Goal: Information Seeking & Learning: Find specific fact

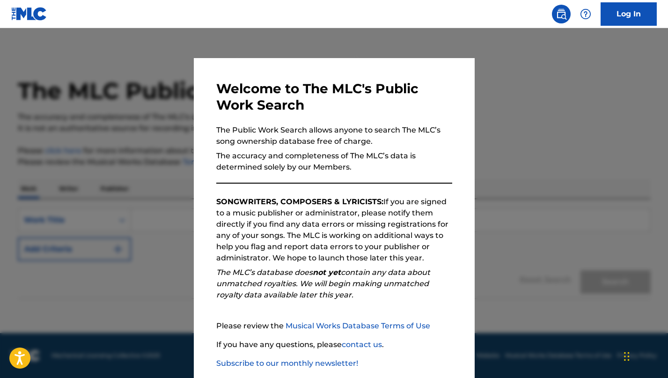
click at [493, 66] on div at bounding box center [334, 217] width 668 height 378
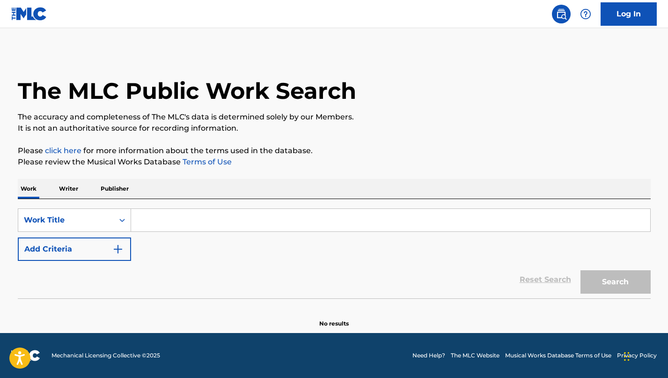
click at [86, 195] on div "Work Writer Publisher" at bounding box center [334, 189] width 632 height 20
click at [75, 191] on p "Writer" at bounding box center [68, 189] width 25 height 20
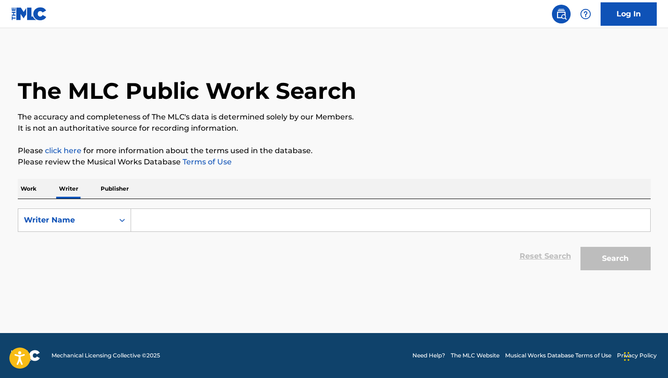
click at [189, 210] on input "Search Form" at bounding box center [390, 220] width 519 height 22
paste input "[PERSON_NAME] [PERSON_NAME]"
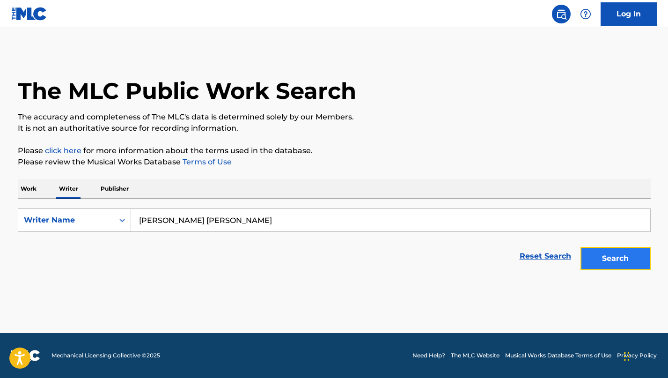
click at [589, 250] on button "Search" at bounding box center [615, 258] width 70 height 23
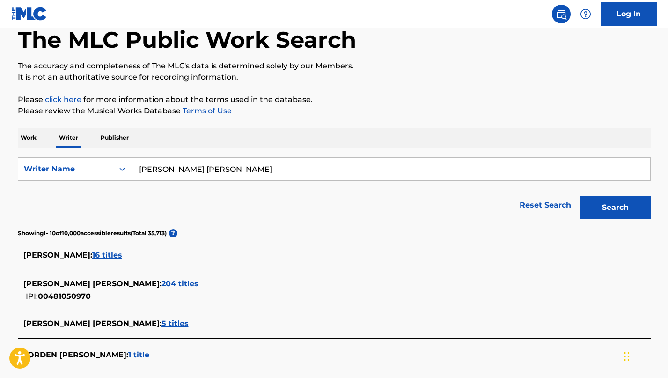
scroll to position [60, 0]
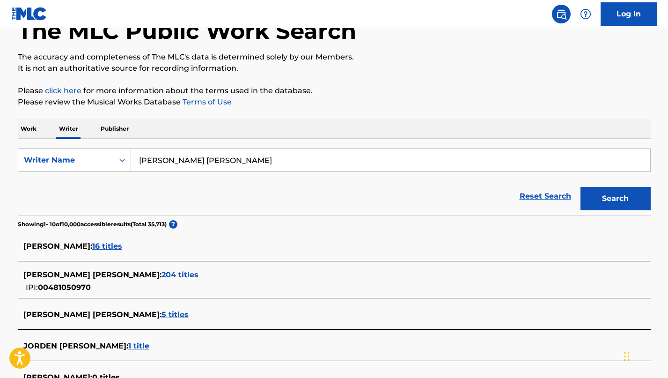
click at [161, 276] on span "204 titles" at bounding box center [179, 274] width 37 height 9
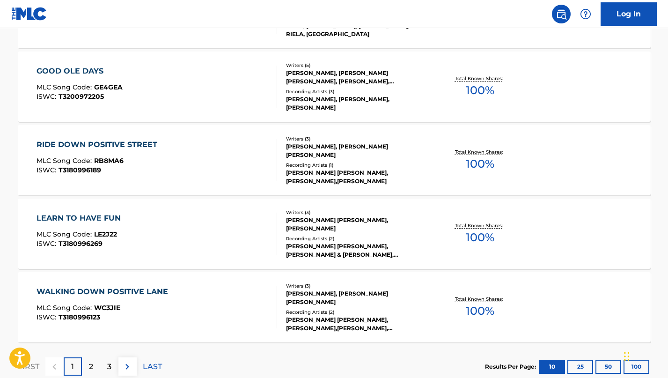
scroll to position [741, 0]
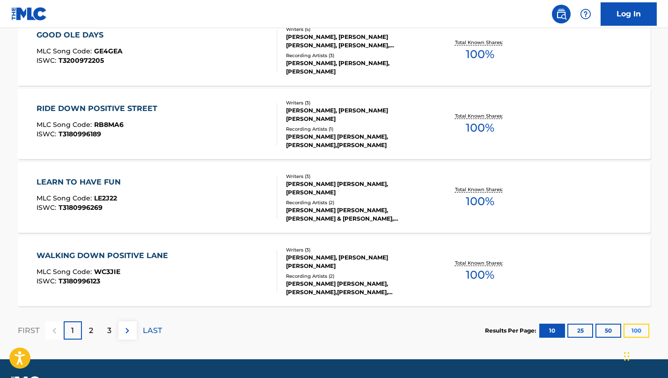
click at [637, 331] on button "100" at bounding box center [636, 330] width 26 height 14
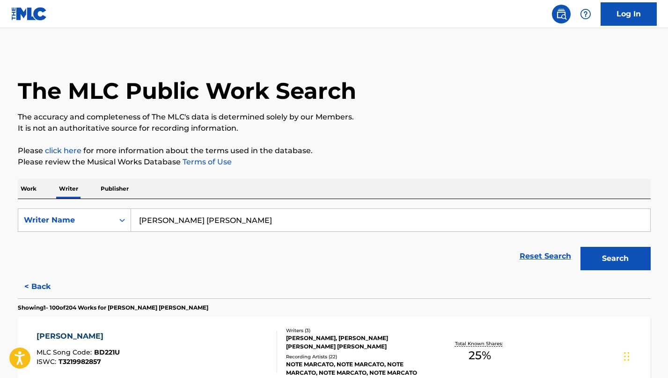
click at [253, 217] on input "[PERSON_NAME] [PERSON_NAME]" at bounding box center [390, 220] width 519 height 22
paste input "[PERSON_NAME]"
click at [597, 251] on button "Search" at bounding box center [615, 258] width 70 height 23
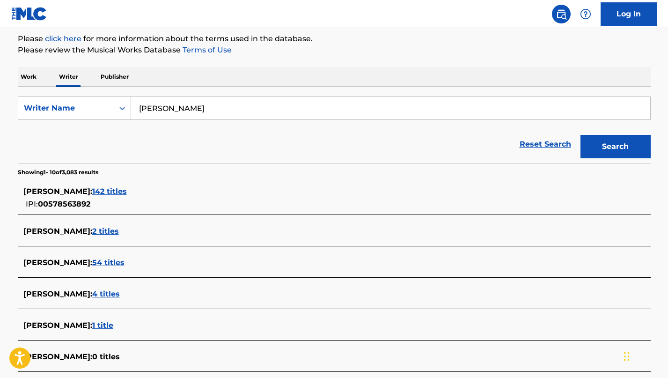
scroll to position [115, 0]
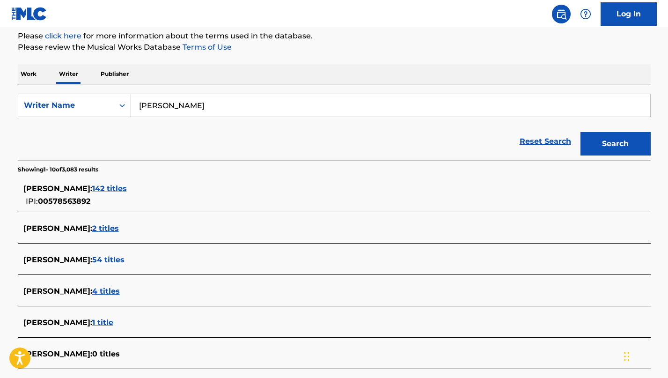
click at [104, 197] on div "[PERSON_NAME] : 142 titles IPI: 00578563892" at bounding box center [321, 195] width 597 height 24
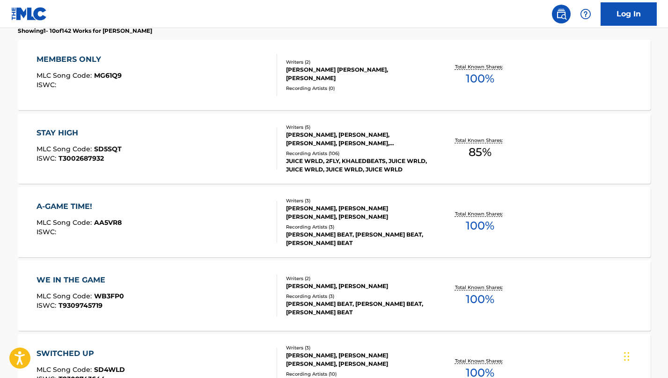
scroll to position [0, 0]
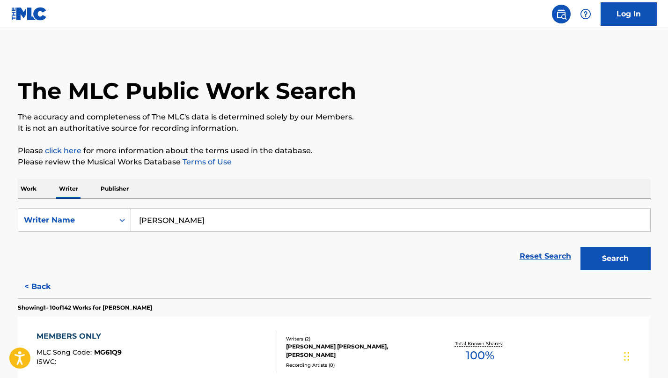
click at [191, 218] on input "[PERSON_NAME]" at bounding box center [390, 220] width 519 height 22
paste input "Michee [PERSON_NAME]"
click at [598, 270] on div "Search" at bounding box center [612, 255] width 75 height 37
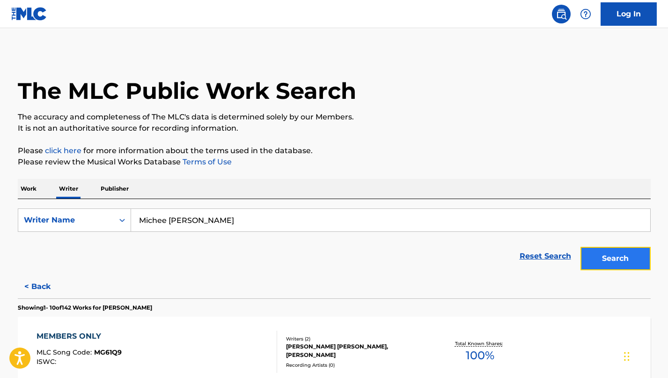
click at [598, 268] on button "Search" at bounding box center [615, 258] width 70 height 23
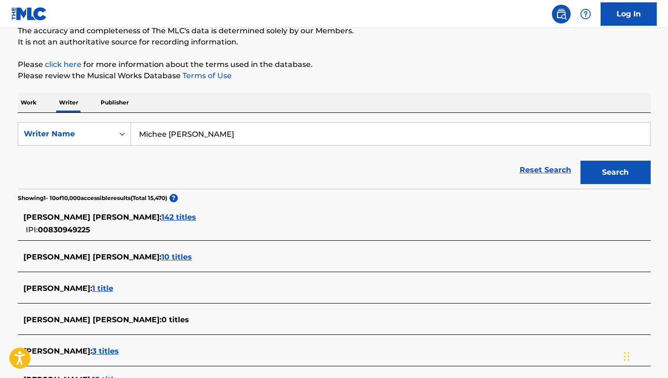
scroll to position [96, 0]
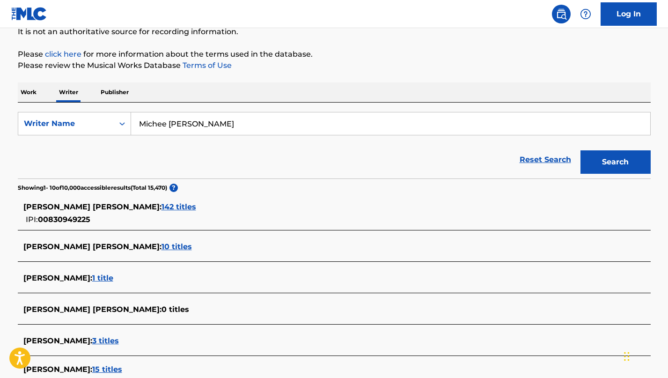
click at [165, 204] on div "[PERSON_NAME] [PERSON_NAME] : 142 titles" at bounding box center [321, 206] width 597 height 11
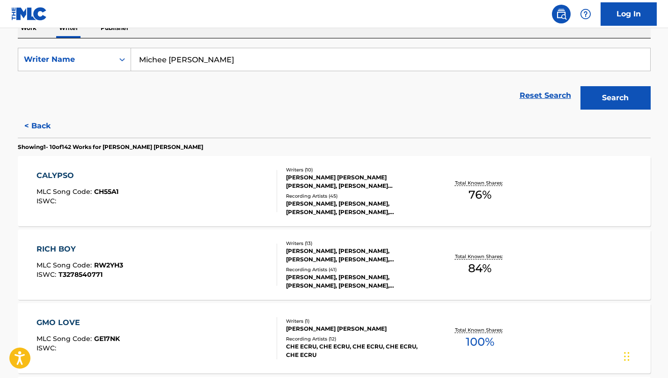
scroll to position [159, 0]
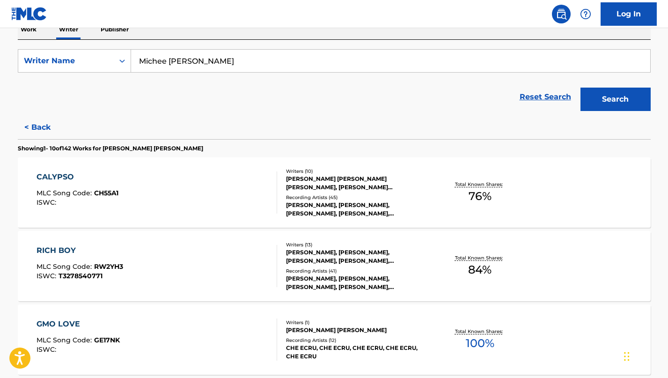
click at [247, 69] on input "Michee [PERSON_NAME]" at bounding box center [390, 61] width 519 height 22
paste input "[PERSON_NAME]"
click at [645, 103] on button "Search" at bounding box center [615, 98] width 70 height 23
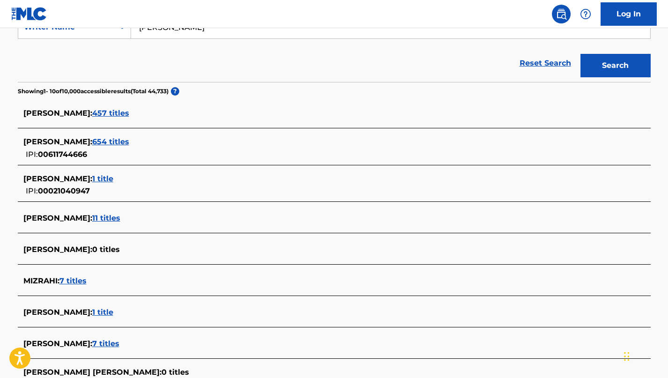
scroll to position [173, 0]
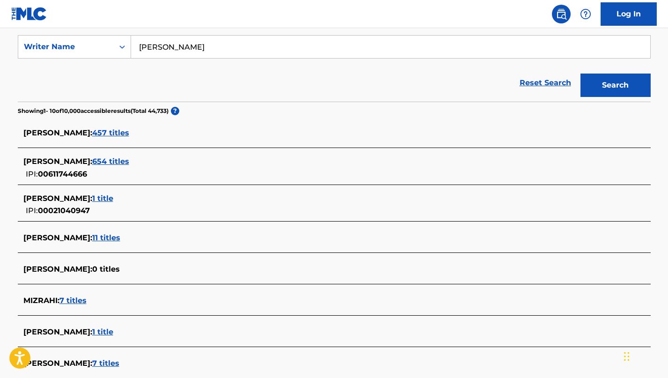
click at [121, 159] on span "654 titles" at bounding box center [110, 161] width 37 height 9
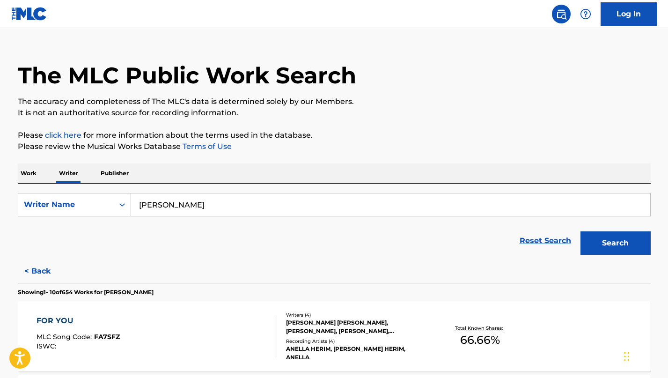
scroll to position [0, 0]
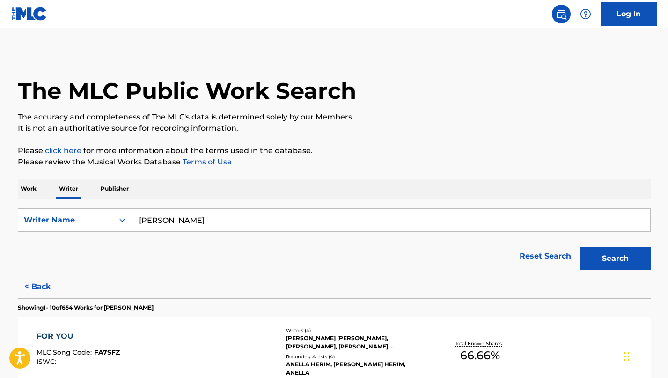
click at [282, 223] on input "[PERSON_NAME]" at bounding box center [390, 220] width 519 height 22
paste input "[PERSON_NAME]"
type input "[PERSON_NAME]"
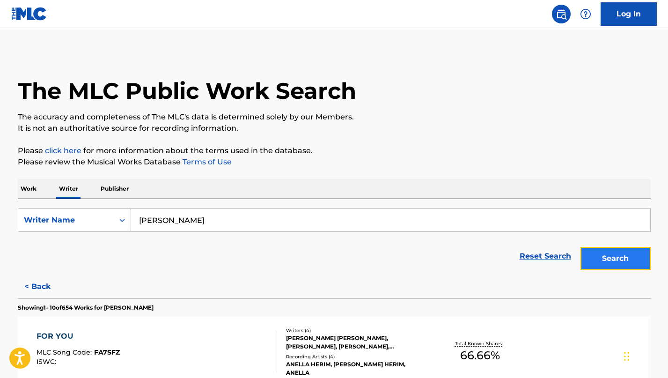
click at [608, 253] on button "Search" at bounding box center [615, 258] width 70 height 23
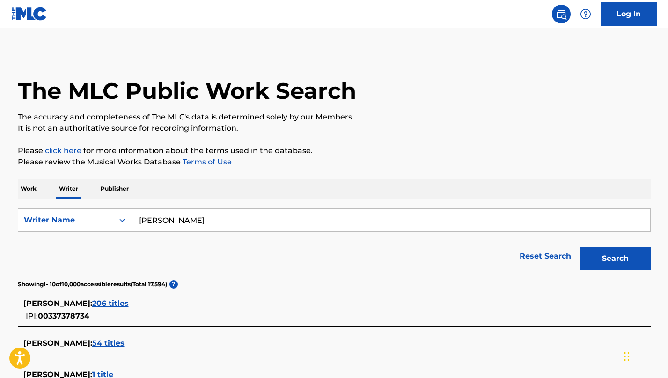
click at [120, 299] on span "206 titles" at bounding box center [110, 302] width 36 height 9
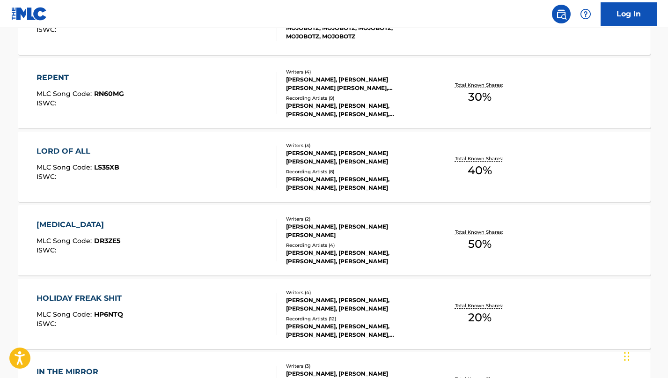
scroll to position [768, 0]
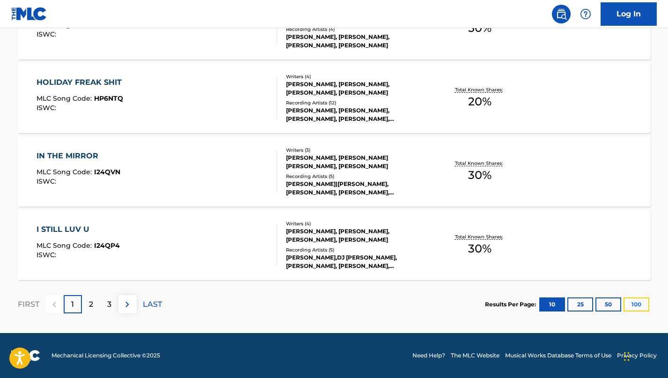
click at [646, 306] on button "100" at bounding box center [636, 304] width 26 height 14
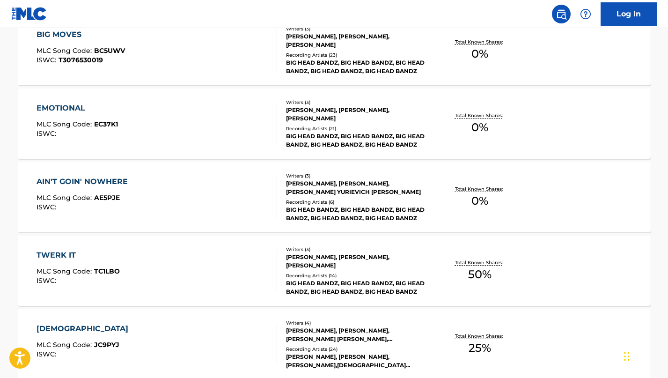
scroll to position [1478, 0]
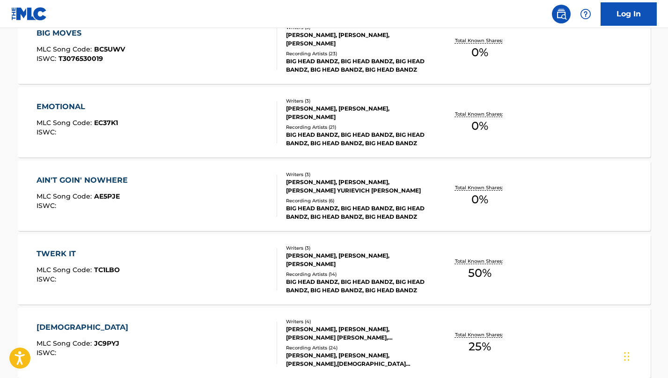
click at [356, 204] on div "BIG HEAD BANDZ, BIG HEAD BANDZ, BIG HEAD BANDZ, BIG HEAD BANDZ, BIG HEAD BANDZ" at bounding box center [356, 212] width 141 height 17
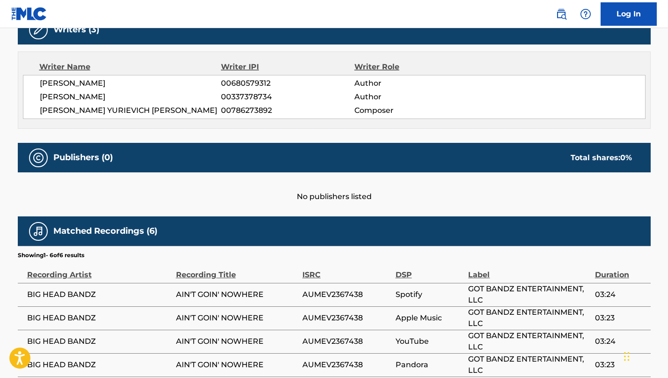
scroll to position [310, 0]
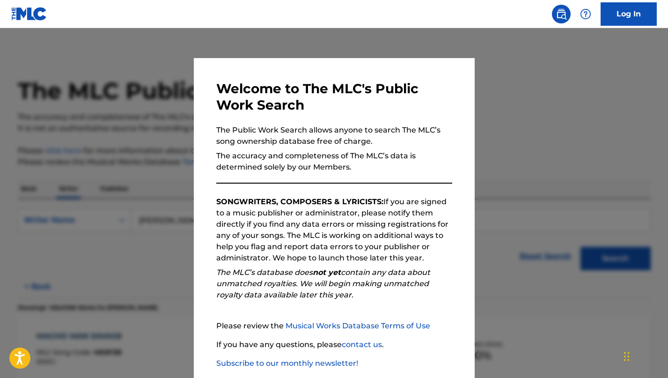
click at [144, 226] on div at bounding box center [334, 217] width 668 height 378
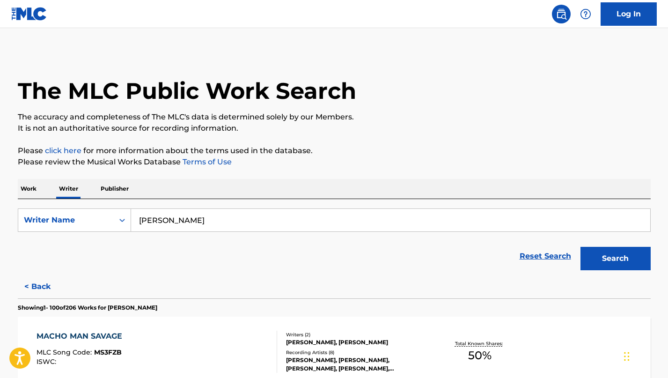
click at [196, 217] on input "[PERSON_NAME]" at bounding box center [390, 220] width 519 height 22
paste input "[PERSON_NAME]"
type input "[PERSON_NAME]"
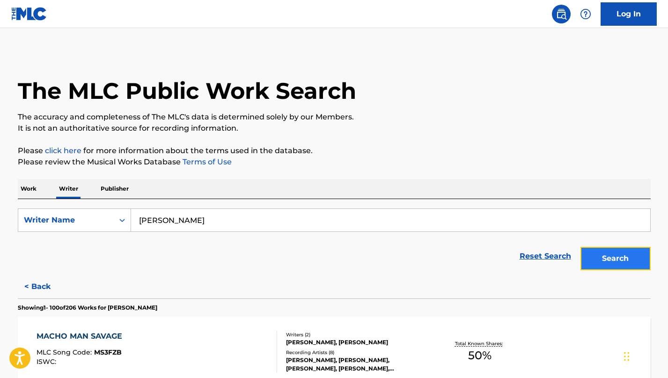
click at [600, 258] on button "Search" at bounding box center [615, 258] width 70 height 23
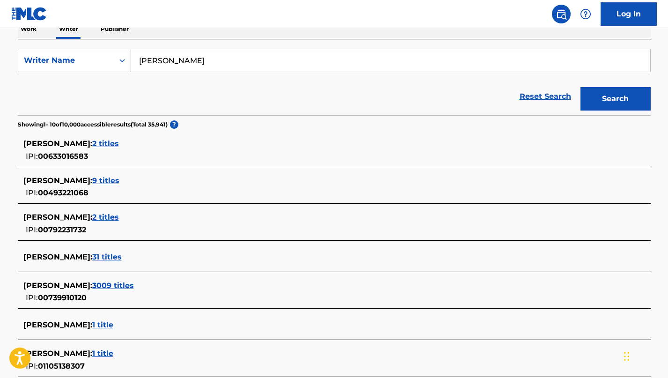
scroll to position [166, 0]
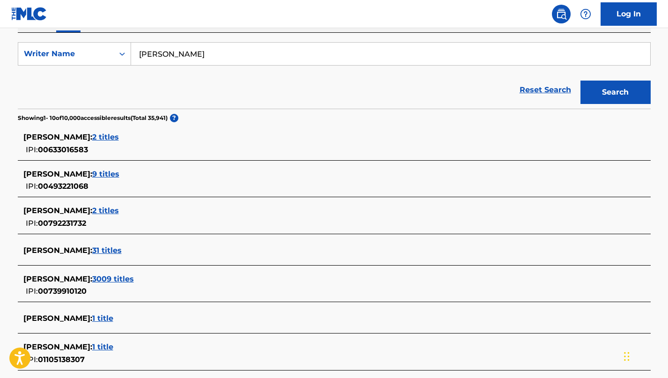
click at [119, 138] on span "2 titles" at bounding box center [105, 136] width 27 height 9
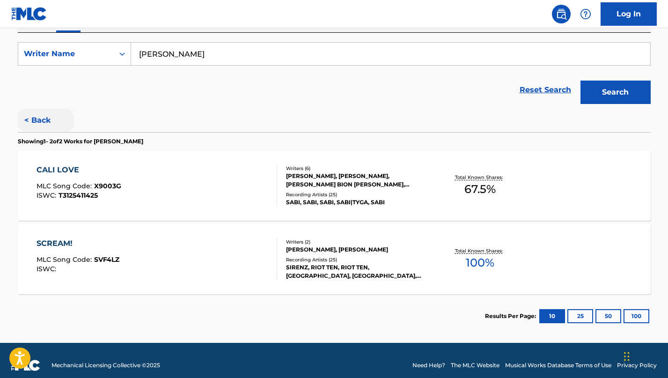
click at [46, 114] on button "< Back" at bounding box center [46, 120] width 56 height 23
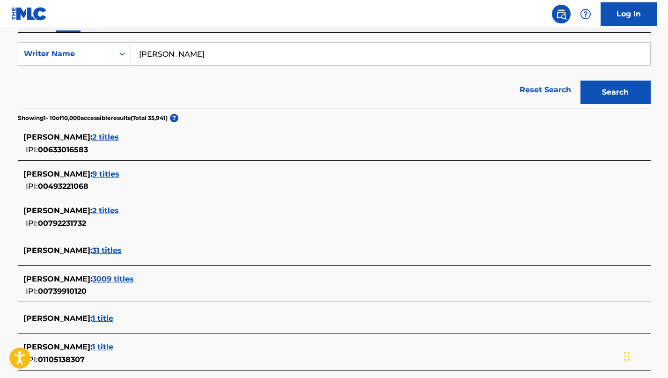
click at [128, 276] on span "3009 titles" at bounding box center [113, 278] width 42 height 9
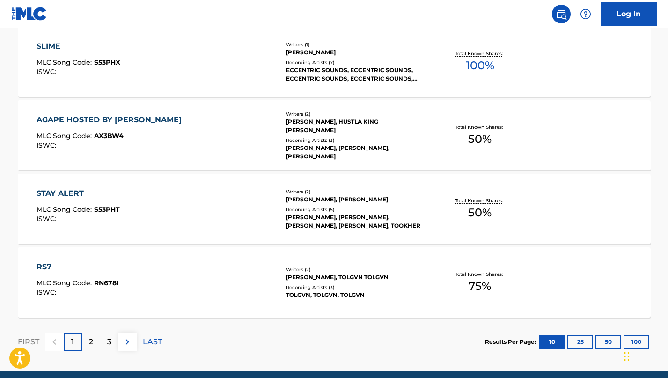
scroll to position [768, 0]
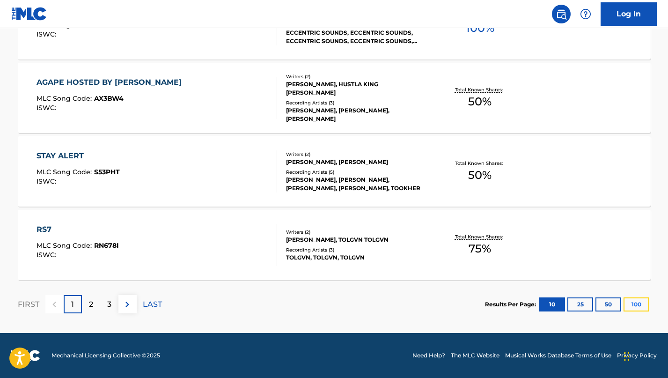
click at [644, 302] on button "100" at bounding box center [636, 304] width 26 height 14
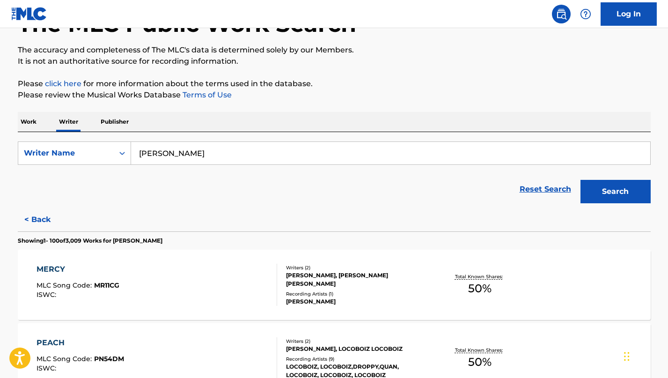
scroll to position [0, 0]
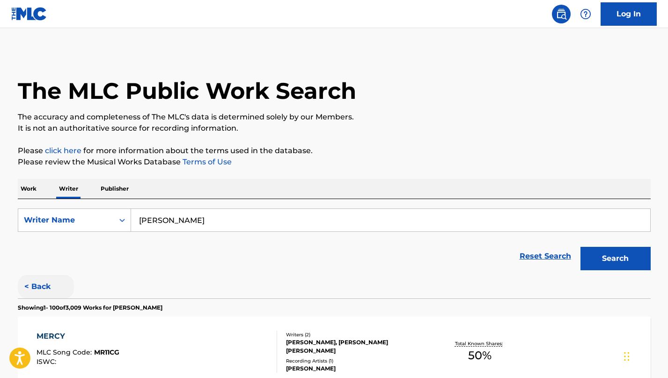
click at [45, 285] on button "< Back" at bounding box center [46, 286] width 56 height 23
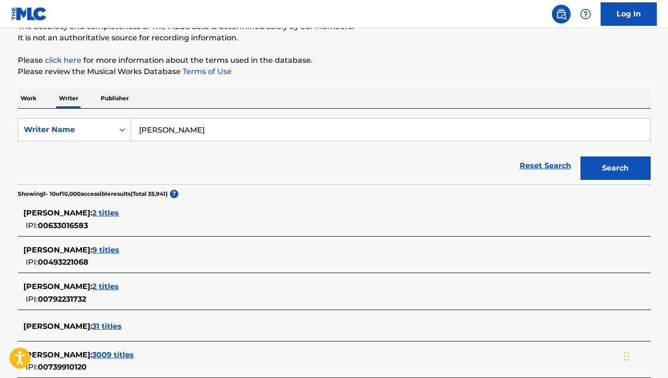
scroll to position [98, 0]
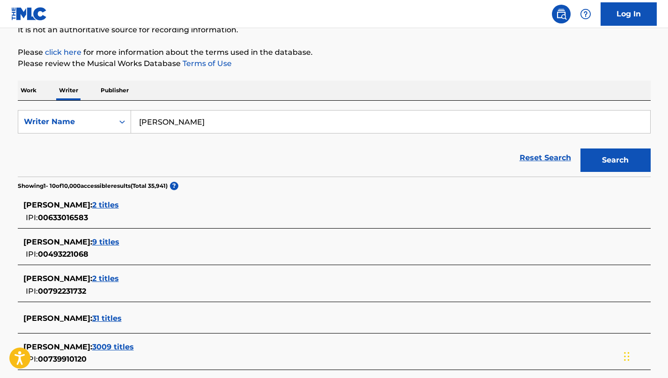
click at [119, 243] on span "9 titles" at bounding box center [105, 241] width 27 height 9
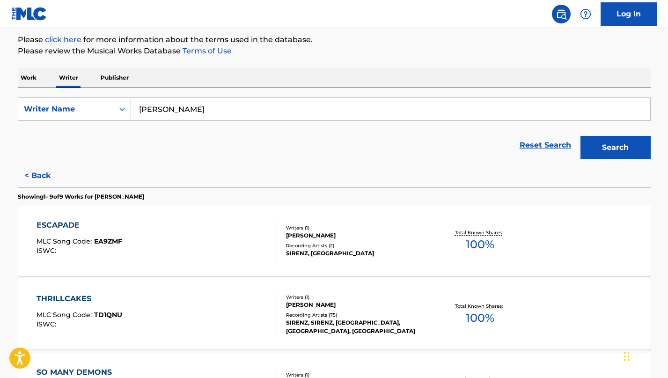
scroll to position [0, 0]
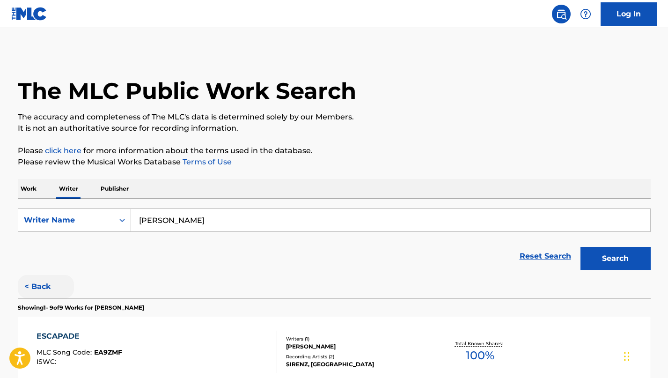
click at [53, 284] on button "< Back" at bounding box center [46, 286] width 56 height 23
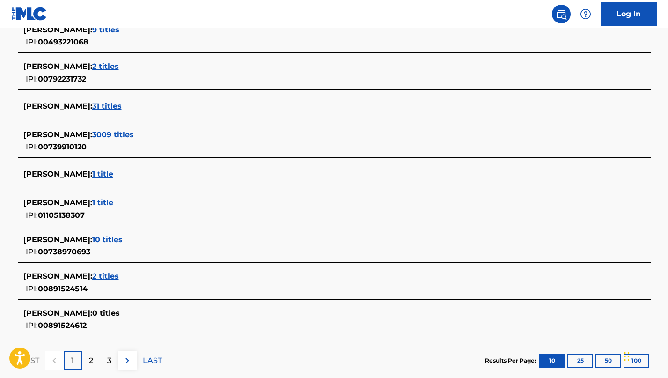
scroll to position [311, 0]
click at [123, 234] on span "10 titles" at bounding box center [107, 238] width 30 height 9
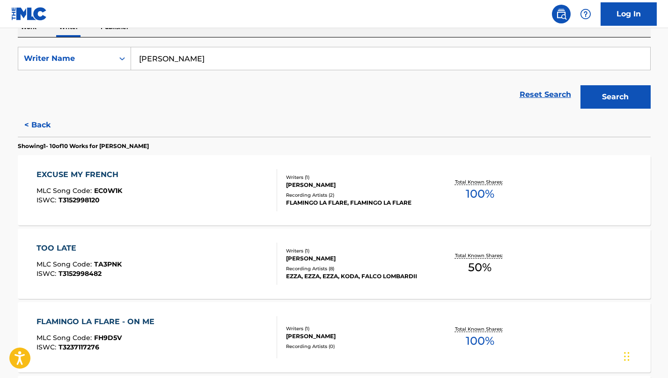
scroll to position [0, 0]
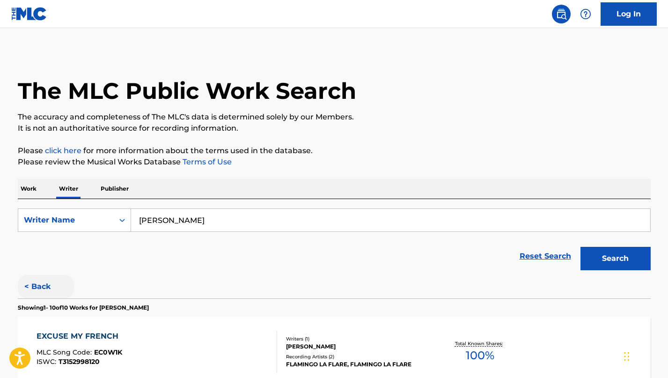
click at [53, 289] on button "< Back" at bounding box center [46, 286] width 56 height 23
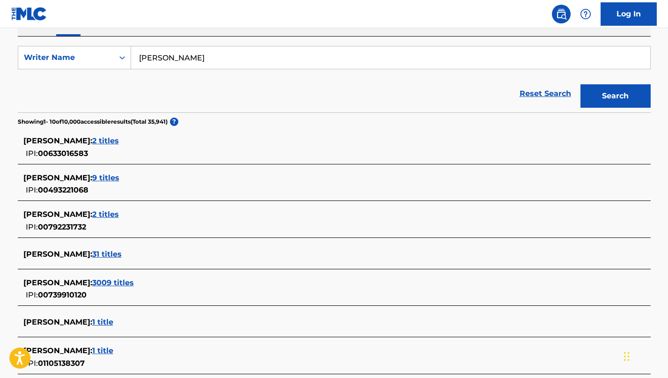
scroll to position [163, 0]
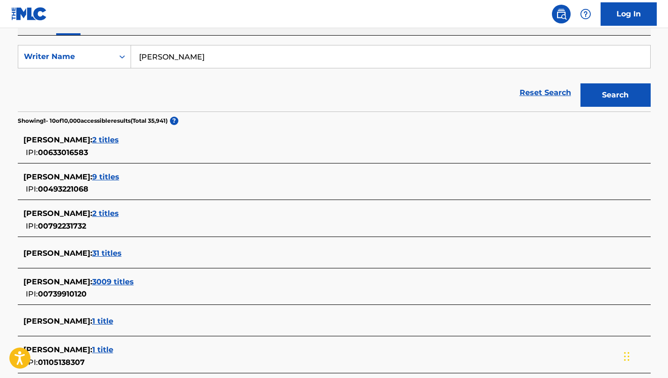
click at [141, 286] on div "[PERSON_NAME] : 3009 titles" at bounding box center [321, 281] width 597 height 11
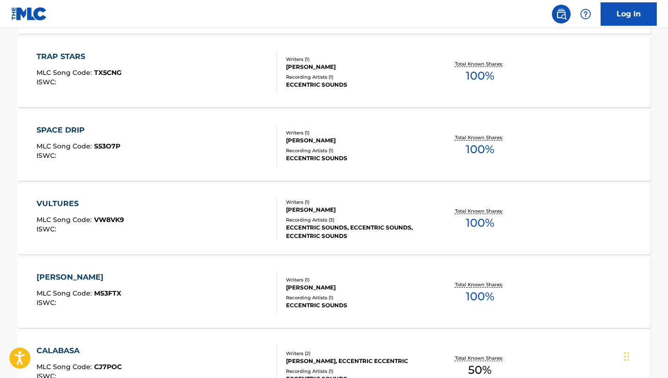
scroll to position [7378, 0]
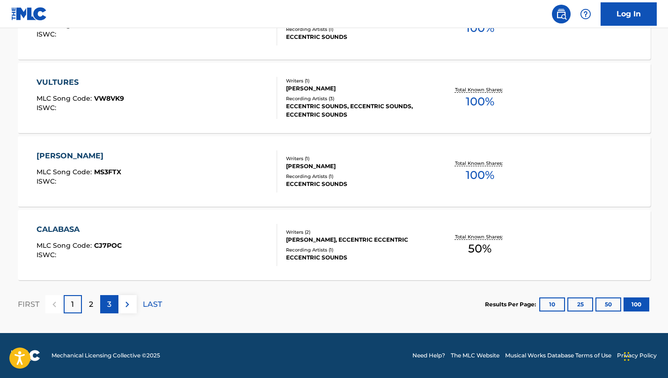
click at [107, 306] on p "3" at bounding box center [109, 303] width 4 height 11
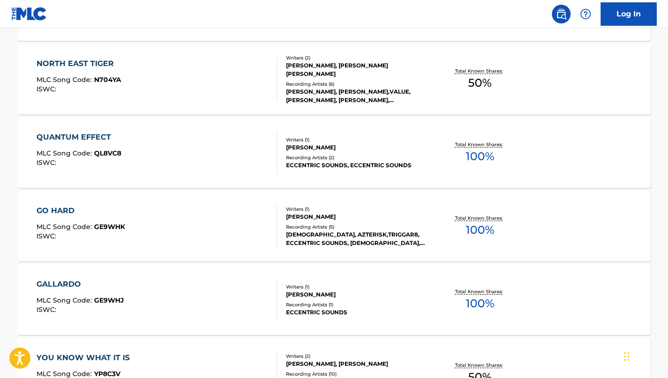
scroll to position [1963, 0]
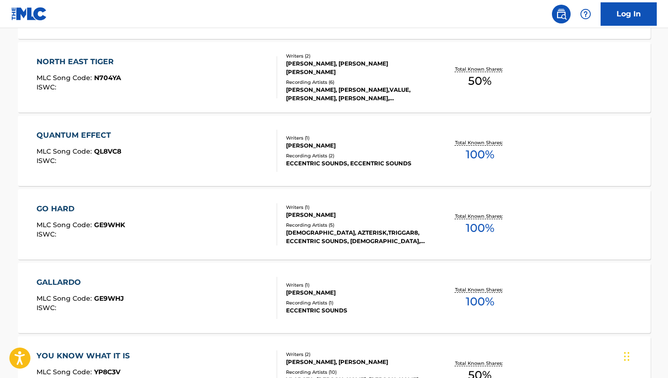
click at [353, 98] on div "NORTH EAST TIGER MLC Song Code : N704YA ISWC : Writers ( 2 ) [PERSON_NAME], [PE…" at bounding box center [334, 77] width 632 height 70
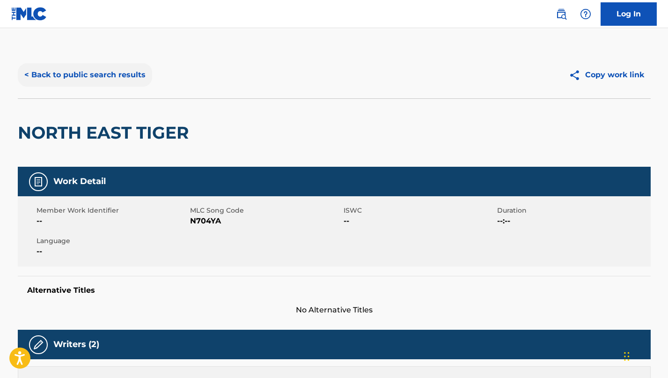
click at [72, 80] on button "< Back to public search results" at bounding box center [85, 74] width 134 height 23
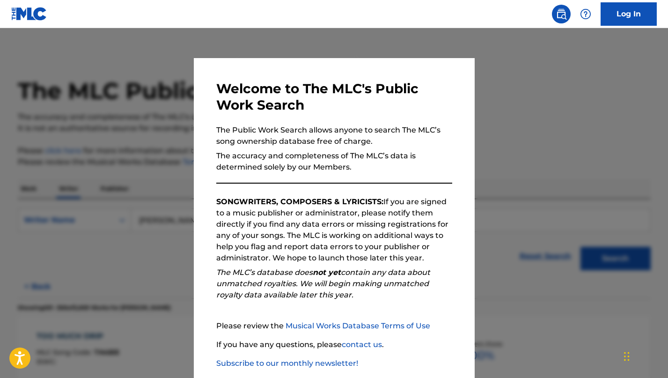
click at [151, 229] on div at bounding box center [334, 217] width 668 height 378
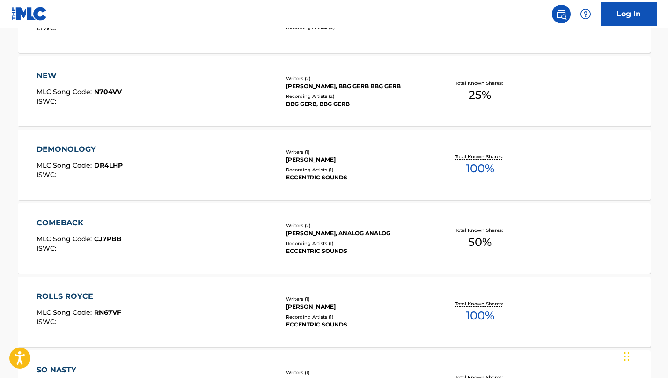
scroll to position [7378, 0]
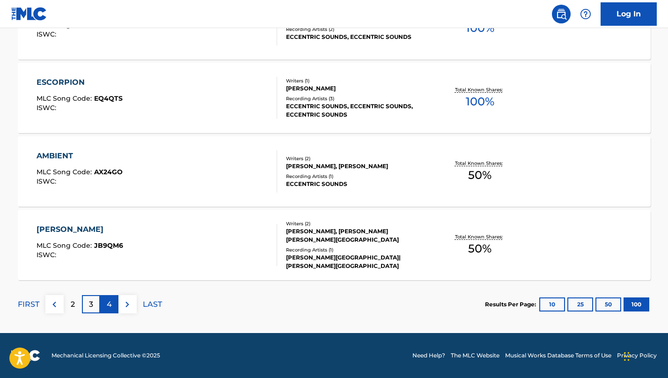
click at [100, 307] on div "4" at bounding box center [109, 304] width 18 height 18
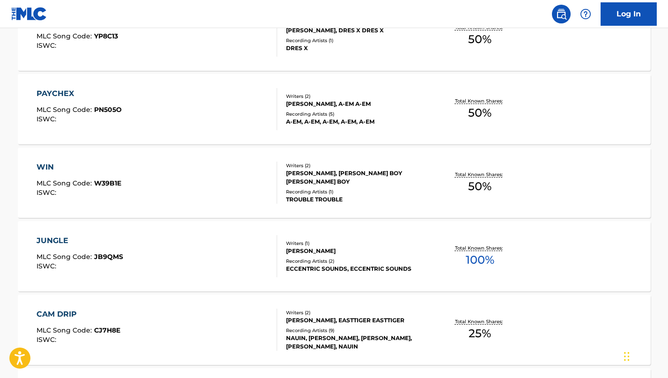
scroll to position [3102, 0]
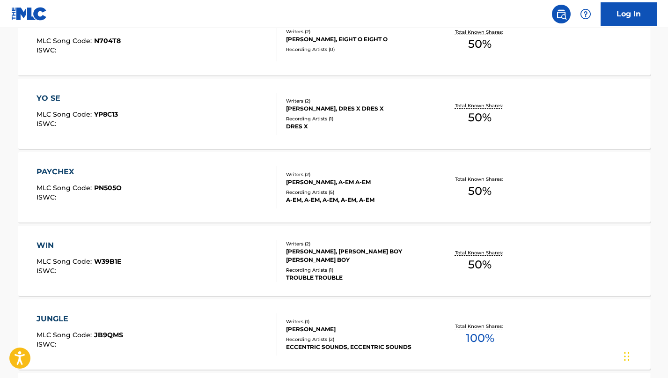
click at [293, 244] on div "Writers ( 2 )" at bounding box center [356, 243] width 141 height 7
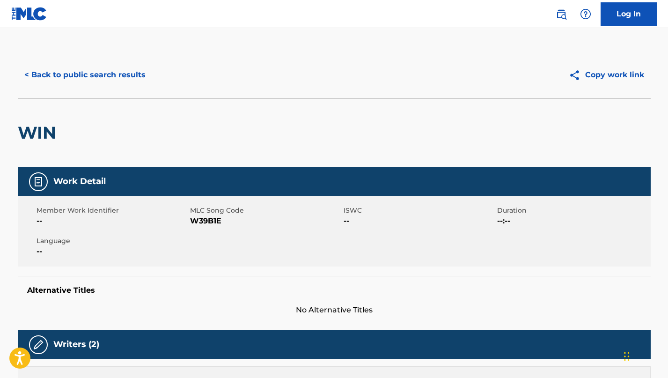
click at [127, 87] on div "< Back to public search results Copy work link" at bounding box center [334, 74] width 632 height 47
click at [127, 77] on button "< Back to public search results" at bounding box center [85, 74] width 134 height 23
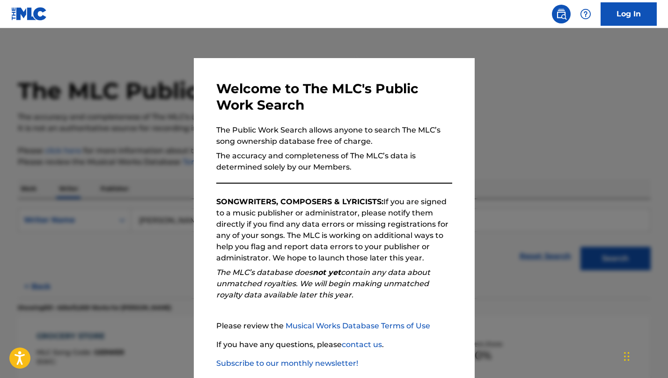
click at [131, 84] on div at bounding box center [334, 217] width 668 height 378
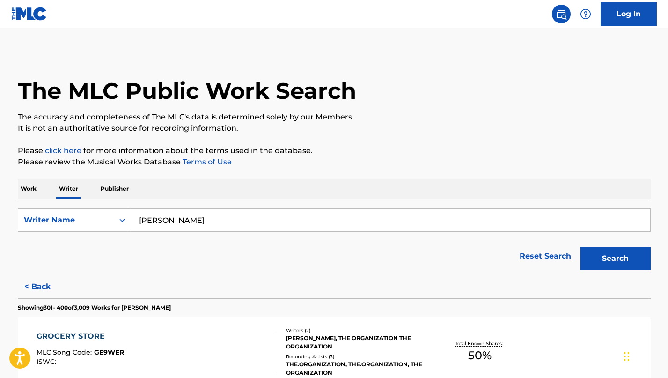
click at [176, 204] on div "SearchWithCriteria9826d1f8-9c39-4828-bad1-fddef87c336e Writer Name [PERSON_NAME…" at bounding box center [334, 237] width 632 height 76
click at [176, 213] on input "[PERSON_NAME]" at bounding box center [390, 220] width 519 height 22
click at [176, 211] on input "[PERSON_NAME]" at bounding box center [390, 220] width 519 height 22
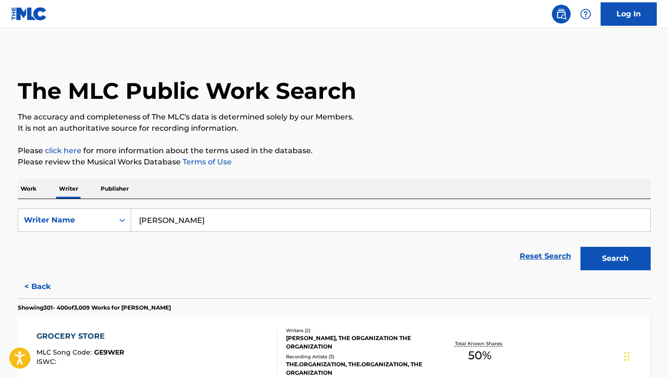
paste input "[PERSON_NAME] Bahia"
click at [617, 257] on button "Search" at bounding box center [615, 258] width 70 height 23
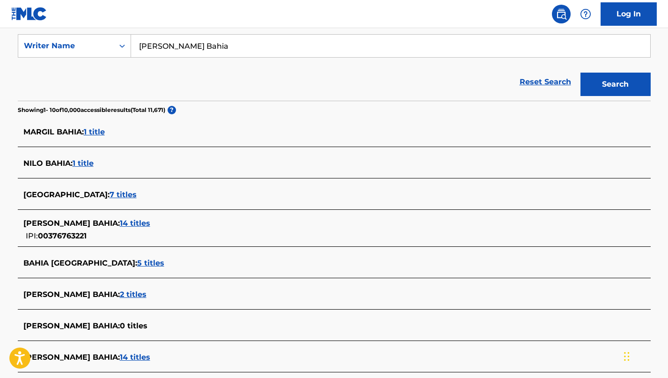
scroll to position [173, 0]
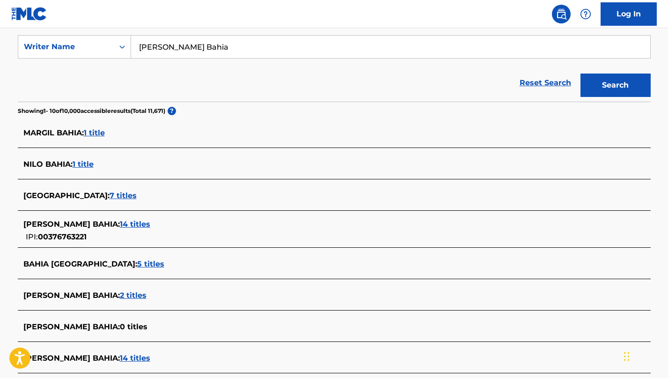
click at [150, 224] on span "14 titles" at bounding box center [135, 223] width 30 height 9
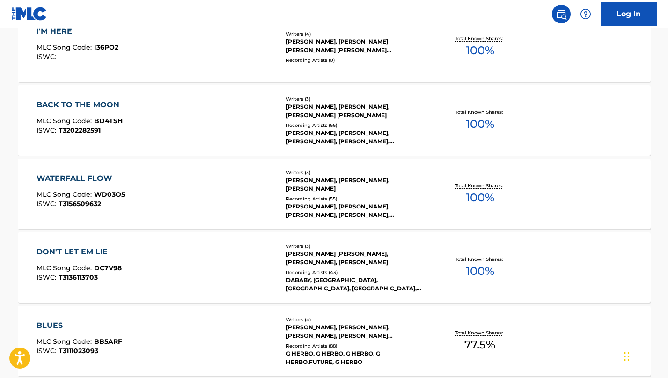
scroll to position [0, 0]
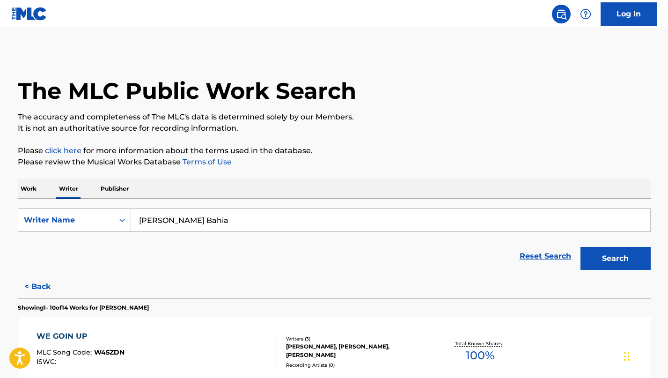
click at [249, 216] on input "[PERSON_NAME] Bahia" at bounding box center [390, 220] width 519 height 22
click at [249, 217] on input "[PERSON_NAME] Bahia" at bounding box center [390, 220] width 519 height 22
paste input "[PERSON_NAME]"
type input "[PERSON_NAME]"
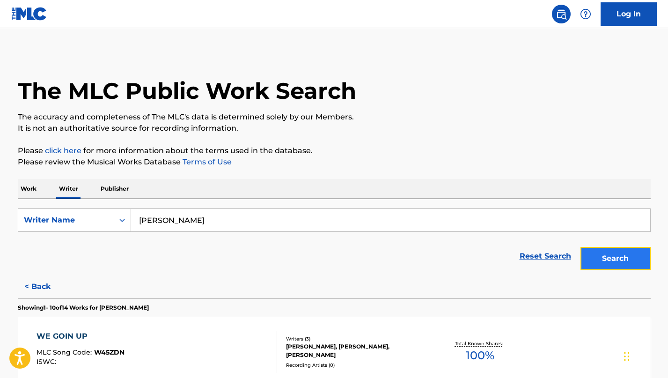
click at [587, 259] on button "Search" at bounding box center [615, 258] width 70 height 23
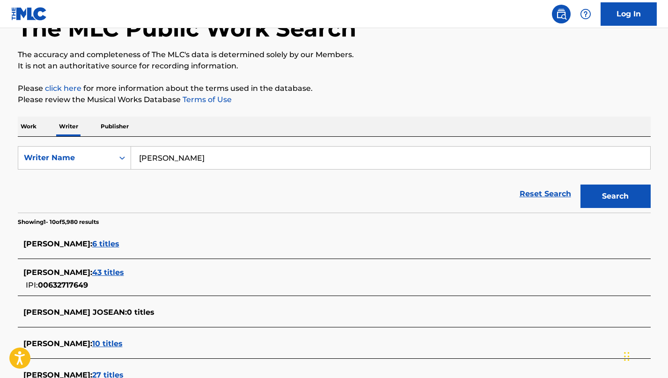
scroll to position [82, 0]
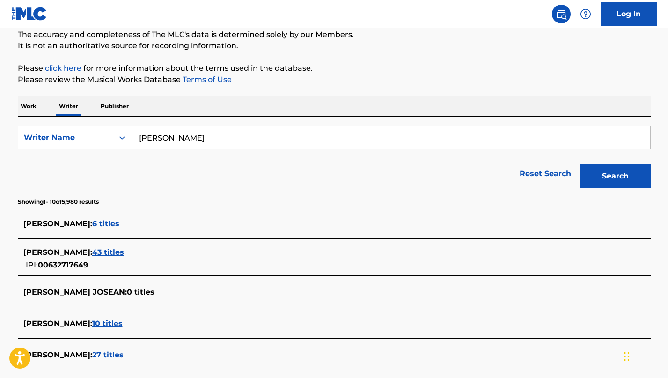
click at [103, 250] on span "43 titles" at bounding box center [108, 251] width 32 height 9
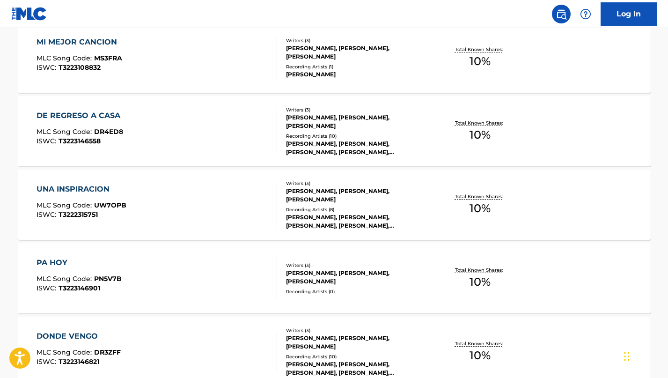
scroll to position [448, 0]
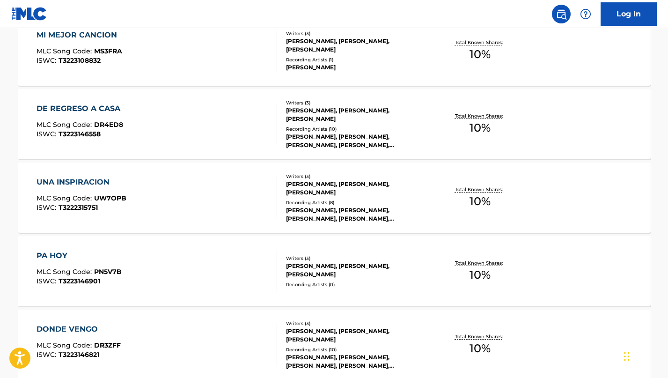
drag, startPoint x: 31, startPoint y: 174, endPoint x: 485, endPoint y: 5, distance: 484.2
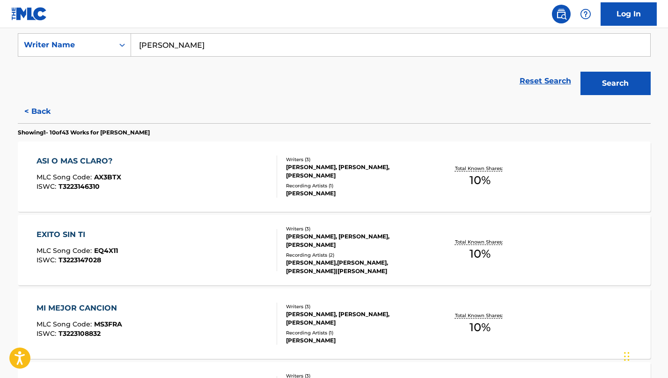
scroll to position [212, 0]
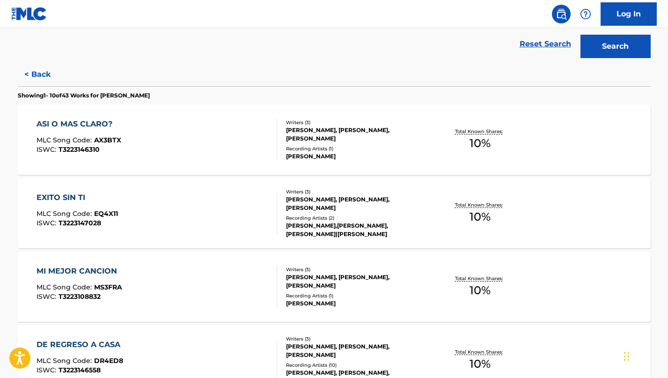
click at [254, 131] on div "ASI O MAS CLARO? MLC Song Code : AX3BTX ISWC : T3223146310" at bounding box center [156, 139] width 240 height 42
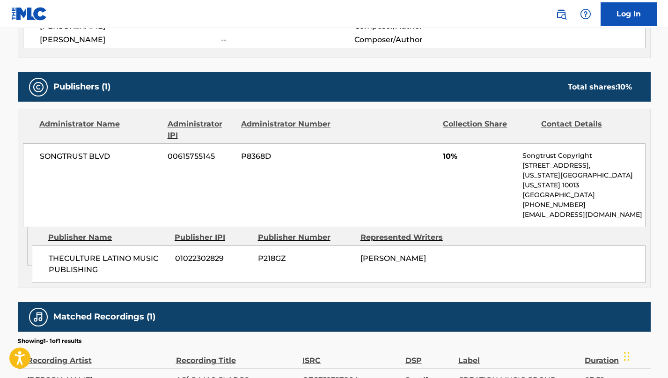
scroll to position [389, 0]
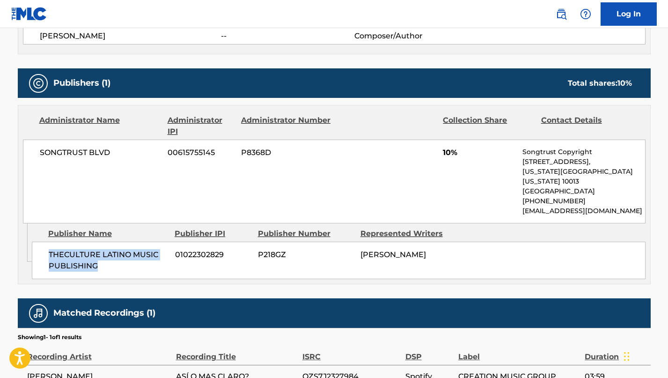
drag, startPoint x: 112, startPoint y: 254, endPoint x: 43, endPoint y: 246, distance: 69.8
click at [43, 246] on div "THECULTURE LATINO MUSIC PUBLISHING 01022302829 P218GZ [PERSON_NAME]" at bounding box center [338, 259] width 613 height 37
copy span "THECULTURE LATINO MUSIC PUBLISHING"
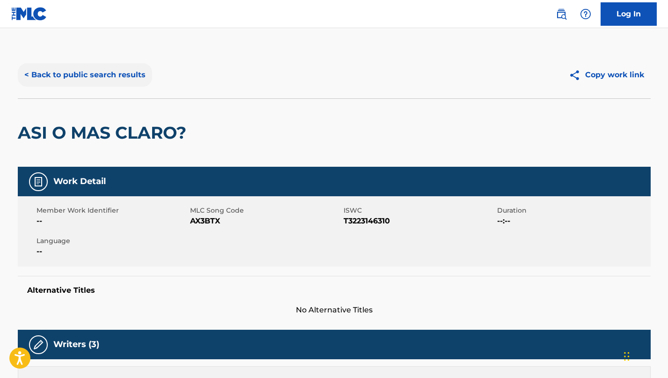
click at [99, 77] on button "< Back to public search results" at bounding box center [85, 74] width 134 height 23
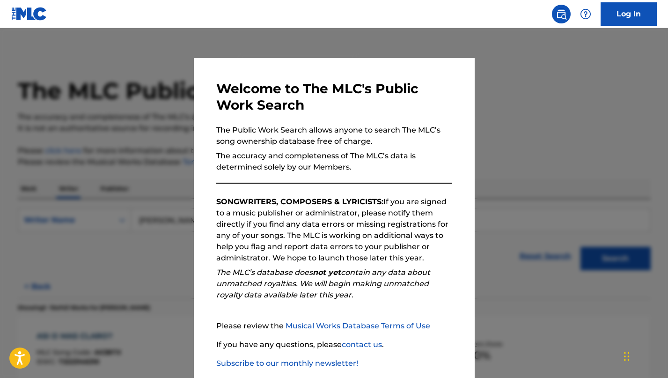
click at [154, 182] on div at bounding box center [334, 217] width 668 height 378
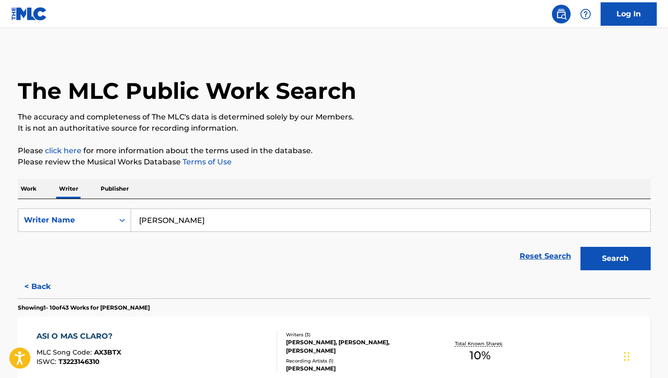
click at [170, 222] on input "[PERSON_NAME]" at bounding box center [390, 220] width 519 height 22
paste input "[PERSON_NAME]"
type input "[PERSON_NAME]"
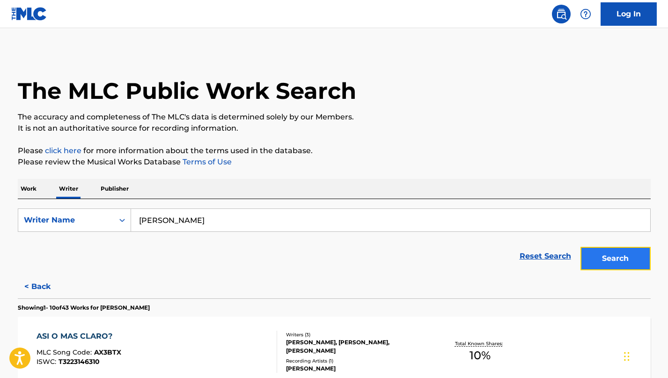
click at [597, 258] on button "Search" at bounding box center [615, 258] width 70 height 23
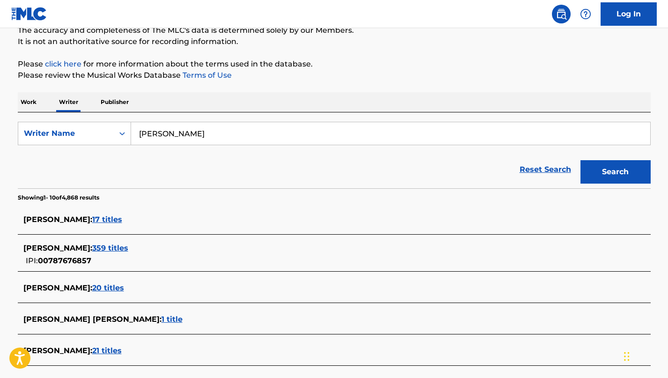
scroll to position [89, 0]
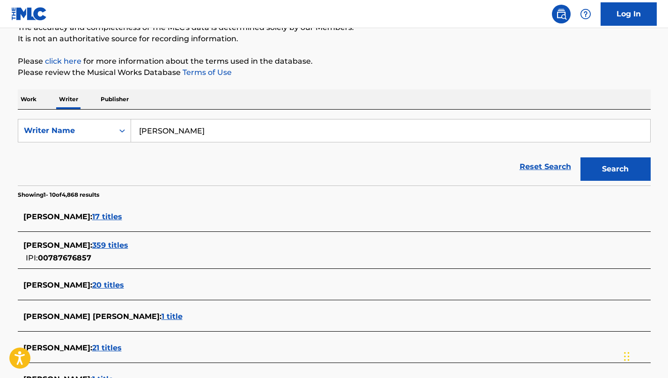
click at [128, 246] on span "359 titles" at bounding box center [110, 244] width 36 height 9
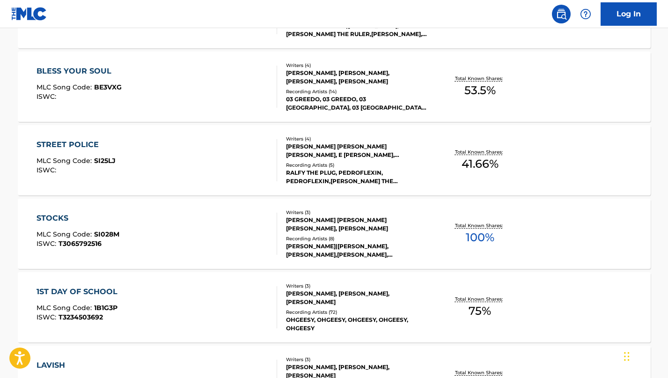
scroll to position [488, 0]
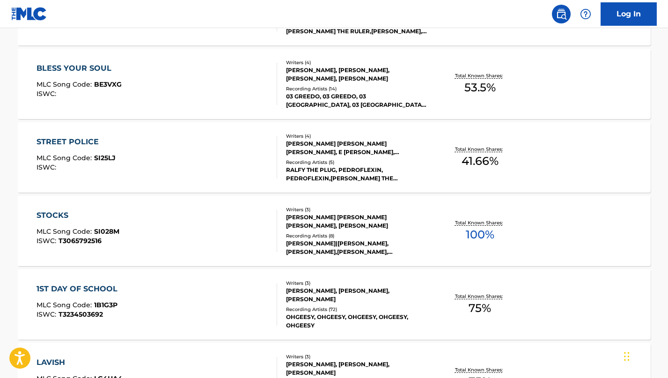
click at [330, 297] on div "[PERSON_NAME], [PERSON_NAME], [PERSON_NAME]" at bounding box center [356, 294] width 141 height 17
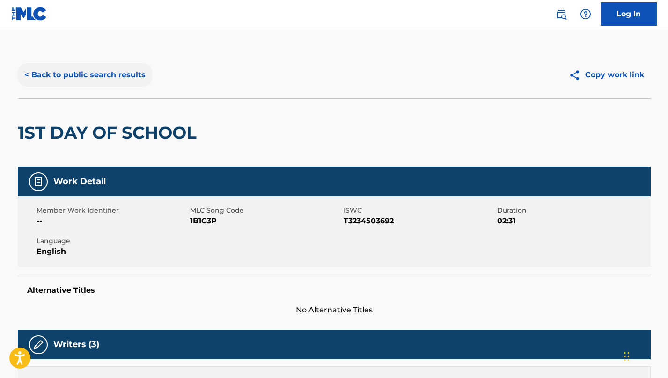
click at [76, 76] on button "< Back to public search results" at bounding box center [85, 74] width 134 height 23
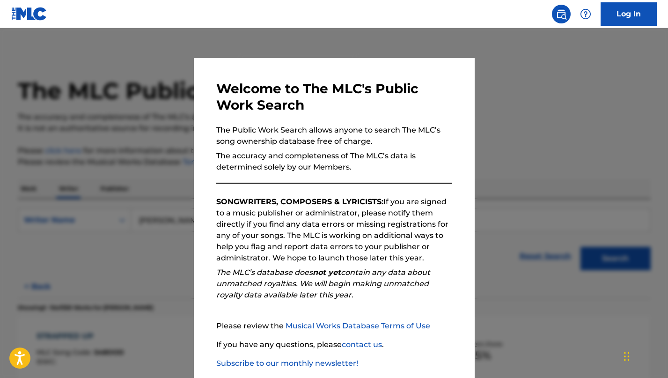
click at [104, 162] on div at bounding box center [334, 217] width 668 height 378
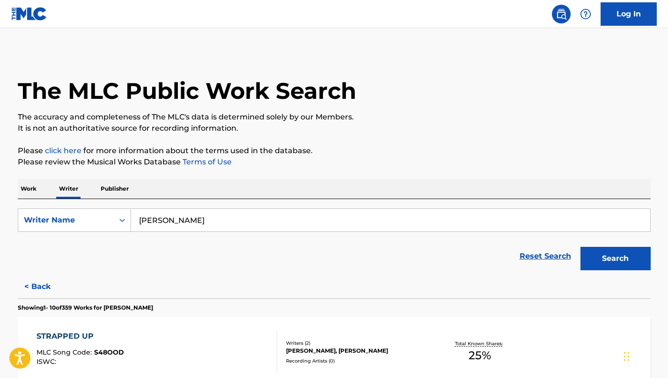
click at [180, 223] on input "[PERSON_NAME]" at bounding box center [390, 220] width 519 height 22
paste input "[PERSON_NAME]"
type input "[PERSON_NAME]"
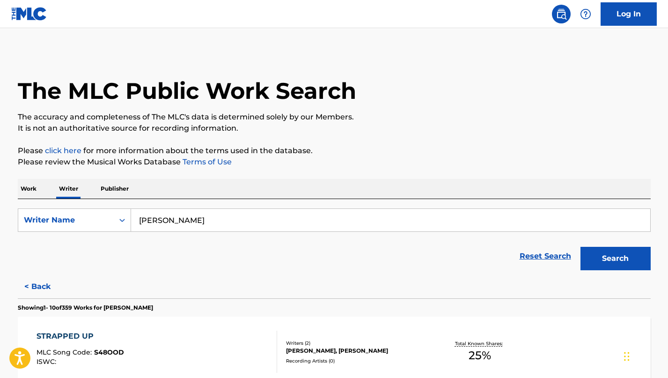
click at [580, 247] on button "Search" at bounding box center [615, 258] width 70 height 23
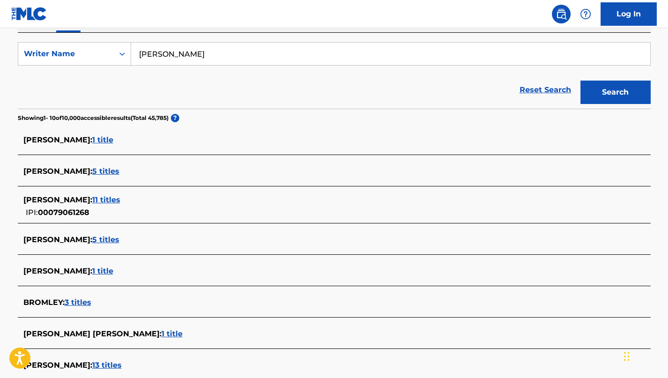
scroll to position [173, 0]
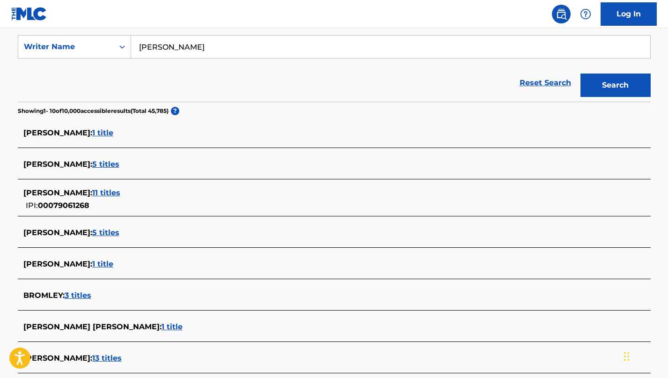
click at [120, 195] on span "11 titles" at bounding box center [106, 192] width 28 height 9
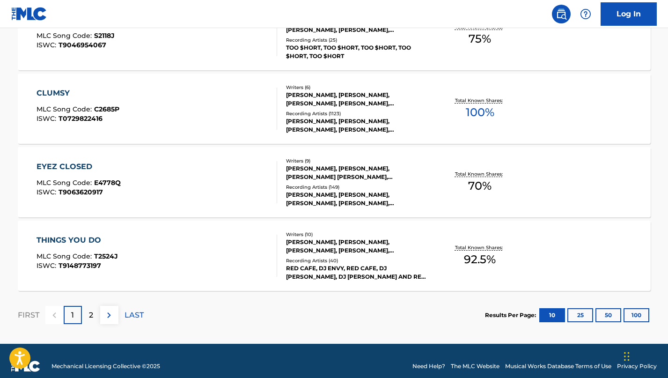
scroll to position [759, 0]
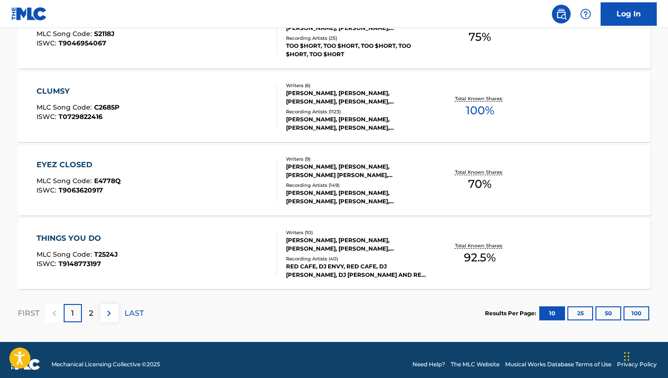
click at [410, 167] on div "[PERSON_NAME], [PERSON_NAME], [PERSON_NAME] [PERSON_NAME], [PERSON_NAME], [PERS…" at bounding box center [356, 170] width 141 height 17
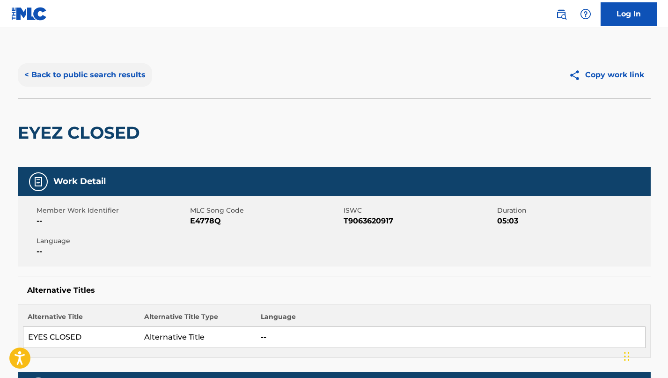
click at [77, 84] on button "< Back to public search results" at bounding box center [85, 74] width 134 height 23
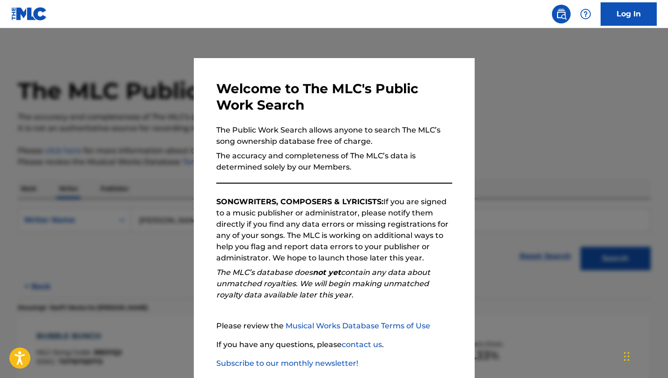
click at [127, 162] on div at bounding box center [334, 217] width 668 height 378
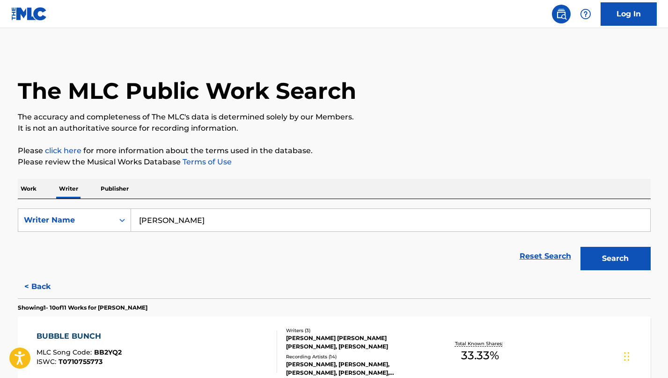
click at [174, 222] on input "[PERSON_NAME]" at bounding box center [390, 220] width 519 height 22
click at [173, 222] on input "[PERSON_NAME]" at bounding box center [390, 220] width 519 height 22
paste input "[PERSON_NAME]"
type input "[PERSON_NAME]"
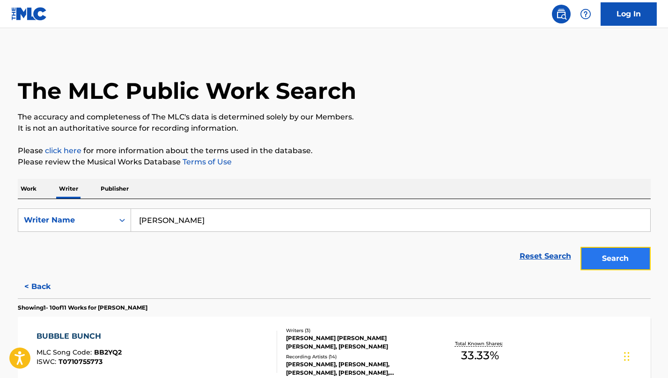
click at [611, 264] on button "Search" at bounding box center [615, 258] width 70 height 23
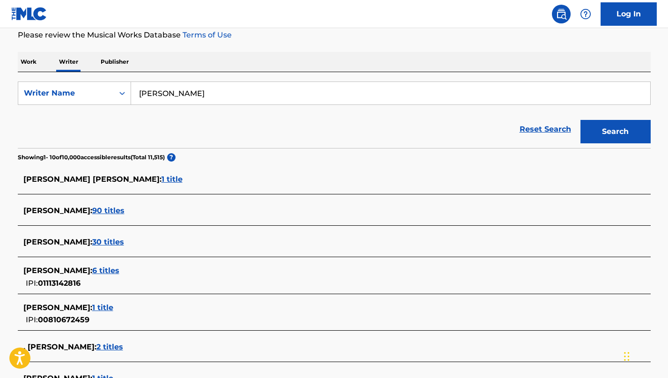
scroll to position [129, 0]
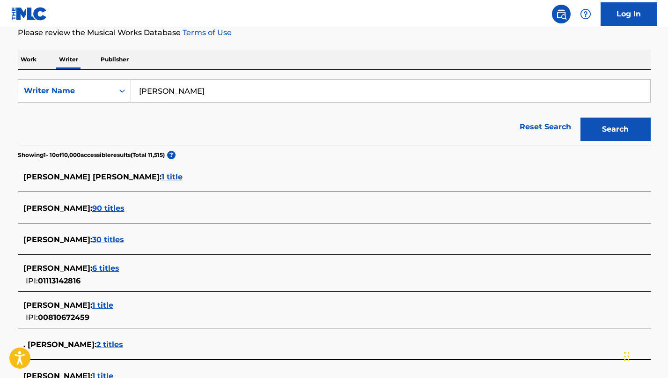
click at [98, 268] on span "6 titles" at bounding box center [105, 267] width 27 height 9
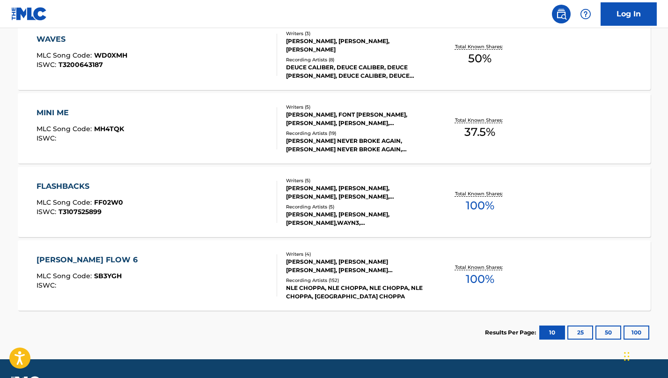
scroll to position [447, 0]
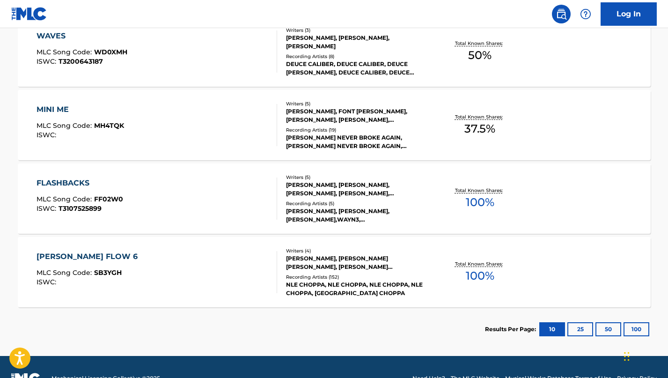
click at [311, 253] on div "Writers ( 4 )" at bounding box center [356, 250] width 141 height 7
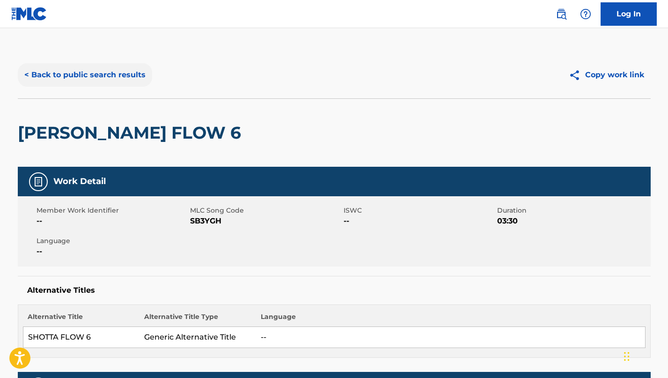
click at [115, 80] on button "< Back to public search results" at bounding box center [85, 74] width 134 height 23
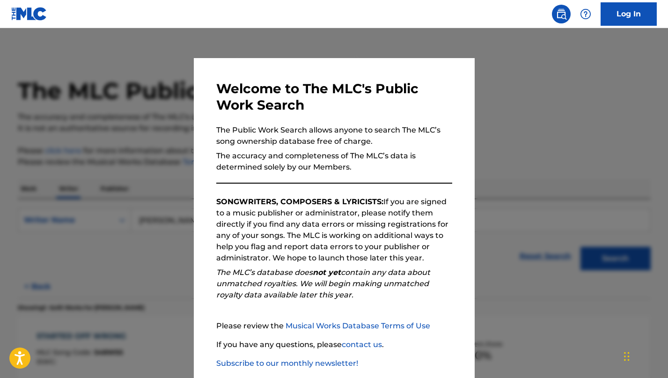
click at [157, 102] on div at bounding box center [334, 217] width 668 height 378
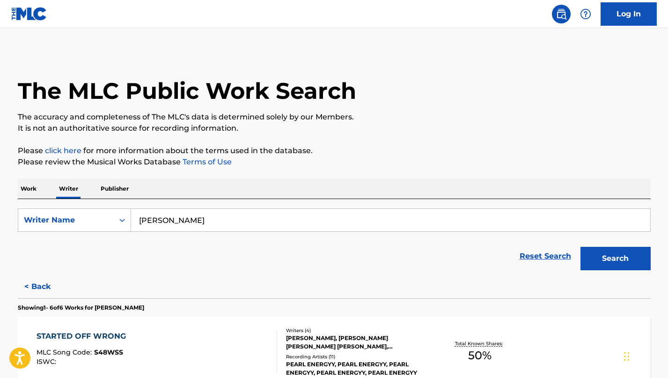
click at [202, 201] on div "SearchWithCriteria9826d1f8-9c39-4828-bad1-fddef87c336e Writer Name [PERSON_NAME…" at bounding box center [334, 237] width 632 height 76
click at [202, 216] on input "[PERSON_NAME]" at bounding box center [390, 220] width 519 height 22
paste input "Scarlett Long"
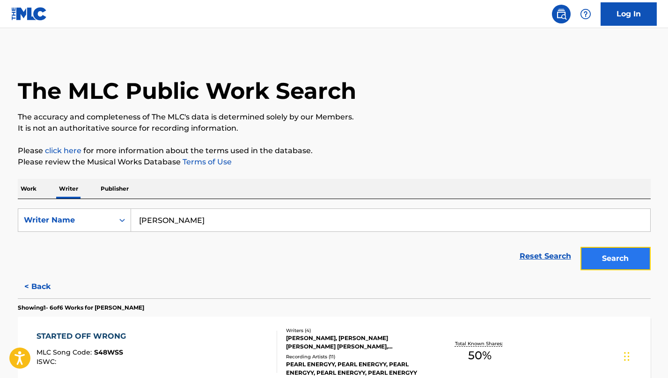
click at [588, 249] on button "Search" at bounding box center [615, 258] width 70 height 23
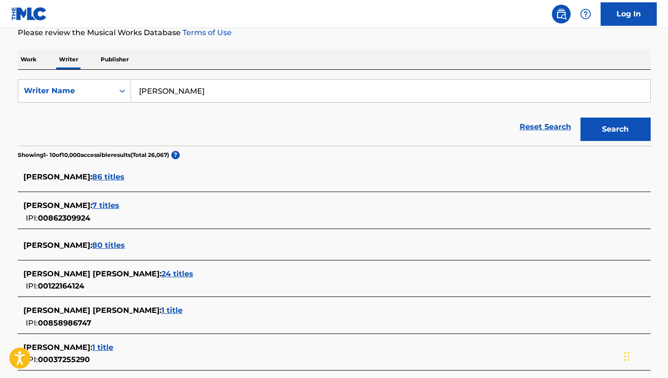
scroll to position [130, 0]
click at [119, 204] on span "7 titles" at bounding box center [105, 204] width 27 height 9
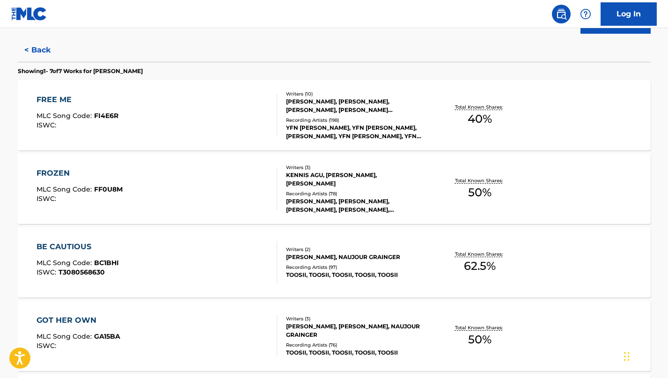
scroll to position [0, 0]
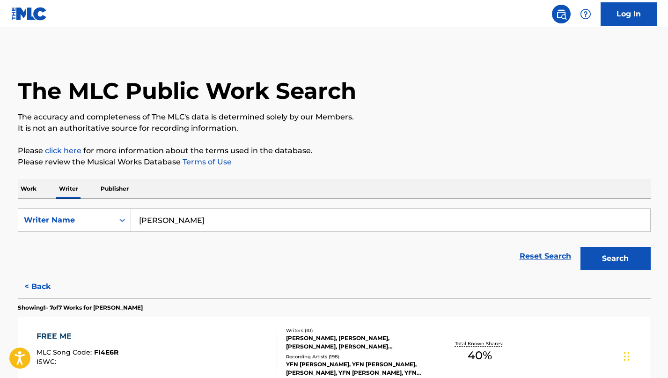
click at [196, 225] on input "[PERSON_NAME]" at bounding box center [390, 220] width 519 height 22
paste input "[PERSON_NAME]"
click at [602, 253] on button "Search" at bounding box center [615, 258] width 70 height 23
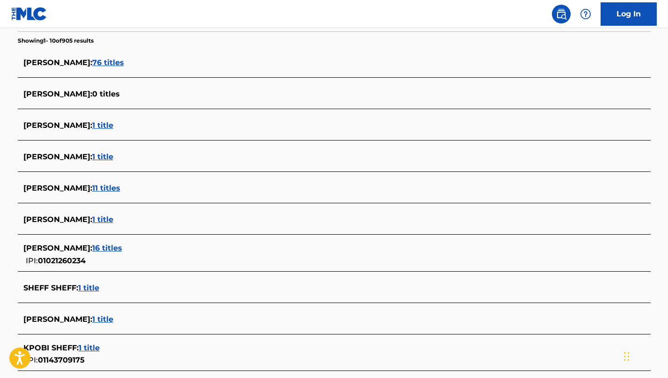
scroll to position [256, 0]
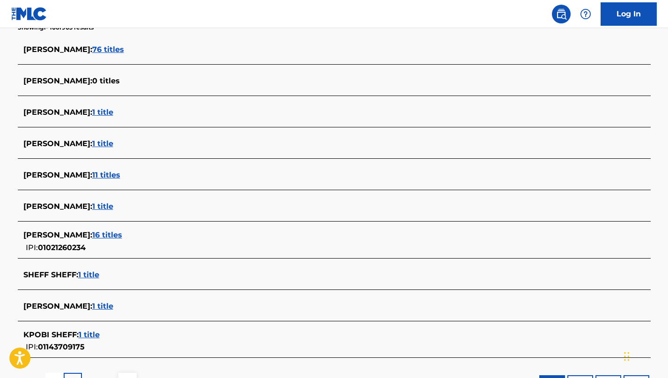
click at [104, 232] on span "16 titles" at bounding box center [107, 234] width 30 height 9
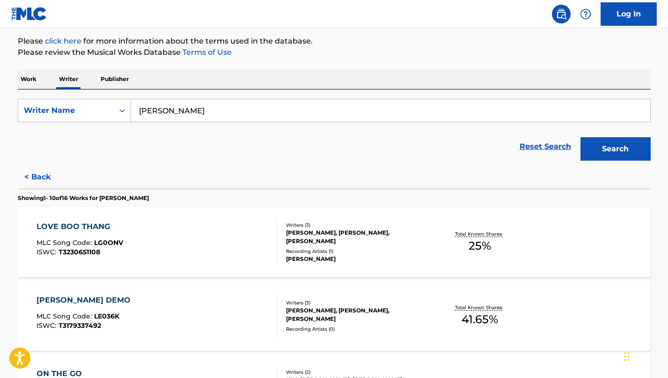
scroll to position [0, 0]
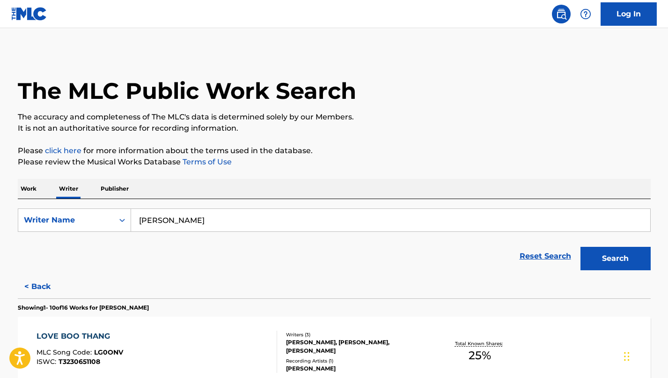
click at [207, 213] on input "[PERSON_NAME]" at bounding box center [390, 220] width 519 height 22
paste input "[PERSON_NAME] [PERSON_NAME]"
type input "[PERSON_NAME] [PERSON_NAME]"
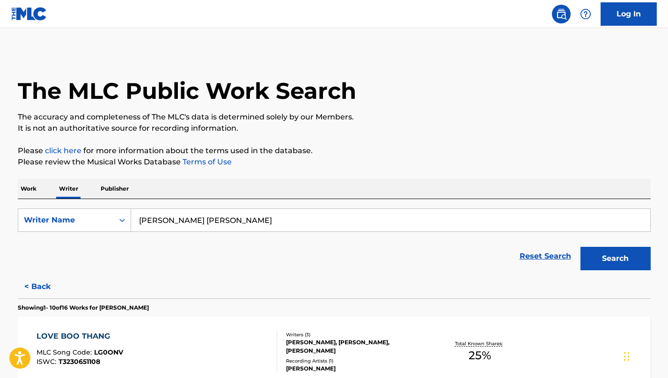
click at [580, 247] on button "Search" at bounding box center [615, 258] width 70 height 23
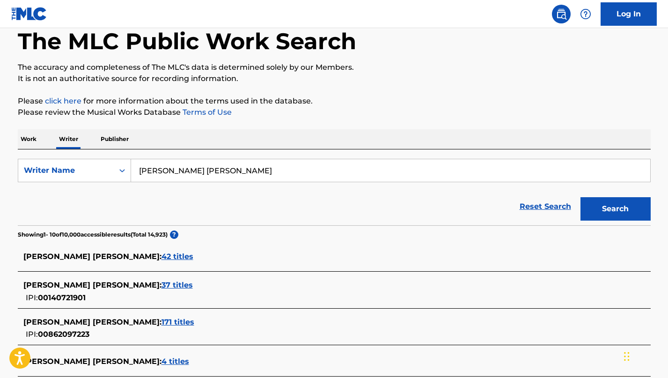
scroll to position [51, 0]
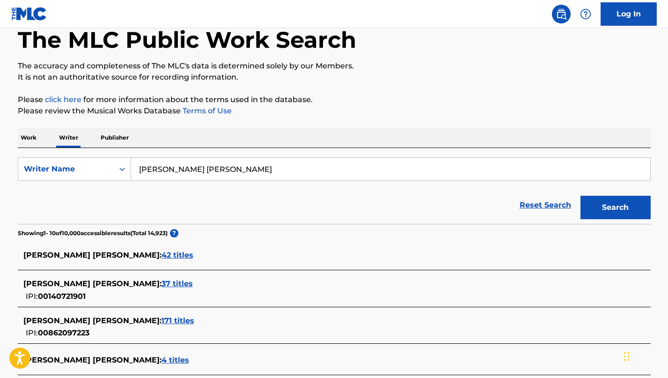
click at [161, 316] on span "171 titles" at bounding box center [177, 320] width 33 height 9
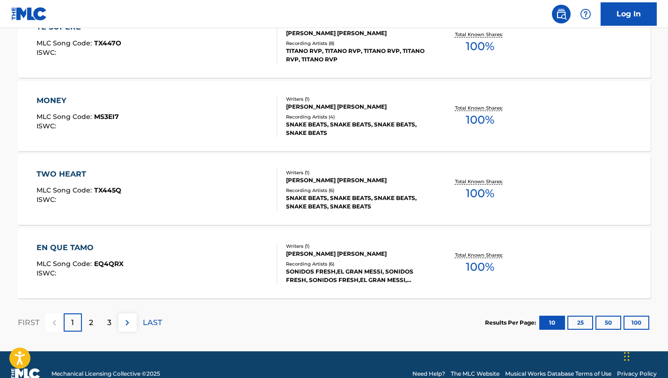
scroll to position [768, 0]
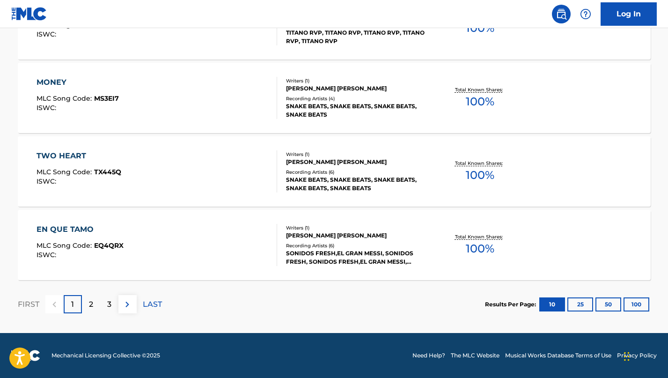
click at [319, 173] on div "Recording Artists ( 6 )" at bounding box center [356, 171] width 141 height 7
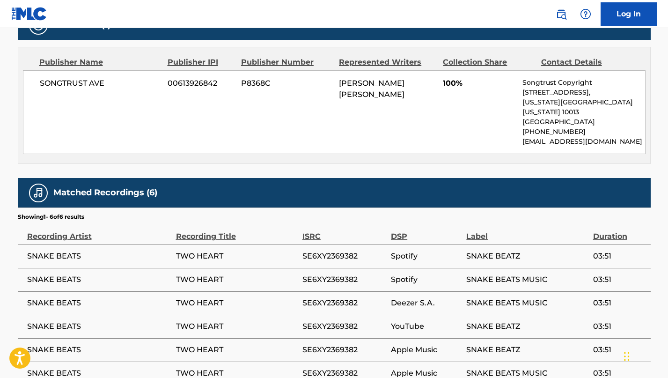
scroll to position [229, 0]
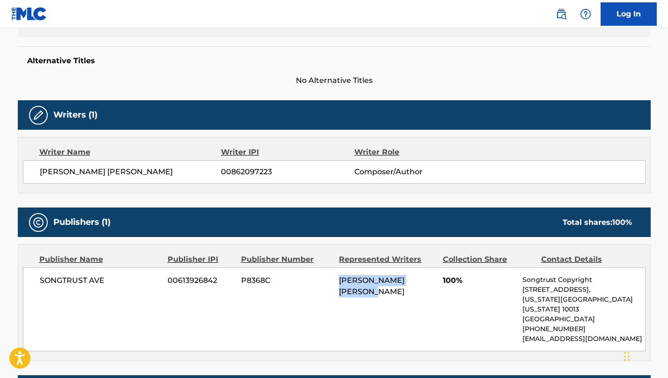
drag, startPoint x: 393, startPoint y: 291, endPoint x: 335, endPoint y: 276, distance: 59.2
click at [335, 276] on div "SONGTRUST AVE 00613926842 P8368C [PERSON_NAME] [PERSON_NAME] 100% Songtrust Cop…" at bounding box center [334, 309] width 622 height 84
copy span "[PERSON_NAME] [PERSON_NAME]"
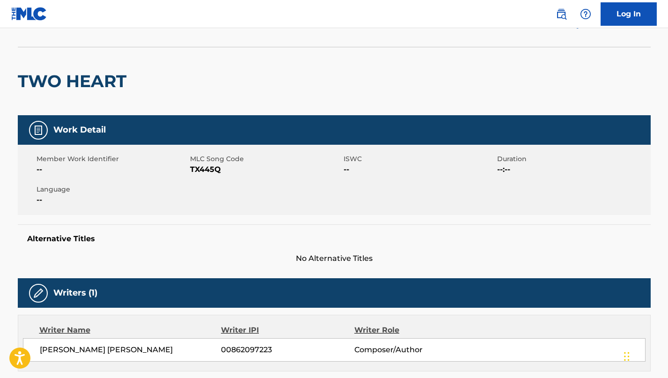
scroll to position [0, 0]
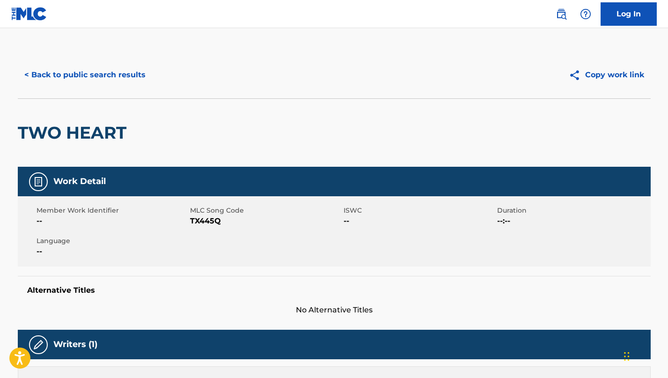
click at [75, 58] on div "< Back to public search results Copy work link" at bounding box center [334, 74] width 632 height 47
click at [75, 68] on button "< Back to public search results" at bounding box center [85, 74] width 134 height 23
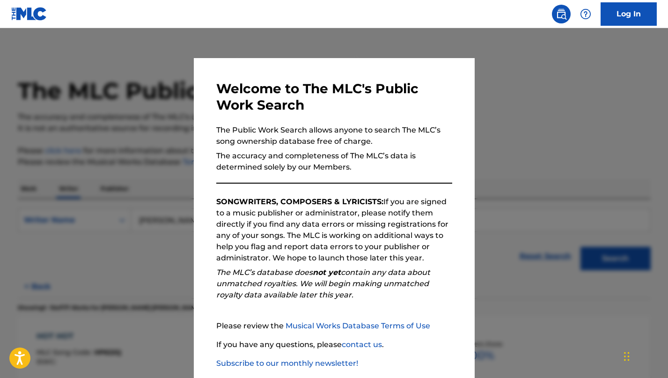
click at [118, 159] on div at bounding box center [334, 217] width 668 height 378
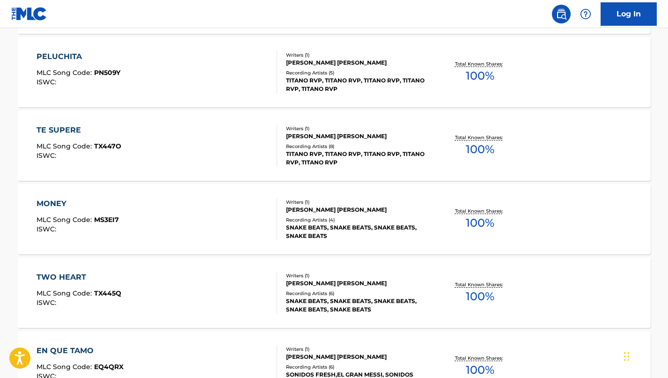
scroll to position [768, 0]
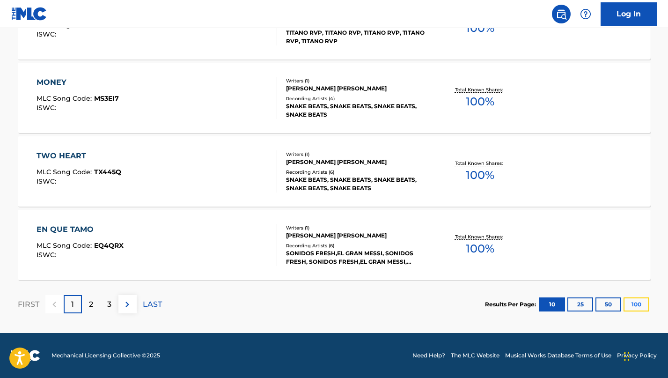
click at [635, 303] on button "100" at bounding box center [636, 304] width 26 height 14
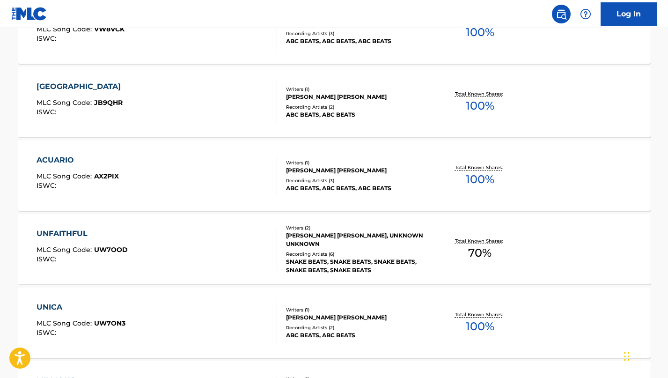
scroll to position [1937, 0]
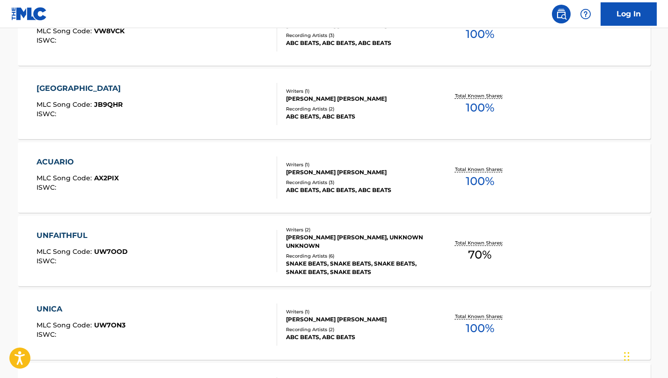
click at [366, 175] on div "[PERSON_NAME] [PERSON_NAME]" at bounding box center [356, 172] width 141 height 8
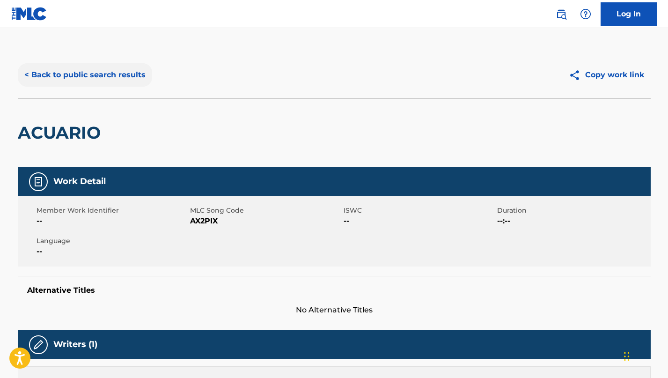
click at [47, 73] on button "< Back to public search results" at bounding box center [85, 74] width 134 height 23
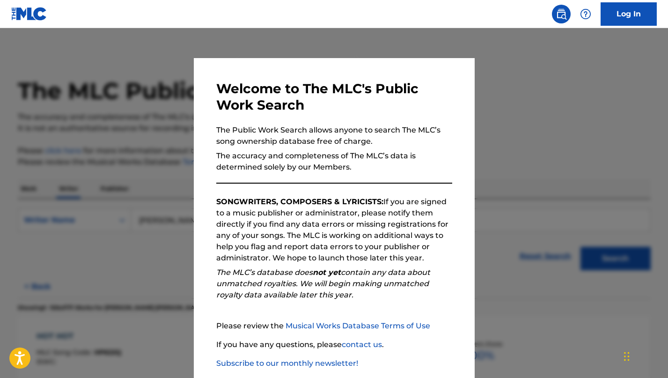
click at [137, 179] on div at bounding box center [334, 217] width 668 height 378
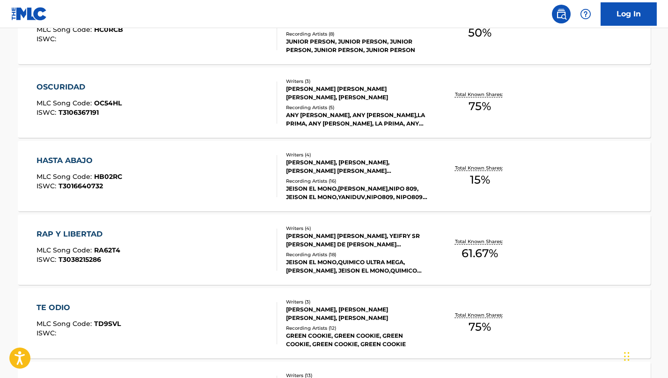
scroll to position [7337, 0]
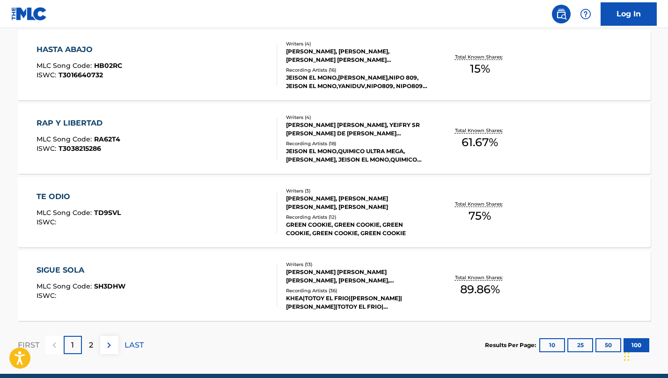
click at [262, 277] on div "SIGUE SOLA MLC Song Code : SH3DHW ISWC :" at bounding box center [156, 285] width 240 height 42
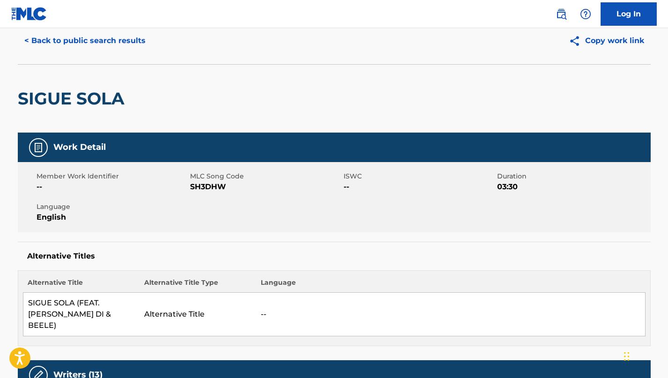
scroll to position [35, 0]
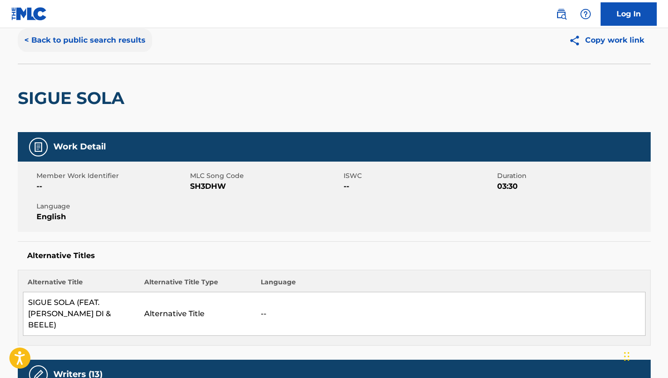
click at [142, 36] on button "< Back to public search results" at bounding box center [85, 40] width 134 height 23
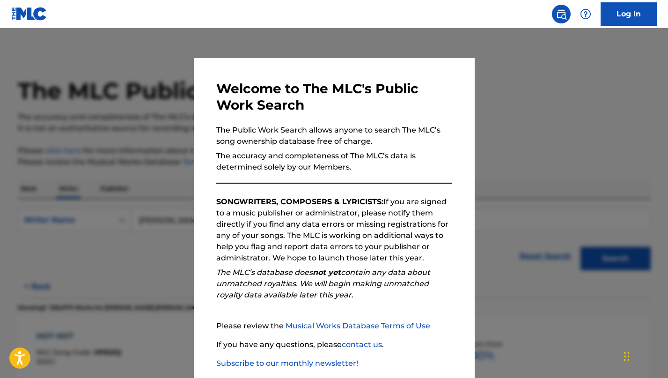
click at [140, 162] on div at bounding box center [334, 217] width 668 height 378
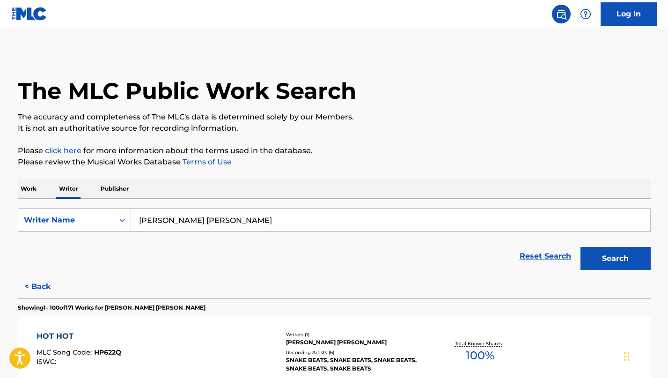
click at [173, 220] on input "[PERSON_NAME] [PERSON_NAME]" at bounding box center [390, 220] width 519 height 22
paste input "[PERSON_NAME]"
click at [604, 257] on button "Search" at bounding box center [615, 258] width 70 height 23
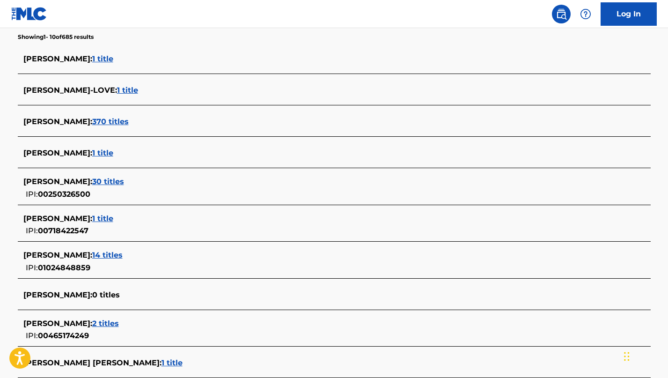
scroll to position [259, 0]
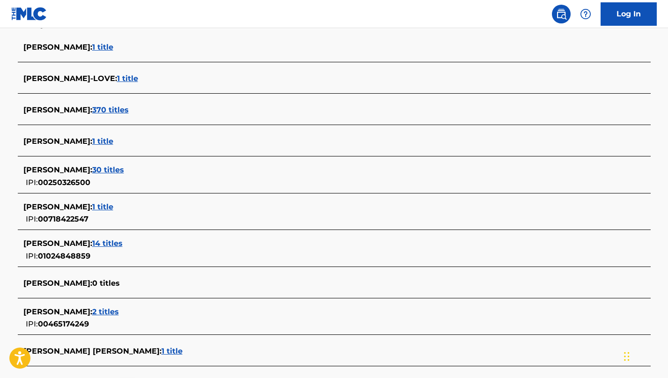
click at [116, 244] on span "14 titles" at bounding box center [107, 243] width 30 height 9
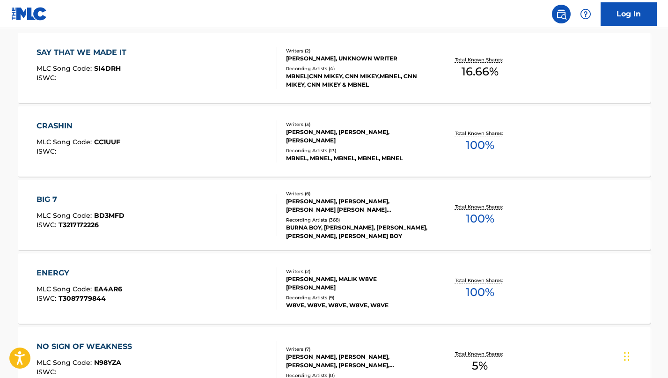
scroll to position [0, 0]
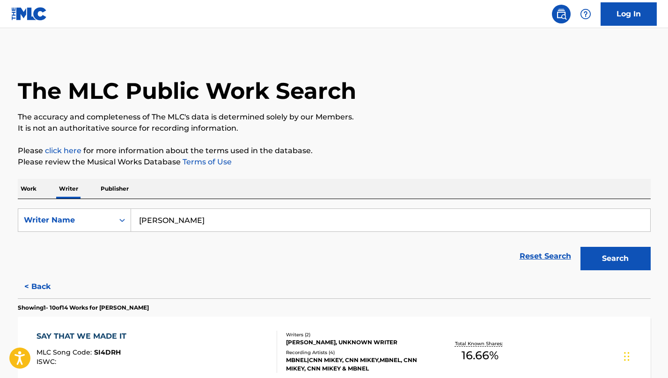
click at [175, 218] on input "[PERSON_NAME]" at bounding box center [390, 220] width 519 height 22
paste input "[PERSON_NAME]"
click at [610, 268] on button "Search" at bounding box center [615, 258] width 70 height 23
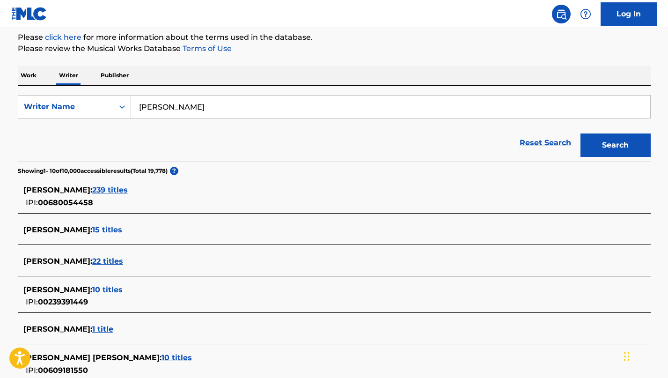
scroll to position [125, 0]
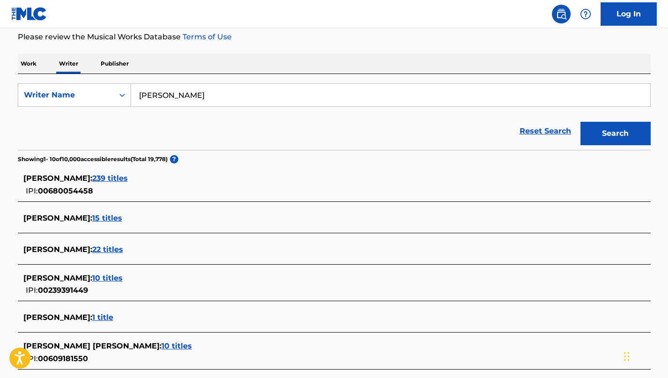
click at [117, 179] on span "239 titles" at bounding box center [110, 178] width 36 height 9
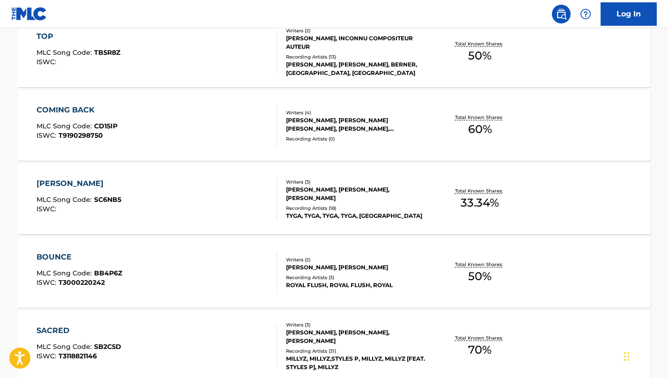
scroll to position [0, 0]
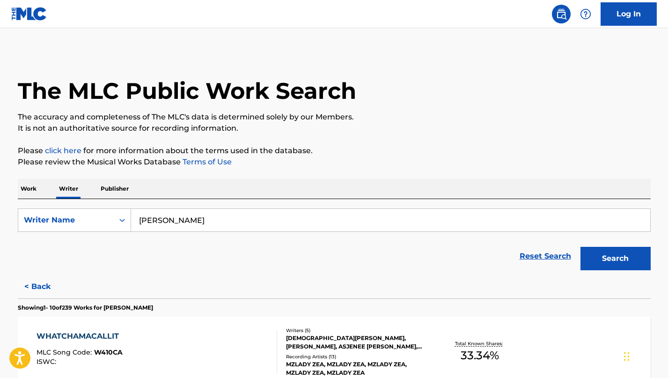
click at [194, 226] on input "[PERSON_NAME]" at bounding box center [390, 220] width 519 height 22
paste input "[PERSON_NAME]"
type input "[PERSON_NAME]"
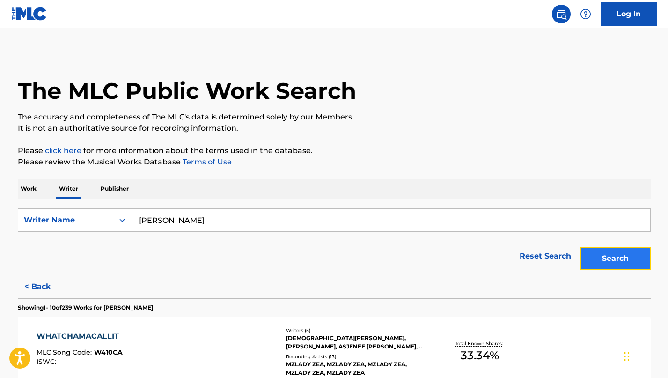
click at [616, 259] on button "Search" at bounding box center [615, 258] width 70 height 23
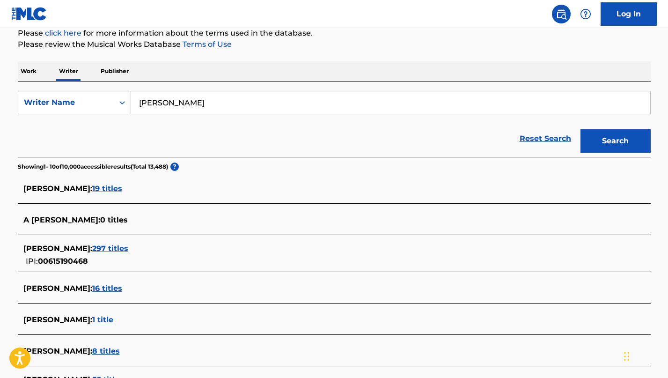
scroll to position [123, 0]
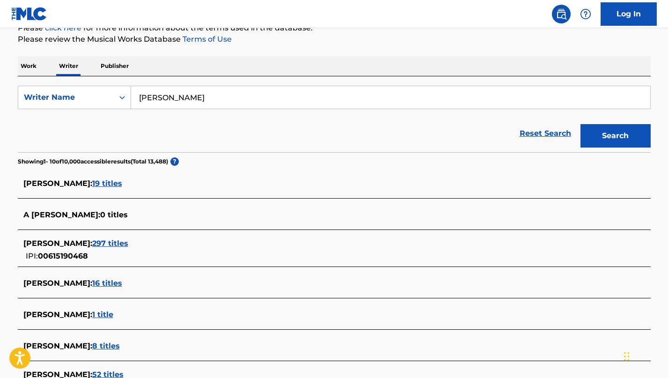
click at [117, 246] on span "297 titles" at bounding box center [110, 243] width 36 height 9
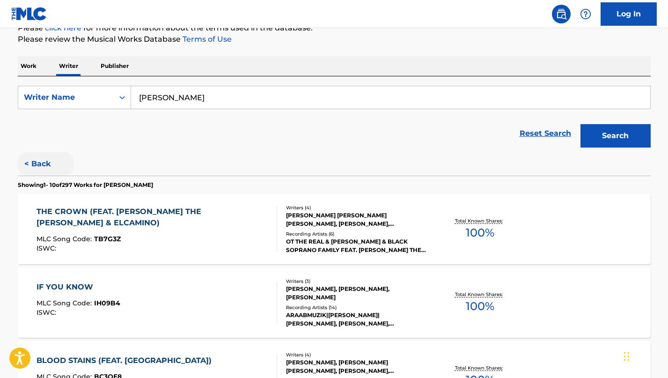
click at [45, 158] on button "< Back" at bounding box center [46, 163] width 56 height 23
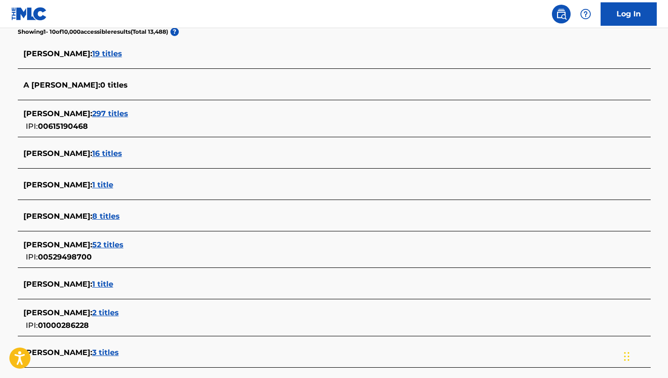
scroll to position [262, 0]
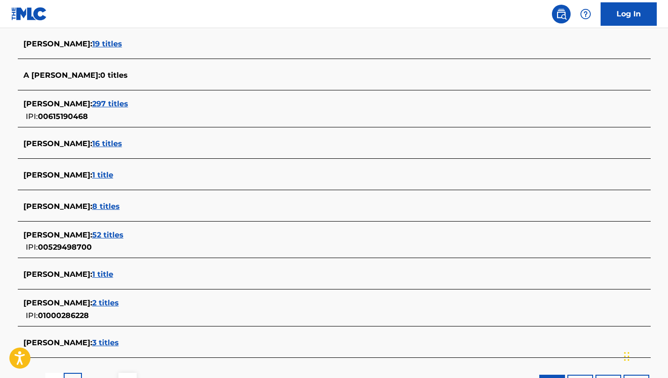
click at [110, 301] on span "2 titles" at bounding box center [105, 302] width 27 height 9
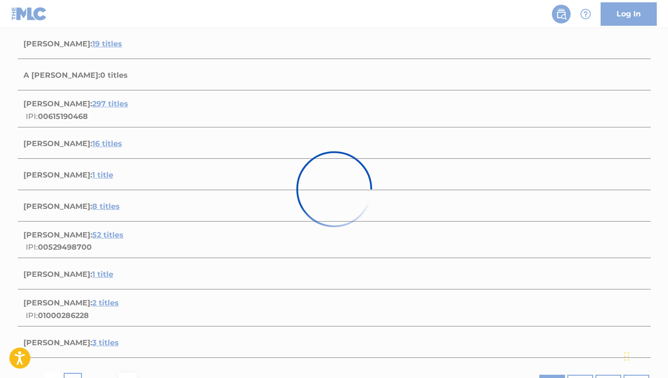
scroll to position [176, 0]
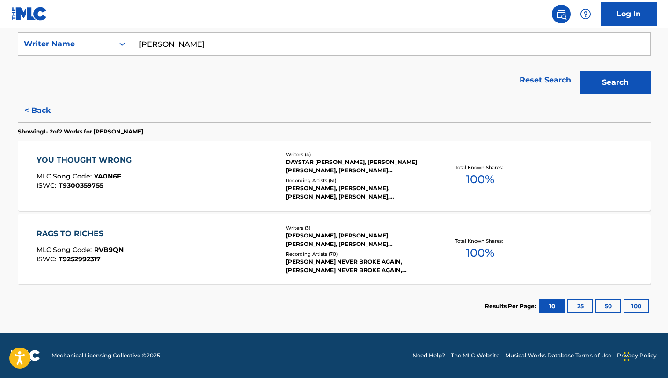
click at [164, 156] on div "YOU THOUGHT WRONG MLC Song Code : YA0N6F ISWC : T9300359755" at bounding box center [156, 175] width 240 height 42
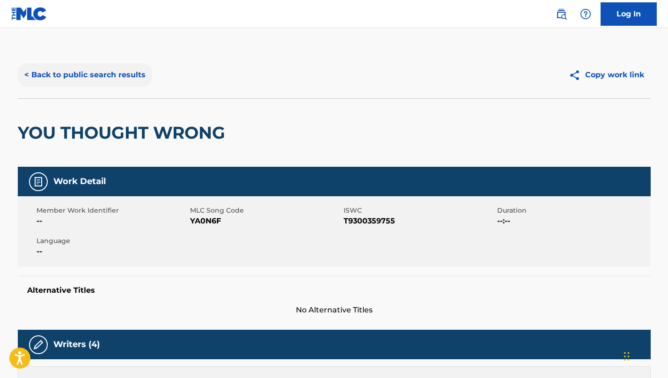
click at [94, 81] on button "< Back to public search results" at bounding box center [85, 74] width 134 height 23
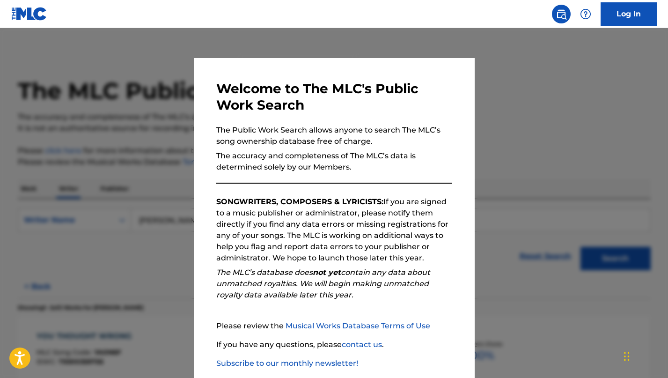
click at [171, 124] on div at bounding box center [334, 217] width 668 height 378
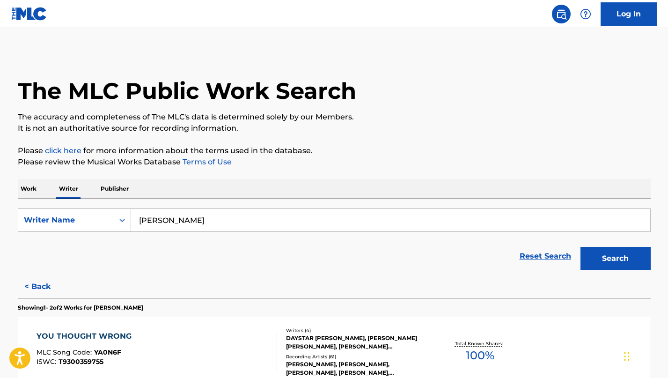
click at [277, 217] on input "[PERSON_NAME]" at bounding box center [390, 220] width 519 height 22
paste input "[PERSON_NAME]"
paste input "Search Form"
click at [580, 247] on button "Search" at bounding box center [615, 258] width 70 height 23
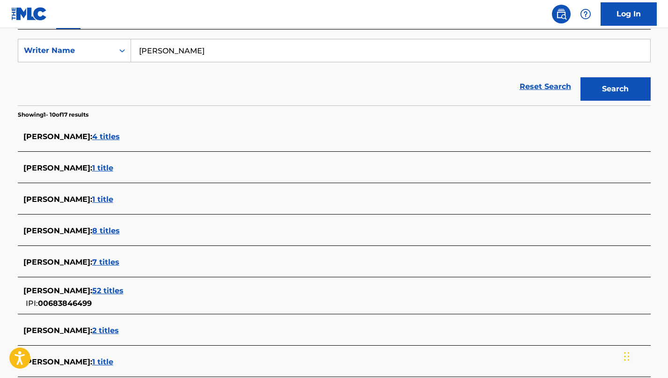
scroll to position [184, 0]
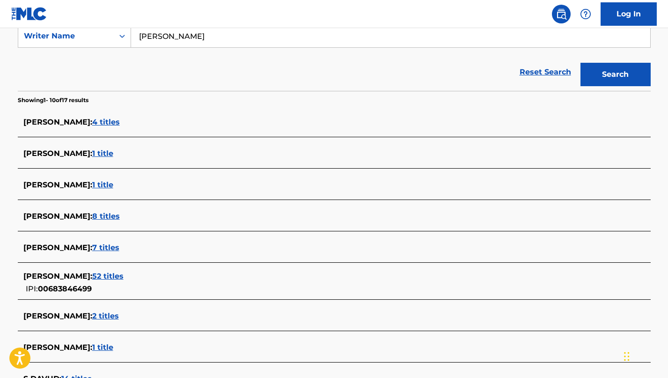
click at [133, 268] on div "[PERSON_NAME] : 52 titles IPI: 00683846499" at bounding box center [334, 282] width 632 height 33
click at [123, 272] on span "52 titles" at bounding box center [107, 275] width 31 height 9
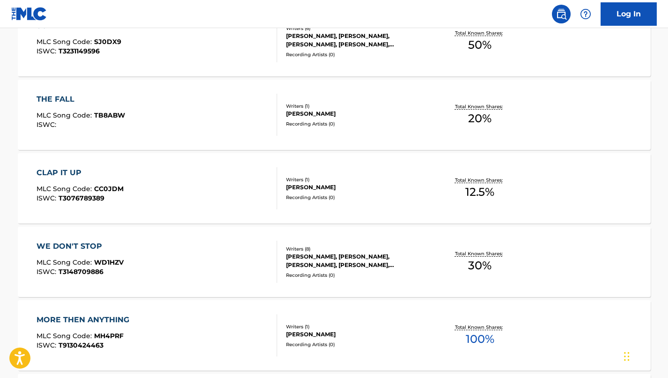
scroll to position [751, 0]
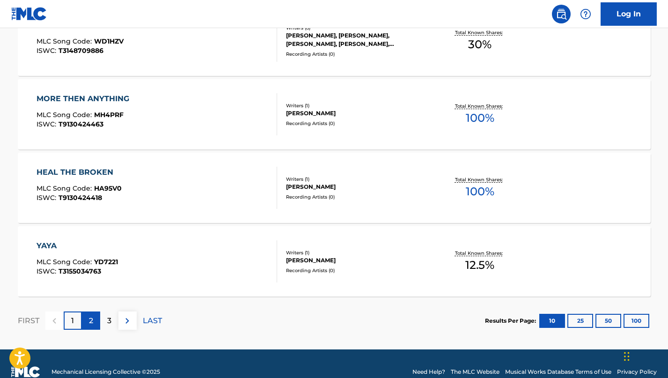
click at [90, 324] on p "2" at bounding box center [91, 320] width 4 height 11
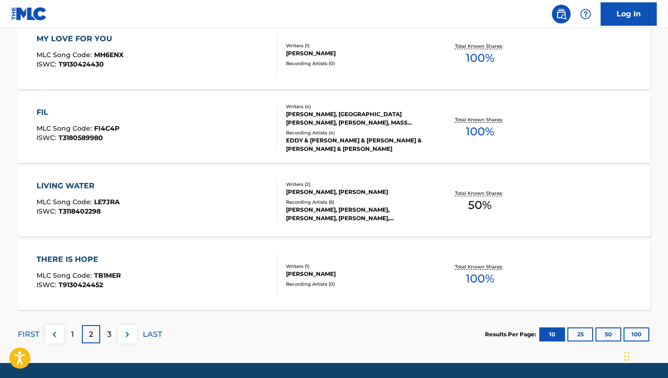
scroll to position [768, 0]
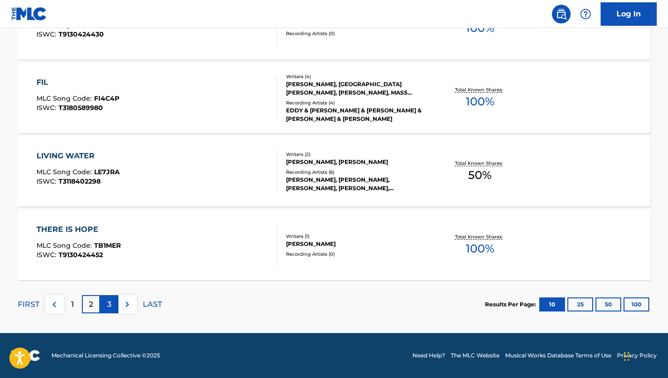
click at [104, 298] on div "3" at bounding box center [109, 304] width 18 height 18
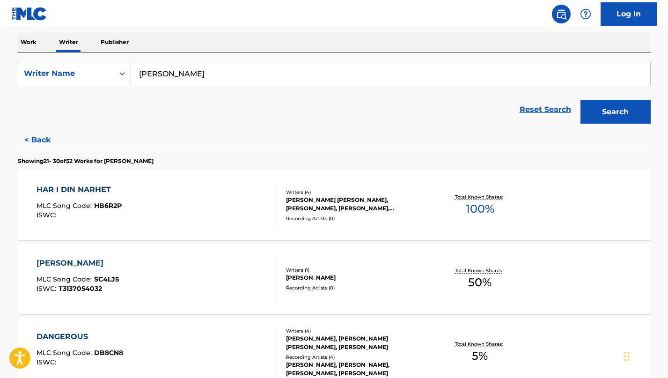
scroll to position [0, 0]
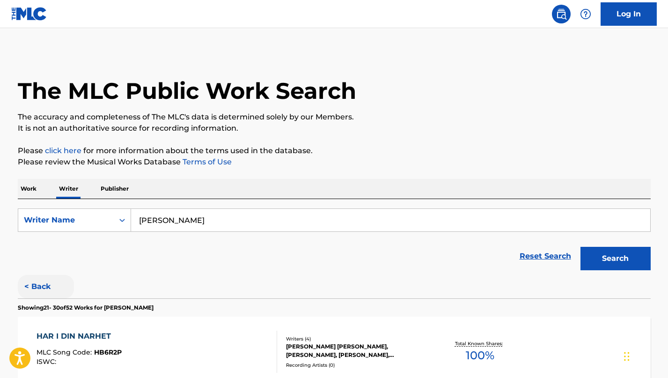
click at [41, 293] on button "< Back" at bounding box center [46, 286] width 56 height 23
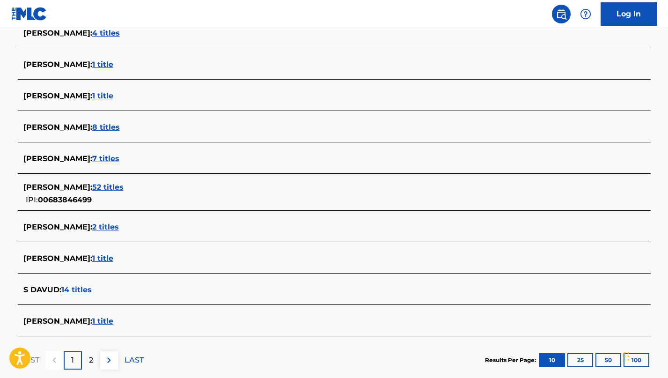
scroll to position [307, 0]
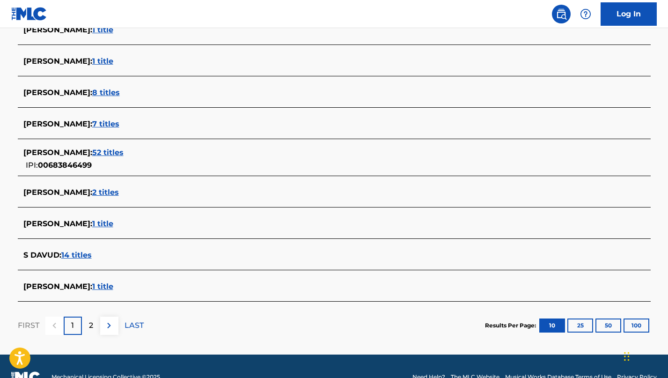
click at [118, 127] on span "7 titles" at bounding box center [105, 123] width 27 height 9
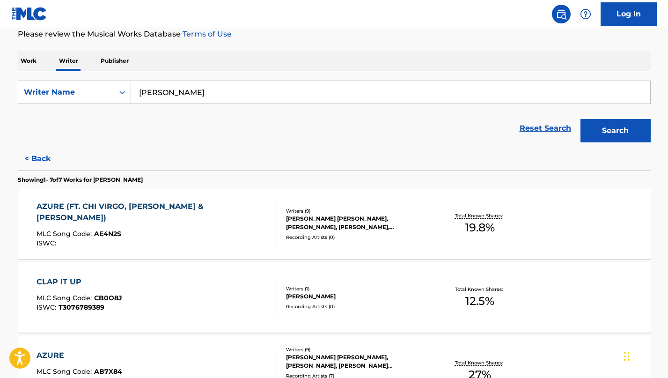
scroll to position [0, 0]
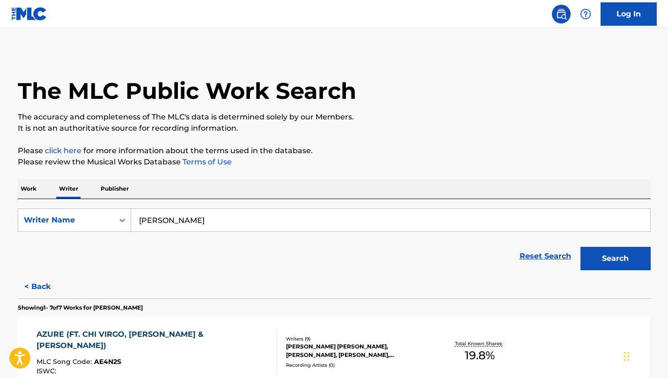
click at [209, 222] on input "[PERSON_NAME]" at bounding box center [390, 220] width 519 height 22
paste input "[PERSON_NAME]"
click at [580, 247] on button "Search" at bounding box center [615, 258] width 70 height 23
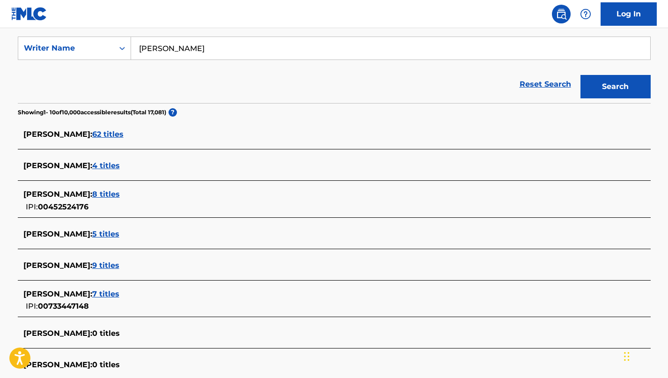
scroll to position [196, 0]
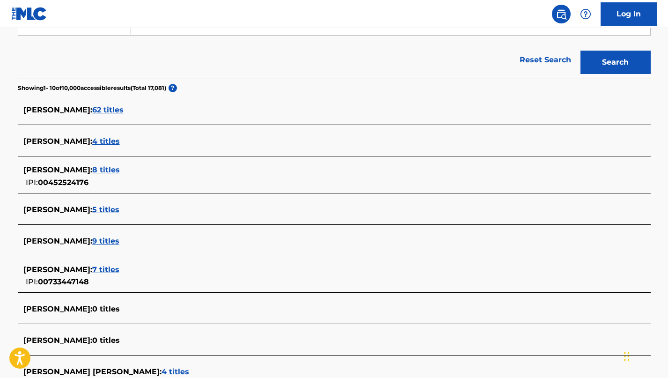
click at [123, 114] on span "62 titles" at bounding box center [107, 109] width 31 height 9
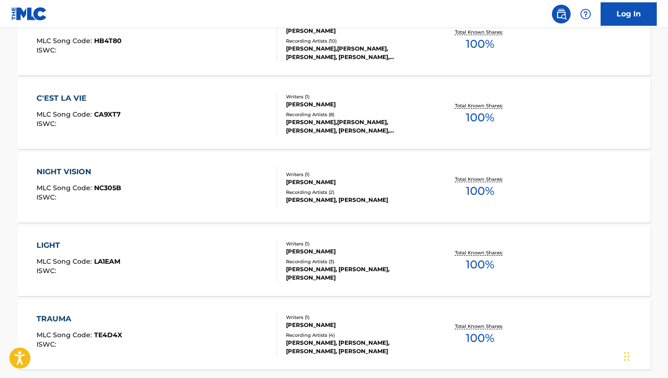
scroll to position [768, 0]
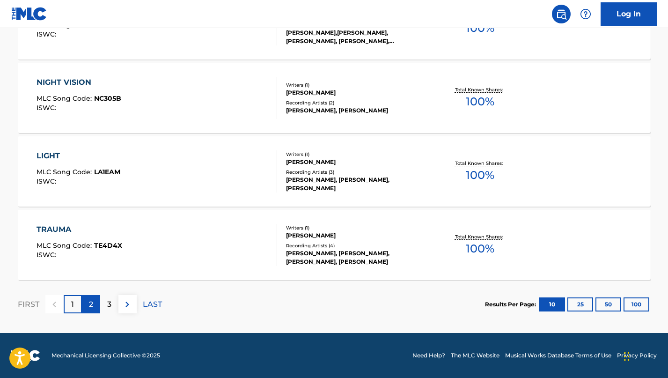
click at [93, 305] on div "2" at bounding box center [91, 304] width 18 height 18
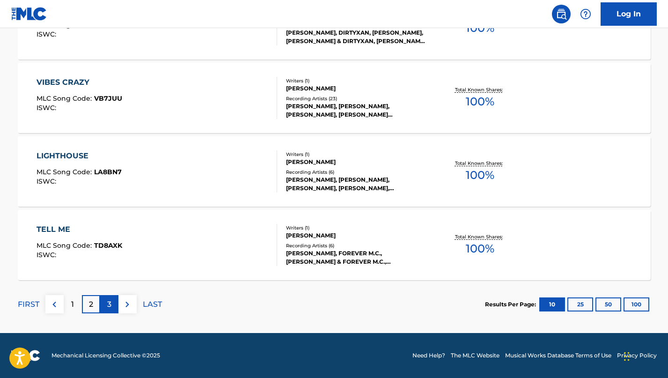
click at [108, 299] on p "3" at bounding box center [109, 303] width 4 height 11
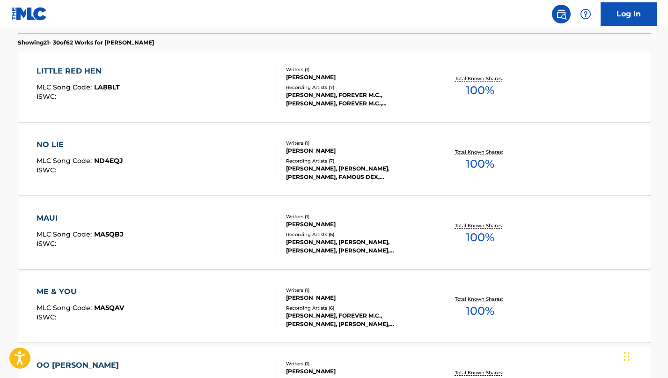
scroll to position [0, 0]
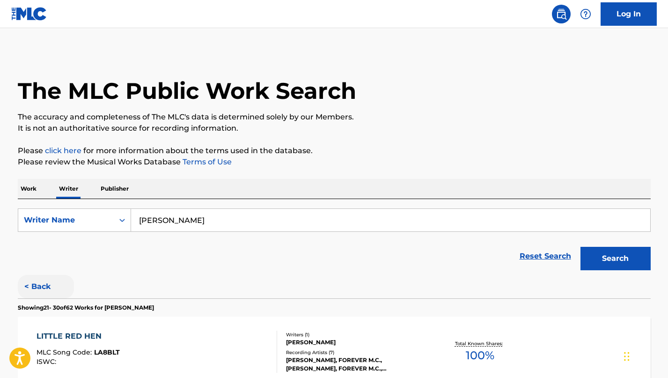
click at [42, 284] on button "< Back" at bounding box center [46, 286] width 56 height 23
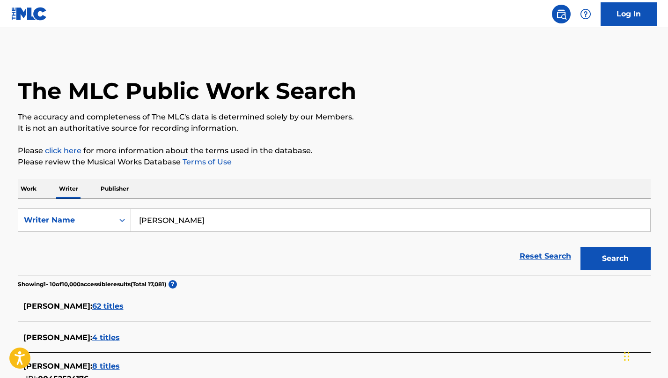
click at [237, 226] on input "[PERSON_NAME]" at bounding box center [390, 220] width 519 height 22
click at [237, 227] on input "[PERSON_NAME]" at bounding box center [390, 220] width 519 height 22
paste input "[PERSON_NAME]"
type input "[PERSON_NAME]"
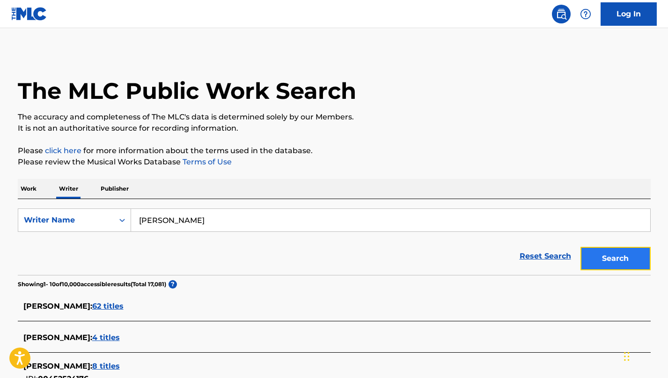
click at [588, 251] on button "Search" at bounding box center [615, 258] width 70 height 23
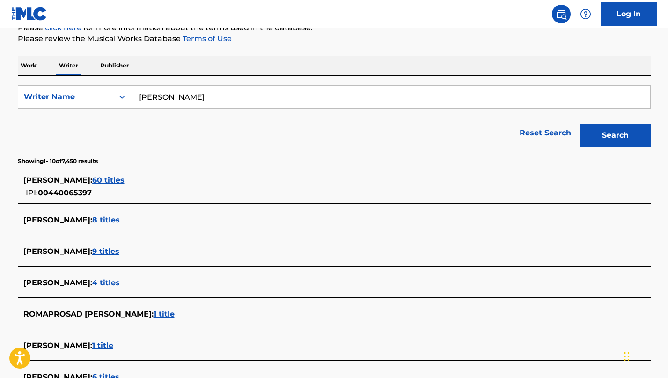
scroll to position [129, 0]
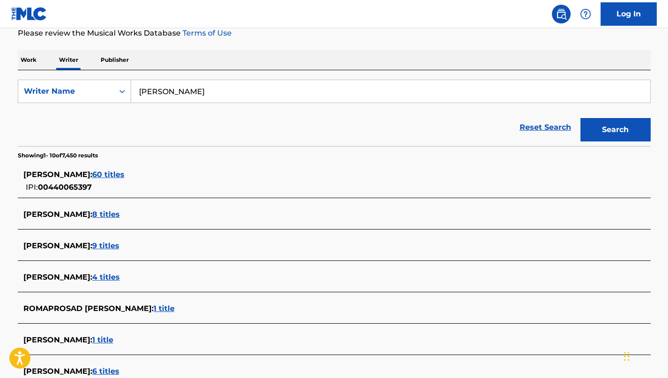
click at [92, 174] on span "60 titles" at bounding box center [108, 174] width 32 height 9
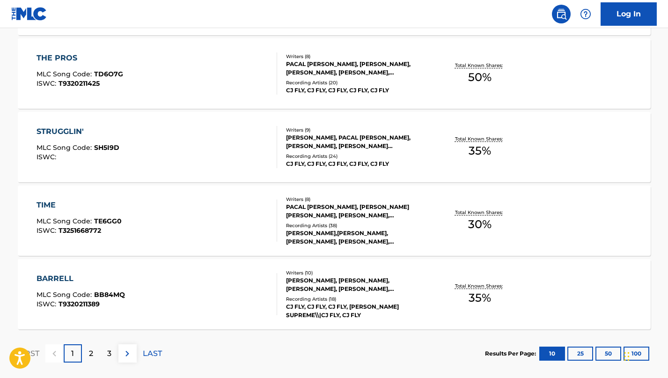
scroll to position [759, 0]
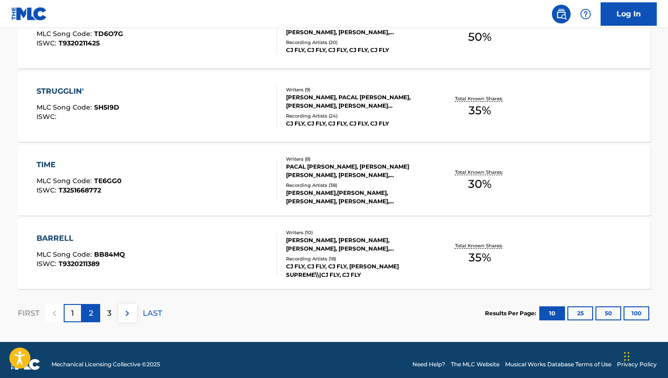
click at [90, 316] on p "2" at bounding box center [91, 312] width 4 height 11
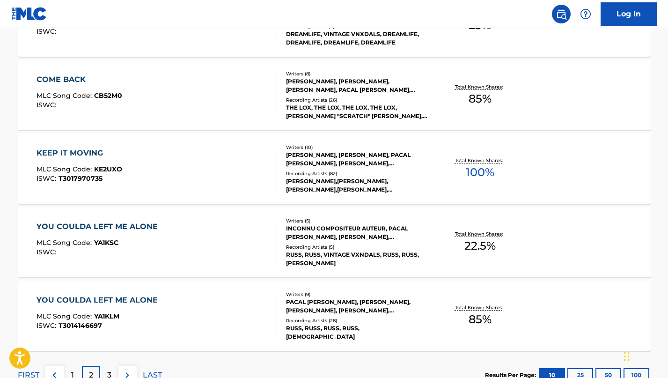
scroll to position [755, 0]
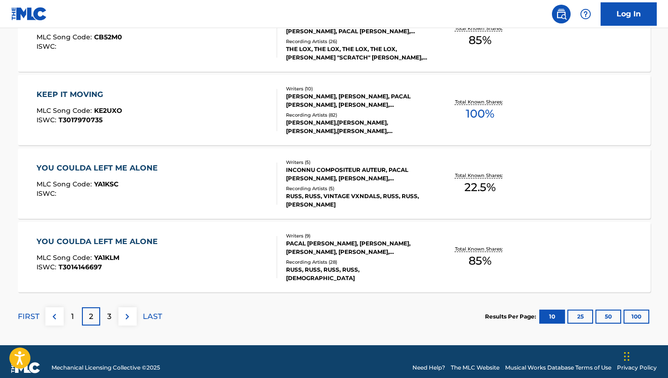
click at [268, 253] on div "YOU COULDA LEFT ME ALONE MLC Song Code : YA1KLM ISWC : T3014146697" at bounding box center [156, 257] width 240 height 42
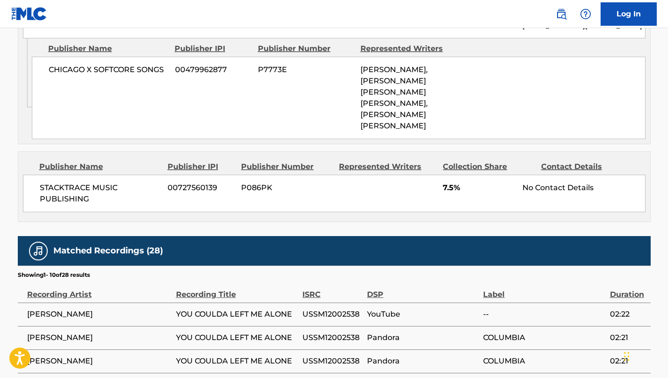
scroll to position [1161, 0]
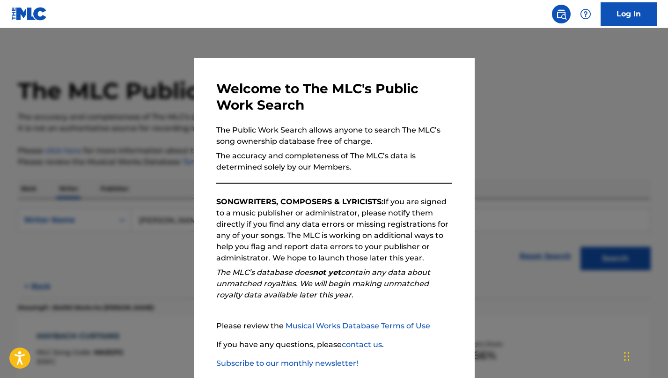
click at [133, 175] on div at bounding box center [334, 217] width 668 height 378
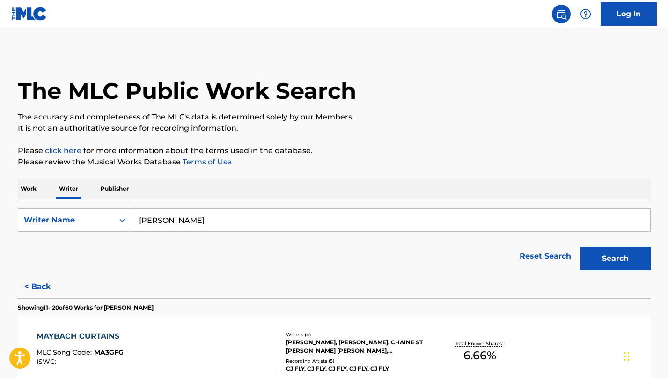
click at [185, 205] on div "SearchWithCriteria9826d1f8-9c39-4828-bad1-fddef87c336e Writer Name [PERSON_NAME…" at bounding box center [334, 237] width 632 height 76
click at [185, 212] on input "[PERSON_NAME]" at bounding box center [390, 220] width 519 height 22
paste input "[PERSON_NAME] [PERSON_NAME]"
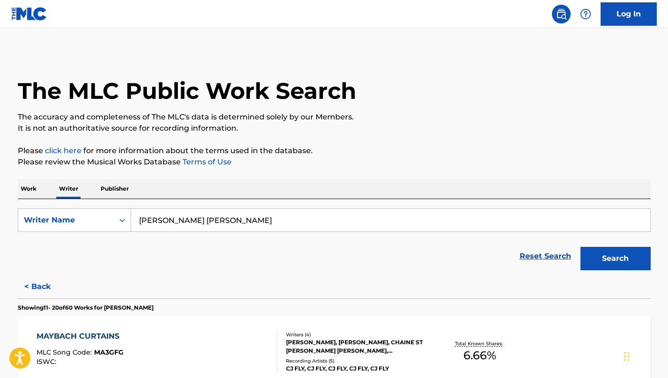
click at [580, 247] on button "Search" at bounding box center [615, 258] width 70 height 23
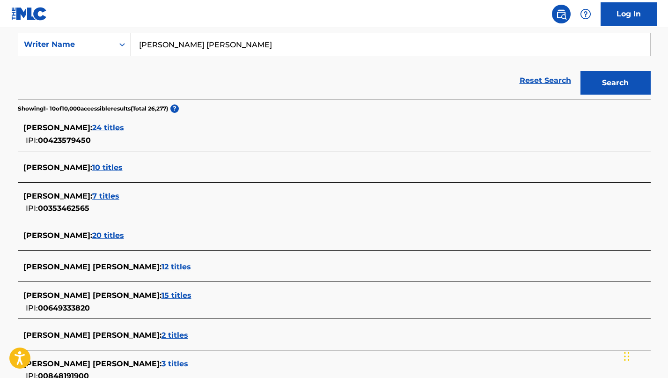
scroll to position [176, 0]
click at [179, 264] on span "12 titles" at bounding box center [175, 266] width 29 height 9
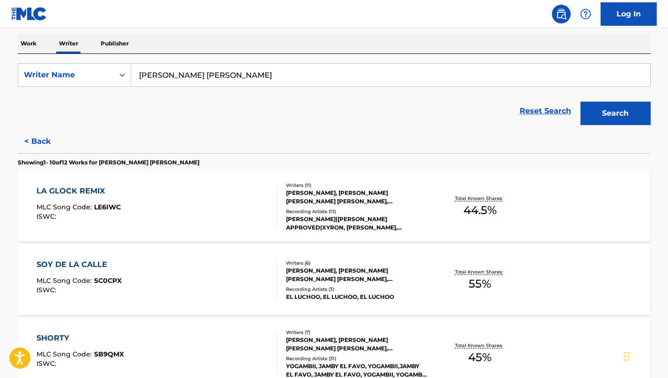
scroll to position [148, 0]
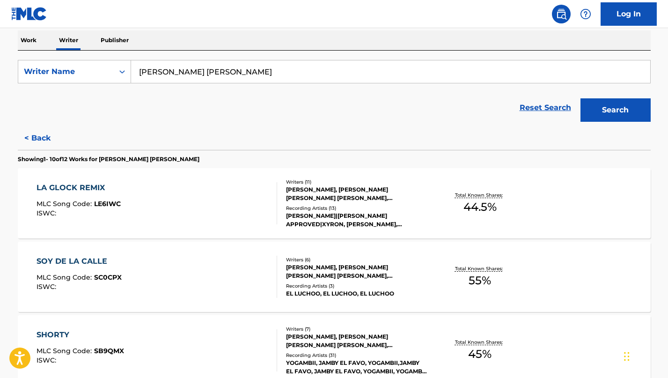
click at [189, 63] on input "[PERSON_NAME] [PERSON_NAME]" at bounding box center [390, 71] width 519 height 22
paste input "[PERSON_NAME] [PERSON_NAME]"
click at [580, 98] on button "Search" at bounding box center [615, 109] width 70 height 23
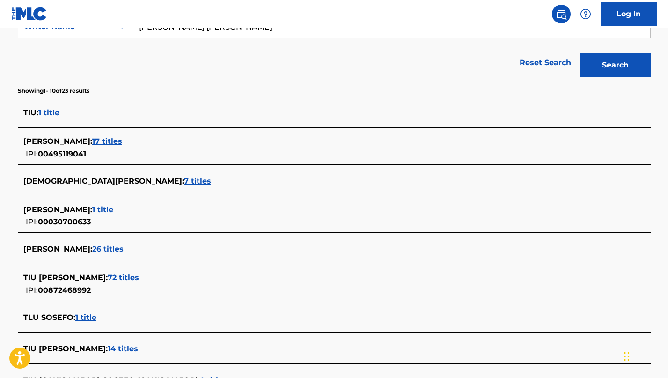
scroll to position [194, 0]
click at [127, 274] on span "72 titles" at bounding box center [123, 276] width 31 height 9
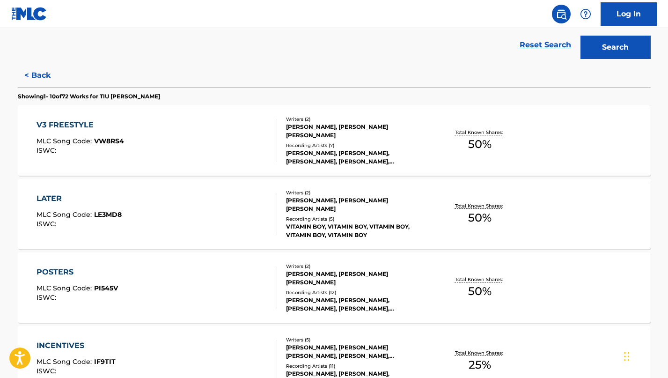
scroll to position [0, 0]
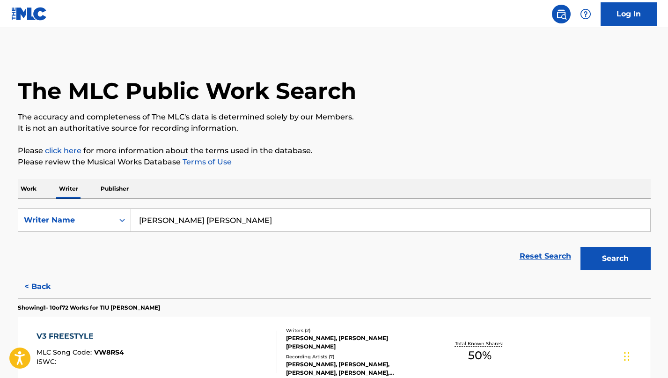
click at [196, 215] on input "[PERSON_NAME] [PERSON_NAME]" at bounding box center [390, 220] width 519 height 22
paste input "[PERSON_NAME]"
click at [580, 247] on button "Search" at bounding box center [615, 258] width 70 height 23
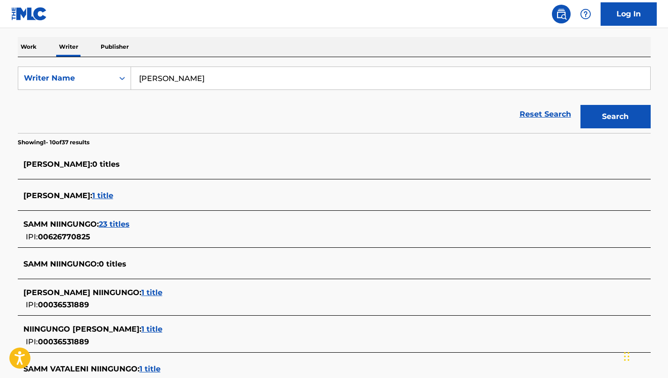
scroll to position [149, 0]
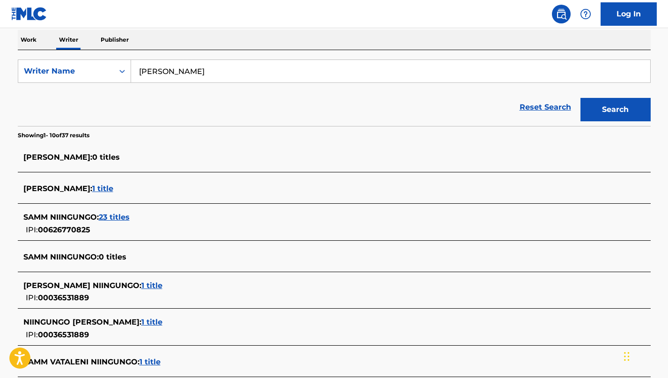
click at [126, 220] on span "23 titles" at bounding box center [114, 216] width 31 height 9
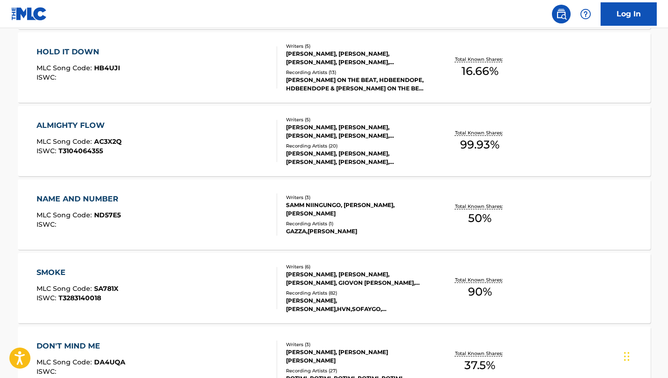
scroll to position [0, 0]
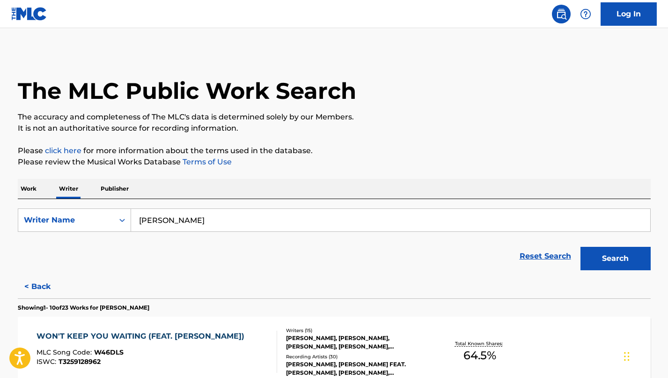
click at [216, 216] on input "[PERSON_NAME]" at bounding box center [390, 220] width 519 height 22
click at [216, 217] on input "[PERSON_NAME]" at bounding box center [390, 220] width 519 height 22
paste input "[PERSON_NAME]"
click at [580, 247] on button "Search" at bounding box center [615, 258] width 70 height 23
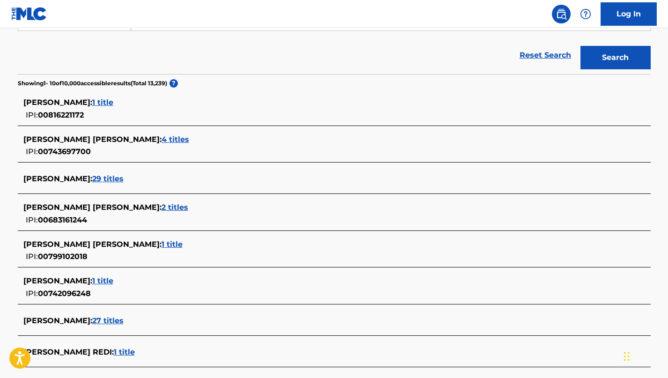
scroll to position [218, 0]
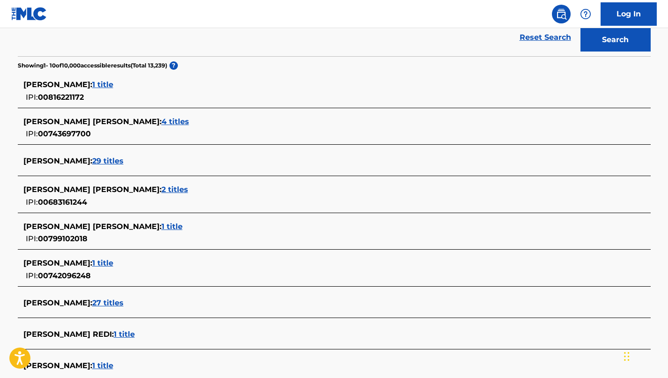
click at [111, 163] on span "29 titles" at bounding box center [107, 160] width 31 height 9
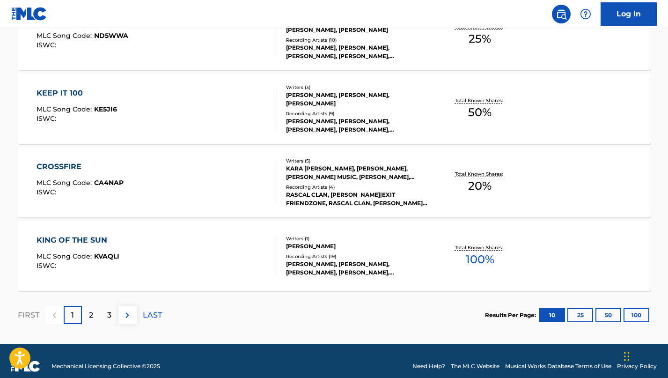
scroll to position [768, 0]
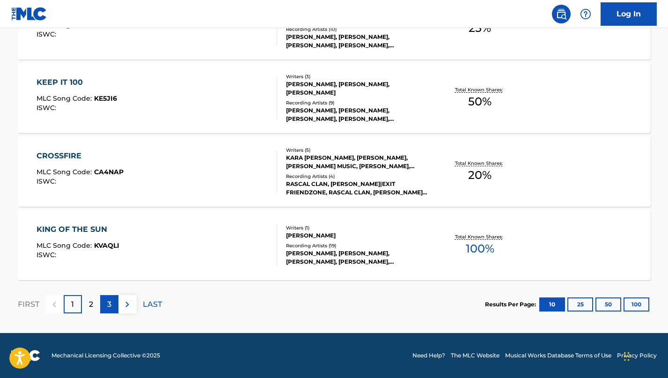
click at [101, 302] on div "3" at bounding box center [109, 304] width 18 height 18
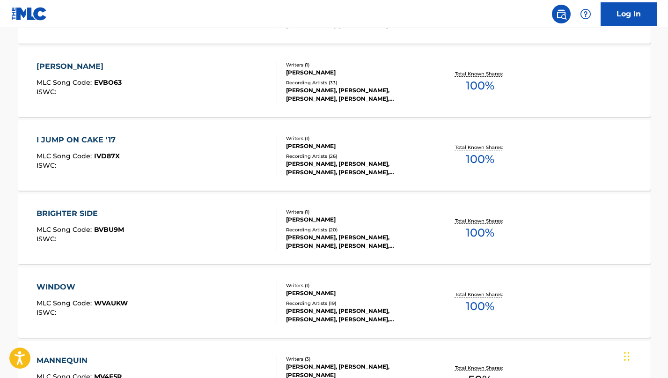
scroll to position [694, 0]
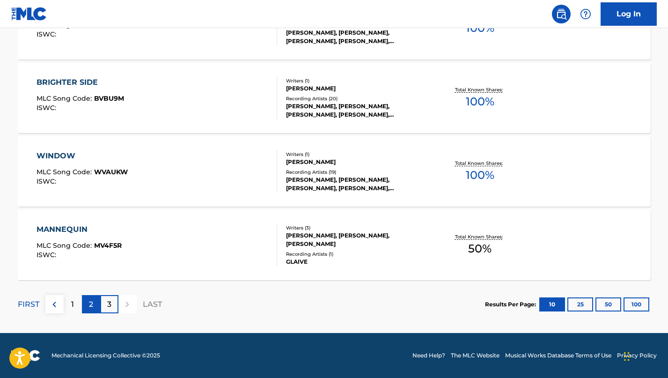
click at [89, 304] on p "2" at bounding box center [91, 303] width 4 height 11
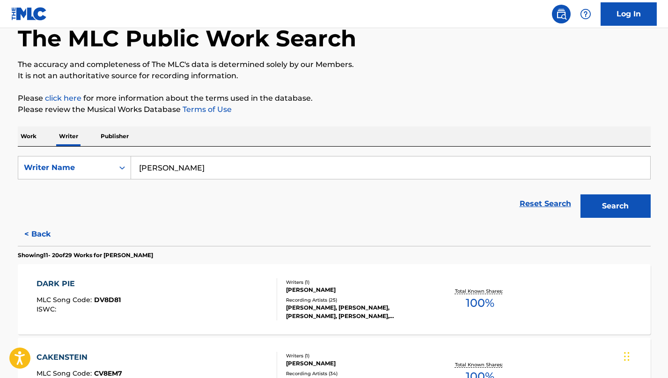
scroll to position [19, 0]
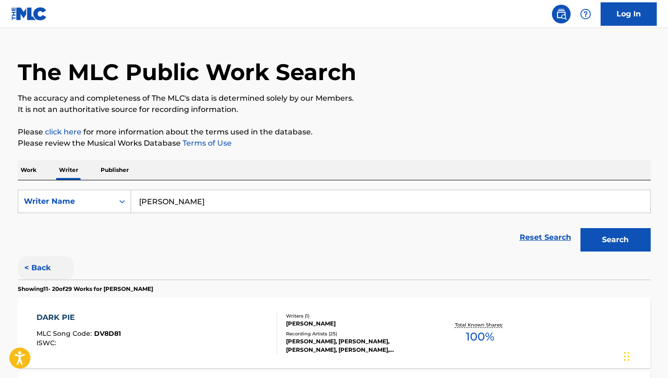
click at [47, 261] on button "< Back" at bounding box center [46, 267] width 56 height 23
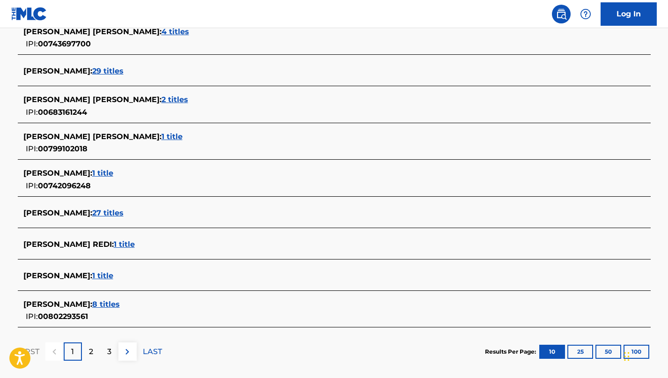
scroll to position [312, 0]
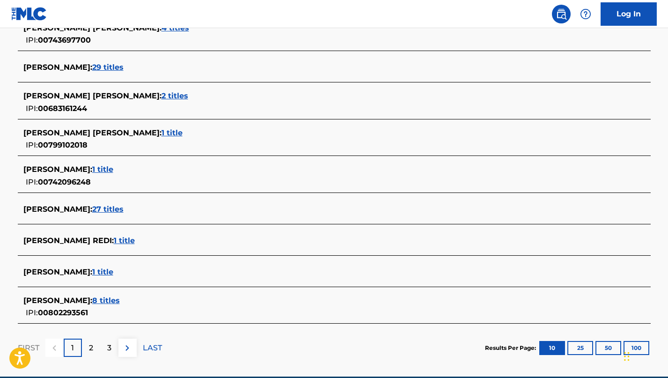
click at [110, 299] on span "8 titles" at bounding box center [106, 300] width 28 height 9
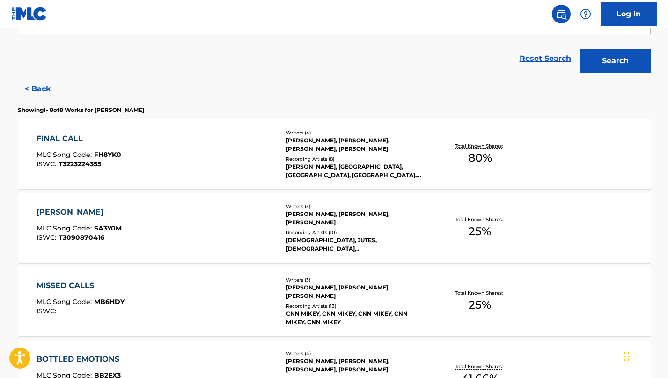
scroll to position [0, 0]
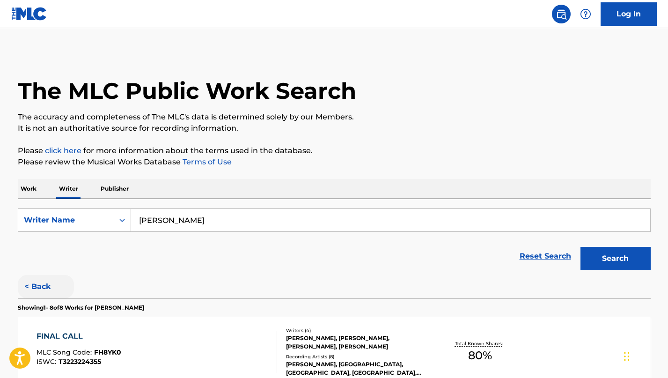
click at [40, 276] on button "< Back" at bounding box center [46, 286] width 56 height 23
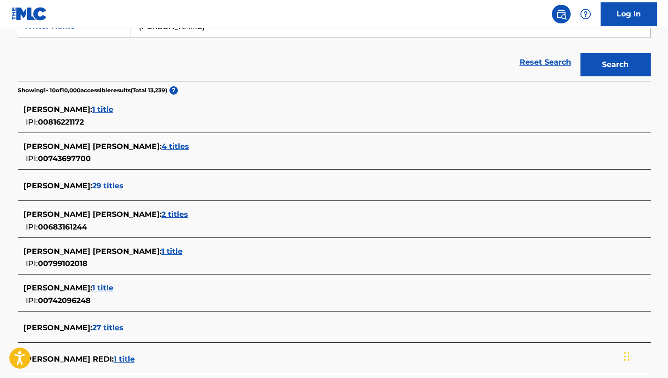
scroll to position [167, 0]
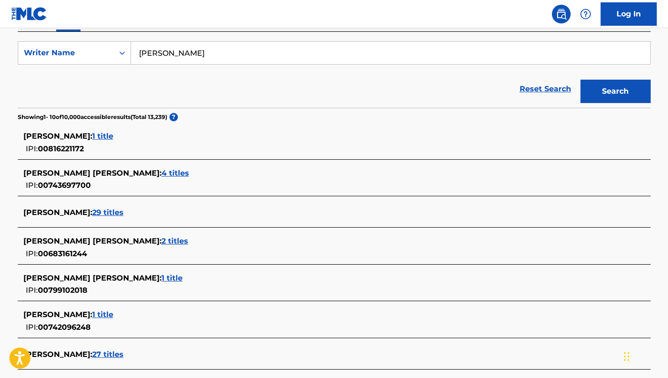
click at [164, 51] on input "[PERSON_NAME]" at bounding box center [390, 53] width 519 height 22
click at [170, 51] on input "[PERSON_NAME]" at bounding box center [390, 53] width 519 height 22
click at [580, 80] on button "Search" at bounding box center [615, 91] width 70 height 23
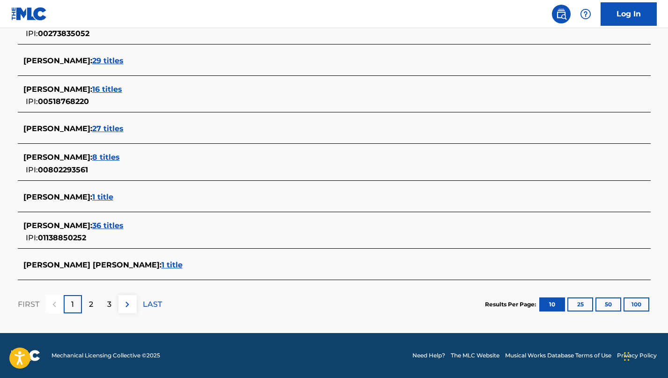
scroll to position [344, 0]
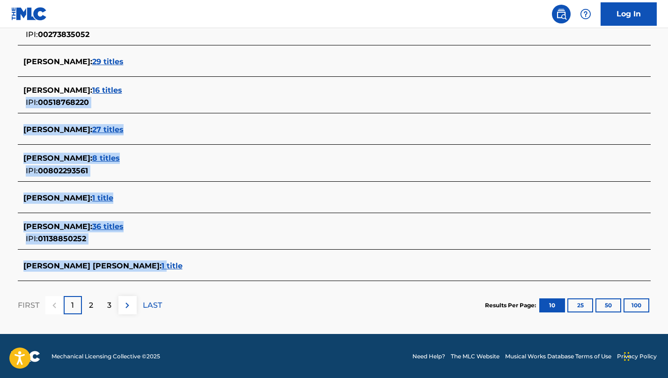
drag, startPoint x: 131, startPoint y: 261, endPoint x: 210, endPoint y: 109, distance: 170.7
click at [210, 109] on section "[PERSON_NAME] : 84 titles [PERSON_NAME] : 6 titles [PERSON_NAME] : 238 titles I…" at bounding box center [334, 112] width 632 height 336
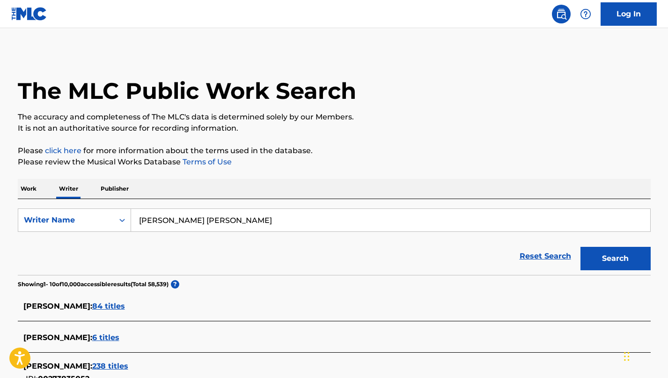
click at [189, 220] on input "[PERSON_NAME] [PERSON_NAME]" at bounding box center [390, 220] width 519 height 22
paste input "iles [PERSON_NAME] [PERSON_NAME]"
click at [580, 247] on button "Search" at bounding box center [615, 258] width 70 height 23
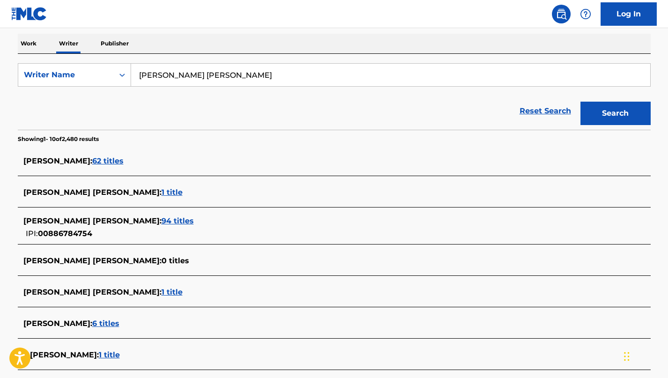
scroll to position [155, 0]
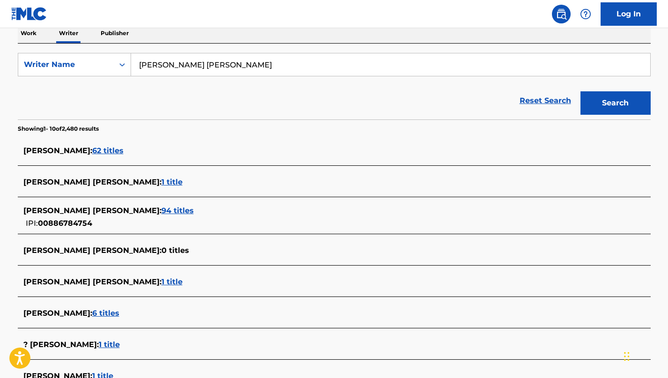
click at [161, 211] on span "94 titles" at bounding box center [177, 210] width 32 height 9
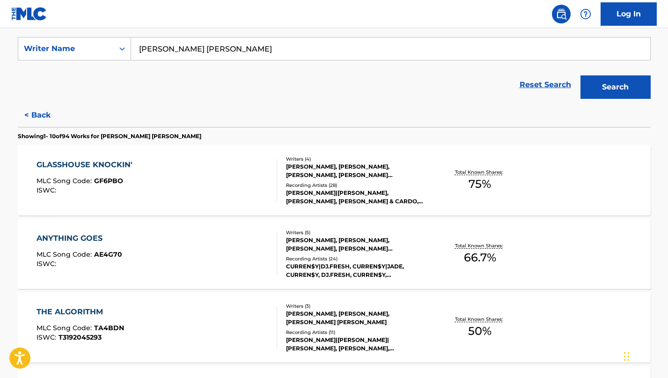
scroll to position [0, 0]
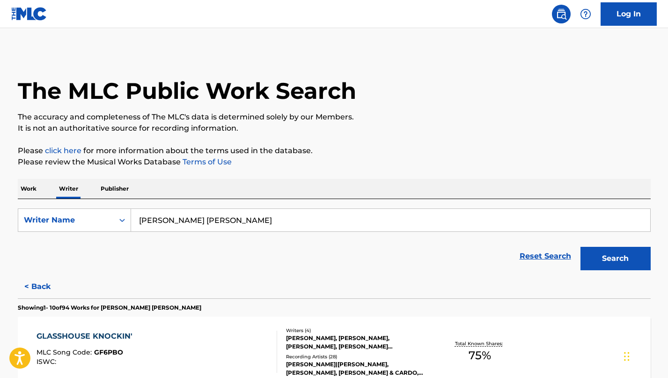
click at [234, 222] on input "[PERSON_NAME] [PERSON_NAME]" at bounding box center [390, 220] width 519 height 22
type input "v"
click at [580, 247] on button "Search" at bounding box center [615, 258] width 70 height 23
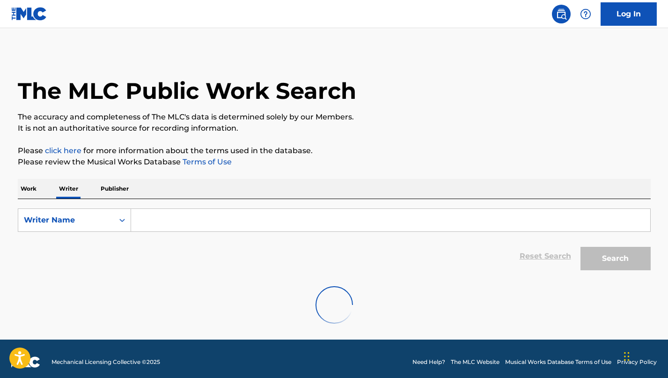
paste input "[PERSON_NAME]"
type input "[PERSON_NAME]"
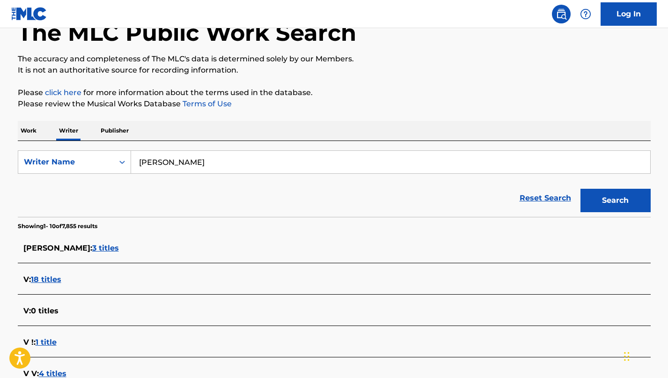
click at [580, 189] on button "Search" at bounding box center [615, 200] width 70 height 23
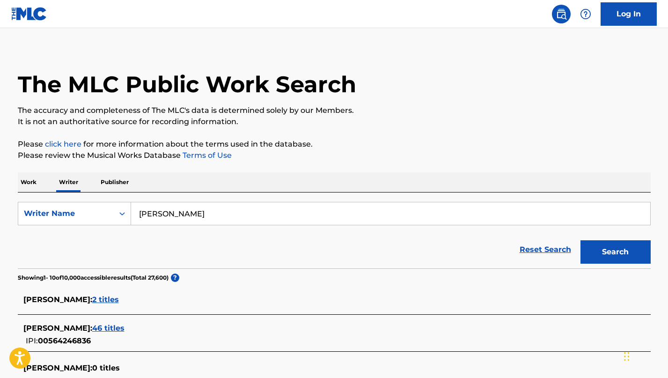
scroll to position [72, 0]
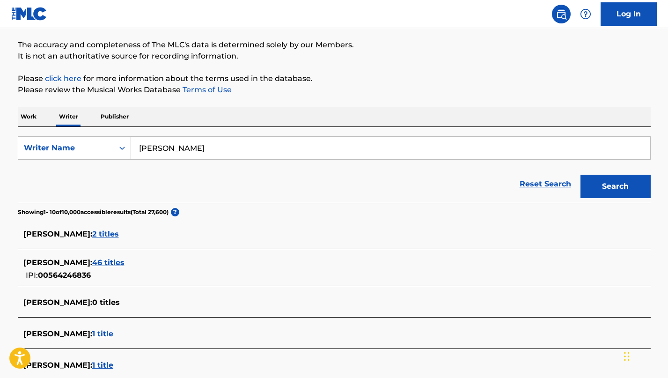
click at [124, 260] on span "46 titles" at bounding box center [108, 262] width 32 height 9
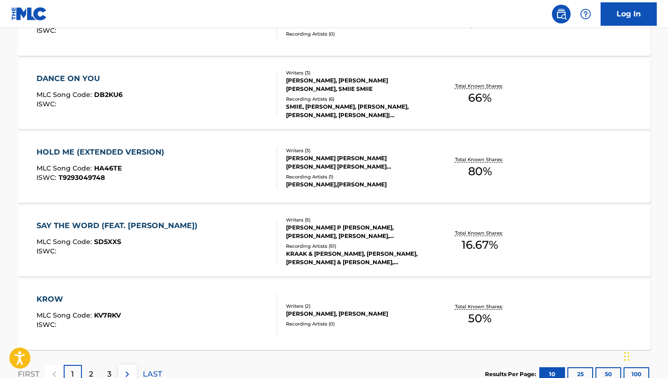
scroll to position [768, 0]
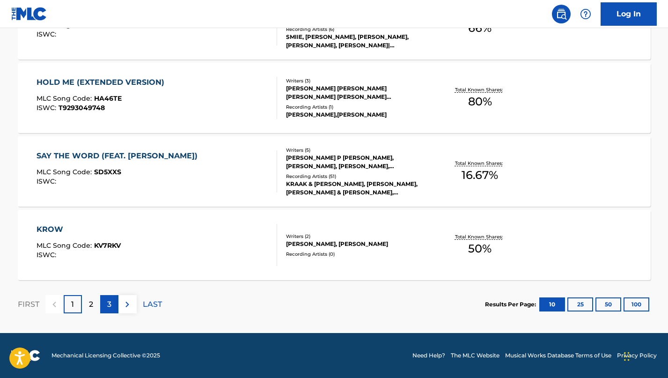
click at [112, 307] on div "3" at bounding box center [109, 304] width 18 height 18
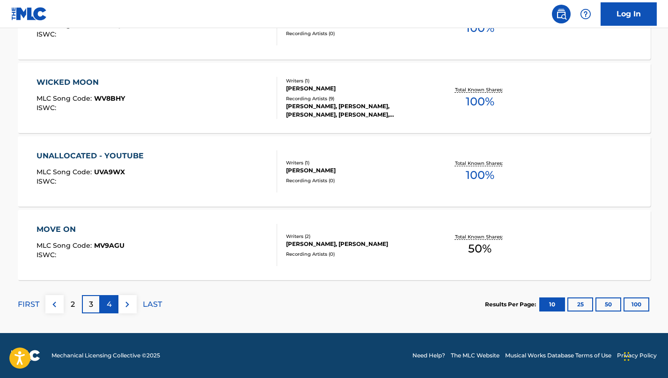
click at [109, 302] on p "4" at bounding box center [109, 303] width 5 height 11
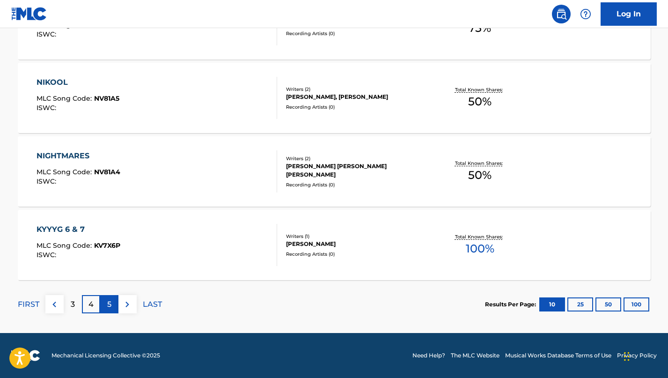
click at [104, 308] on div "5" at bounding box center [109, 304] width 18 height 18
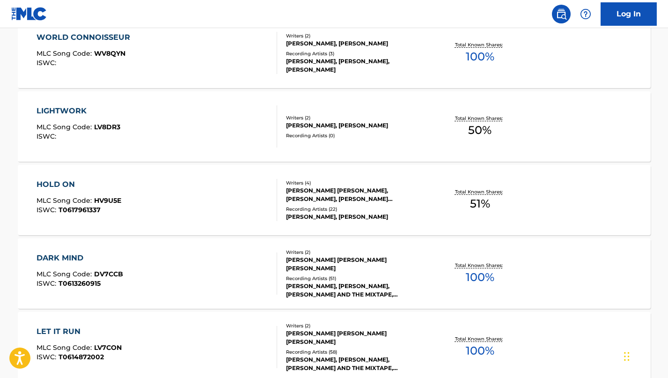
scroll to position [474, 0]
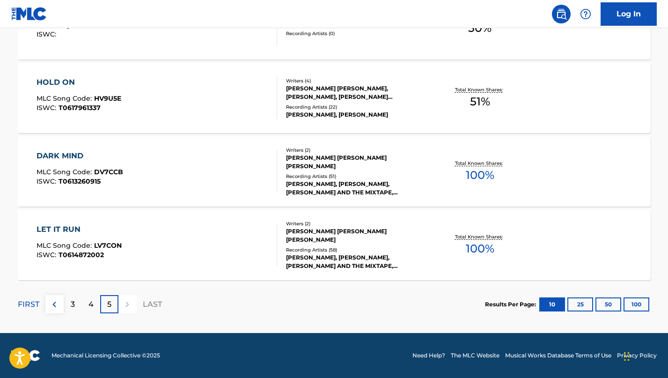
click at [291, 257] on div "[PERSON_NAME], [PERSON_NAME], [PERSON_NAME] AND THE MIXTAPE, [PERSON_NAME], [PE…" at bounding box center [356, 261] width 141 height 17
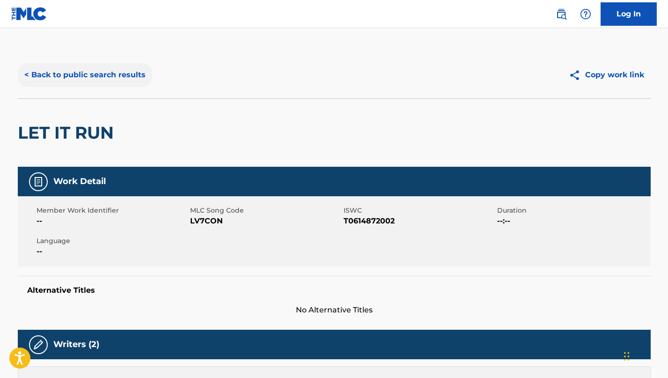
click at [111, 84] on button "< Back to public search results" at bounding box center [85, 74] width 134 height 23
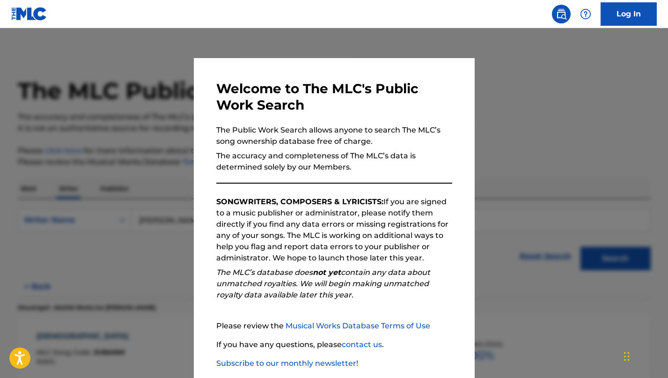
click at [149, 161] on div at bounding box center [334, 217] width 668 height 378
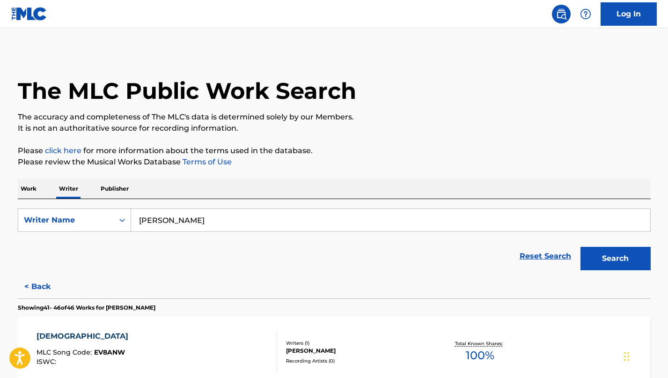
click at [208, 214] on input "[PERSON_NAME]" at bounding box center [390, 220] width 519 height 22
paste input "[PERSON_NAME]"
click at [580, 247] on button "Search" at bounding box center [615, 258] width 70 height 23
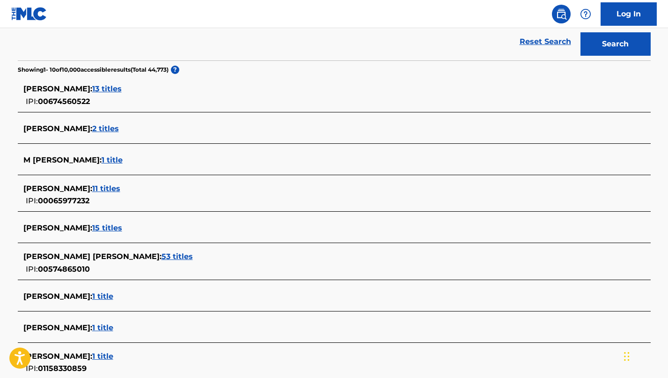
scroll to position [221, 0]
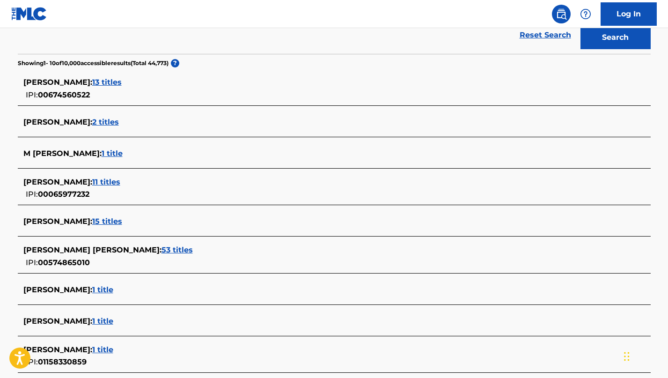
click at [161, 251] on span "53 titles" at bounding box center [176, 249] width 31 height 9
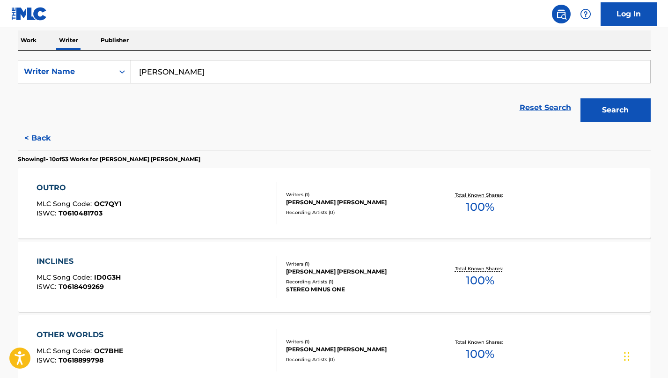
scroll to position [0, 0]
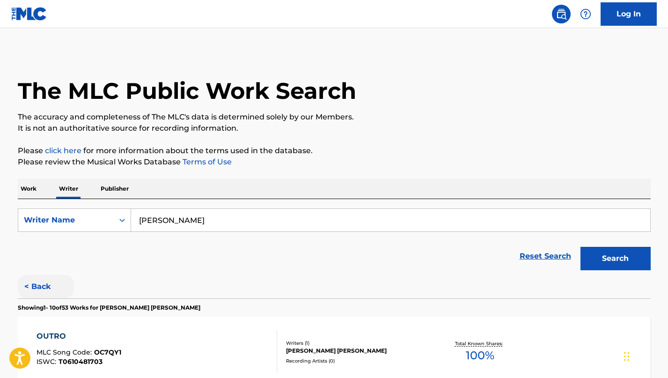
click at [40, 276] on button "< Back" at bounding box center [46, 286] width 56 height 23
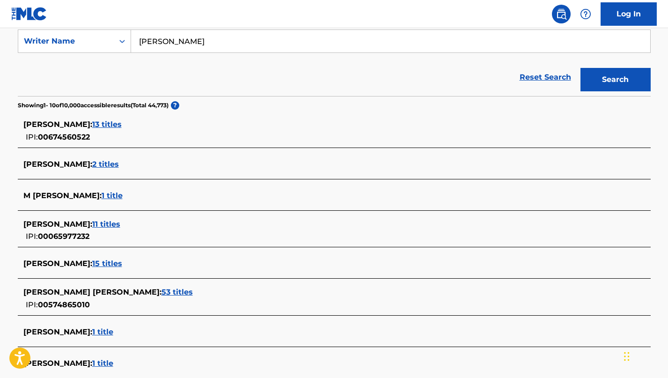
scroll to position [176, 0]
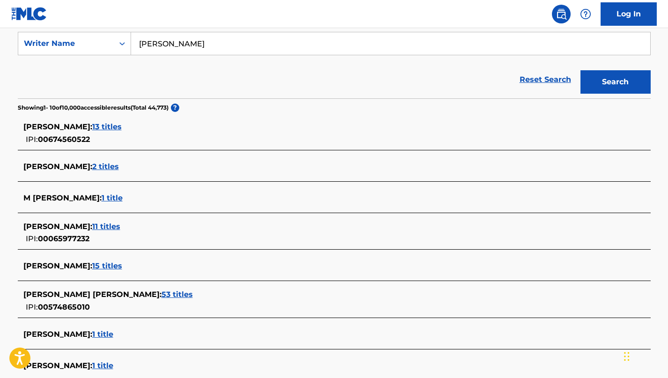
click at [107, 131] on div "[PERSON_NAME] : 13 titles" at bounding box center [321, 126] width 597 height 11
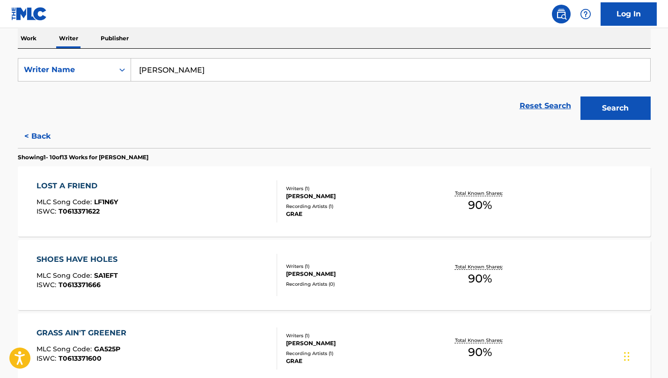
scroll to position [73, 0]
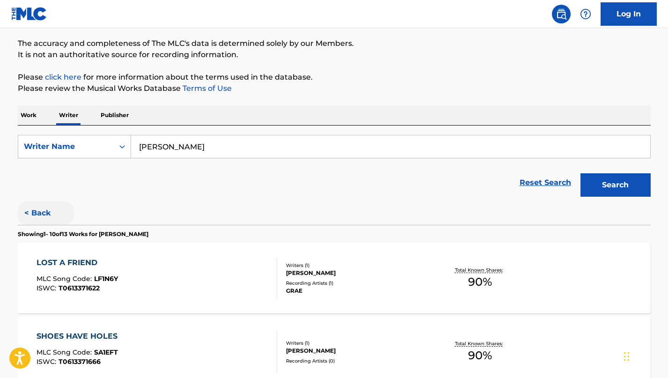
click at [41, 210] on button "< Back" at bounding box center [46, 212] width 56 height 23
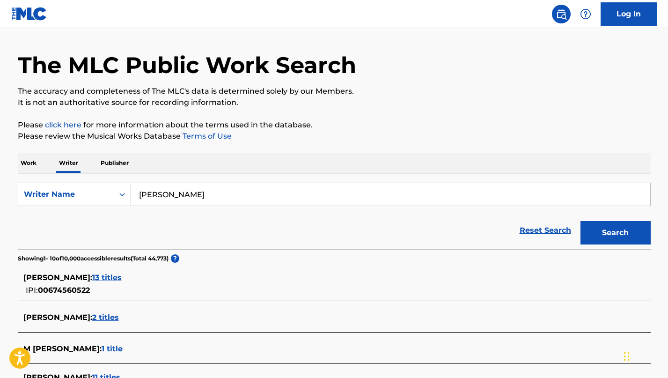
scroll to position [26, 0]
click at [200, 177] on div "SearchWithCriteria9826d1f8-9c39-4828-bad1-fddef87c336e Writer Name [PERSON_NAME…" at bounding box center [334, 211] width 632 height 76
click at [200, 190] on input "[PERSON_NAME]" at bounding box center [390, 193] width 519 height 22
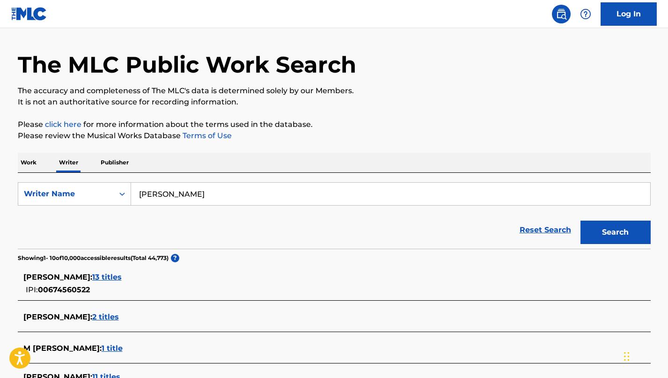
paste input "[PERSON_NAME]"
type input "[PERSON_NAME]"
click at [605, 230] on button "Search" at bounding box center [615, 231] width 70 height 23
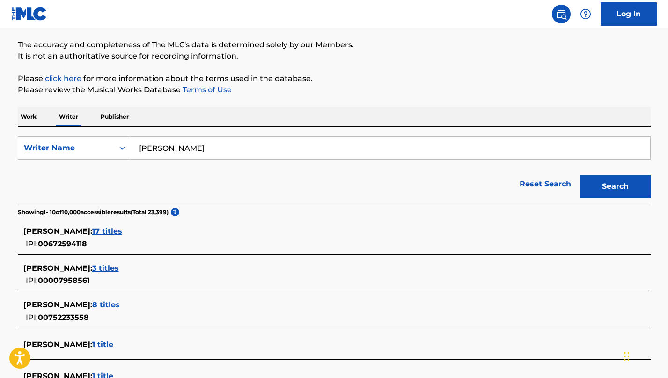
scroll to position [75, 0]
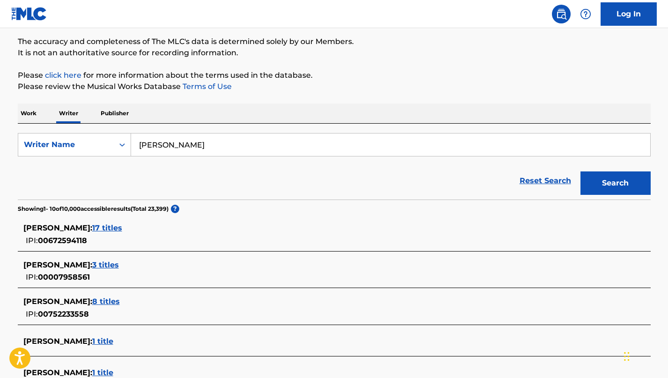
click at [122, 229] on span "17 titles" at bounding box center [107, 227] width 30 height 9
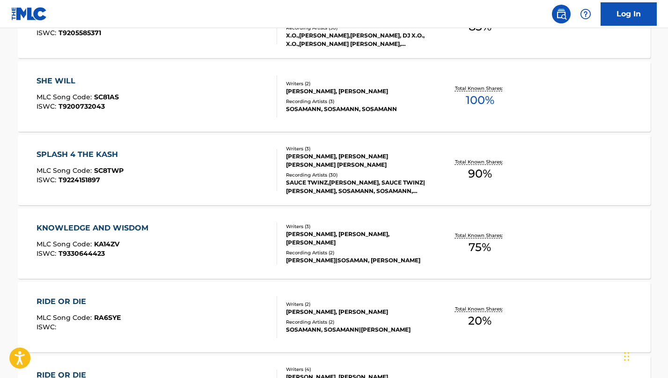
scroll to position [629, 0]
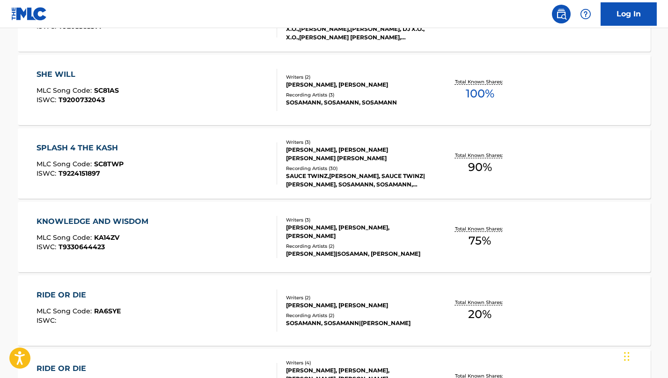
click at [174, 220] on div "KNOWLEDGE AND WISDOM MLC Song Code : KA14ZV ISWC : T9330644423" at bounding box center [156, 237] width 240 height 42
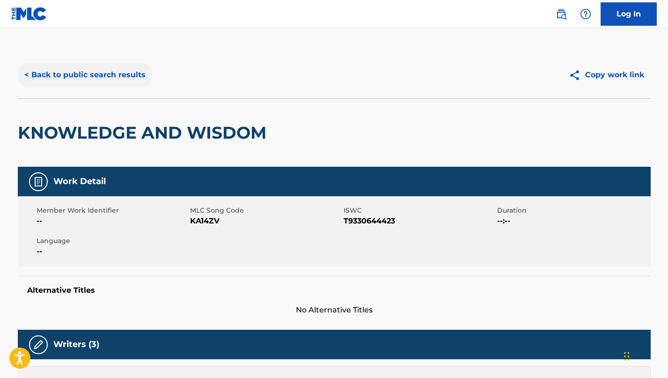
click at [74, 79] on button "< Back to public search results" at bounding box center [85, 74] width 134 height 23
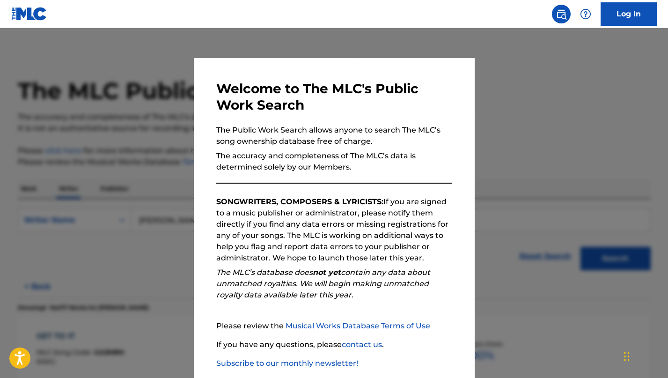
click at [113, 220] on div at bounding box center [334, 217] width 668 height 378
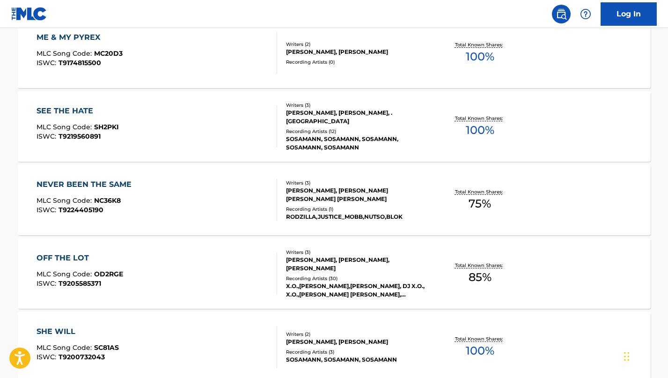
scroll to position [370, 0]
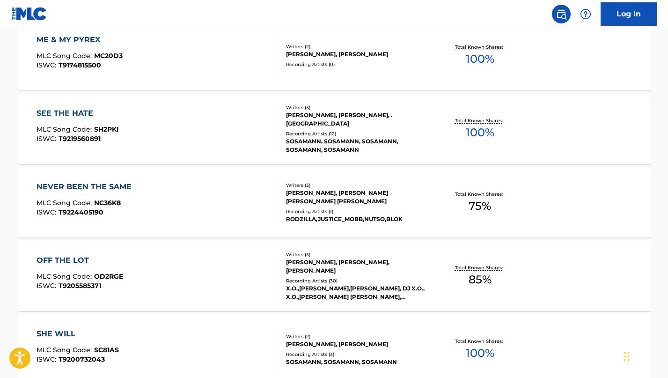
click at [185, 67] on div "ME & MY PYREX MLC Song Code : MC20D3 ISWC : T9174815500" at bounding box center [156, 55] width 240 height 42
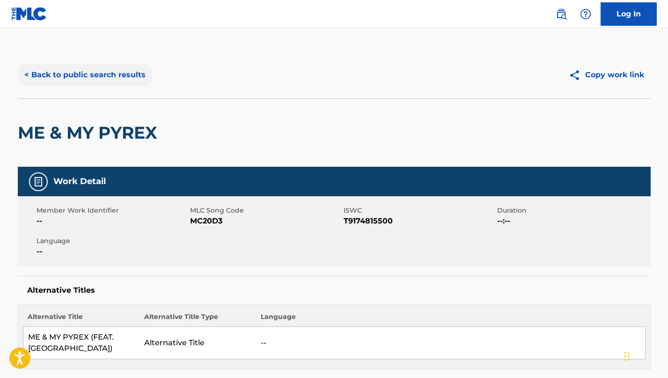
click at [73, 74] on button "< Back to public search results" at bounding box center [85, 74] width 134 height 23
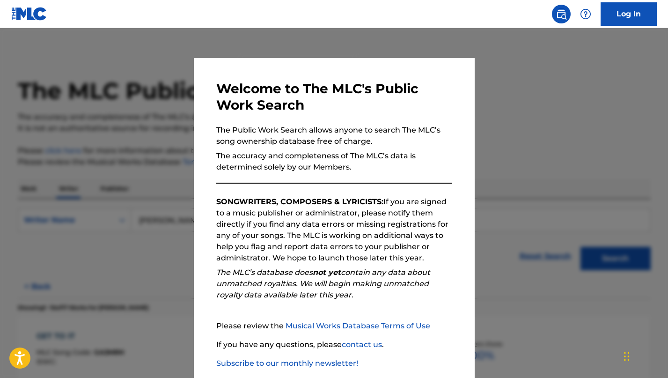
click at [73, 75] on div at bounding box center [334, 217] width 668 height 378
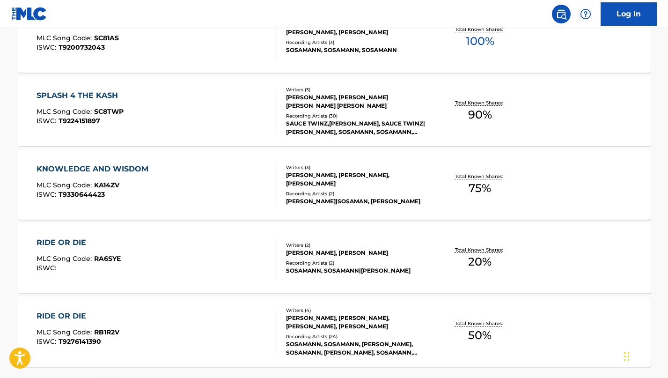
scroll to position [727, 0]
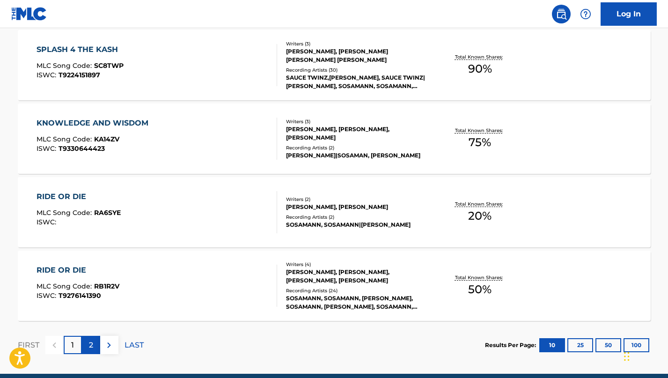
click at [92, 347] on p "2" at bounding box center [91, 344] width 4 height 11
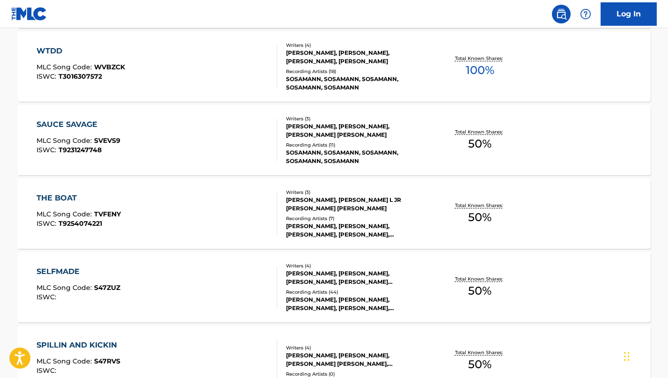
scroll to position [318, 0]
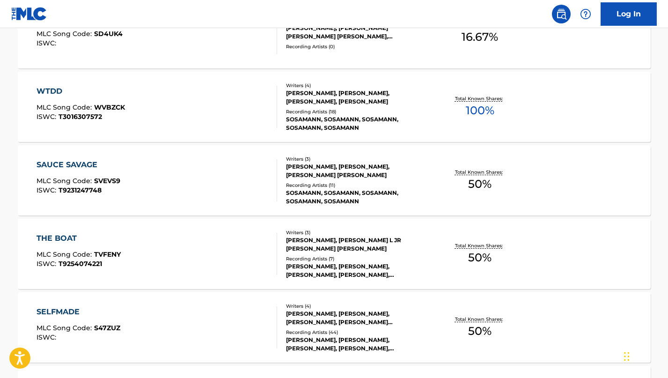
click at [166, 177] on div "SAUCE SAVAGE MLC Song Code : SVEVS9 ISWC : T9231247748" at bounding box center [156, 180] width 240 height 42
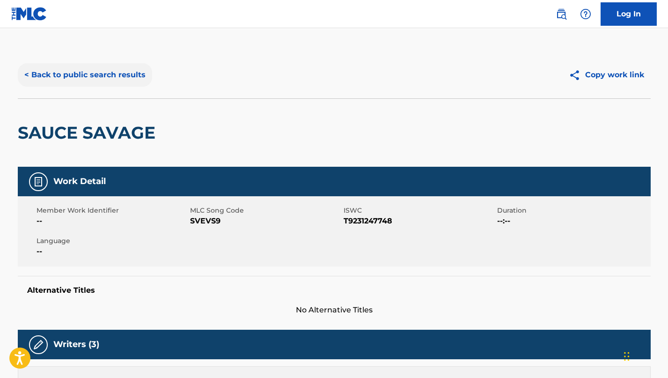
click at [115, 66] on button "< Back to public search results" at bounding box center [85, 74] width 134 height 23
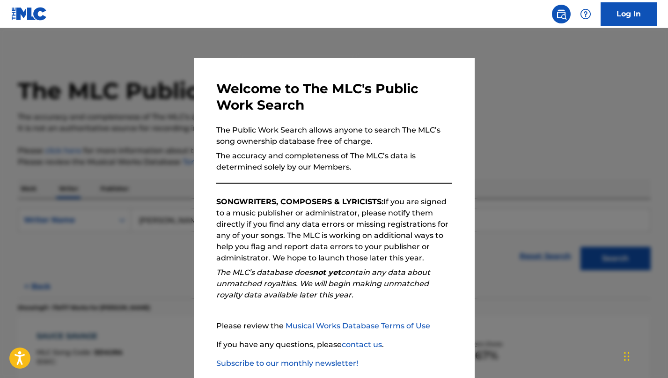
click at [99, 149] on div at bounding box center [334, 217] width 668 height 378
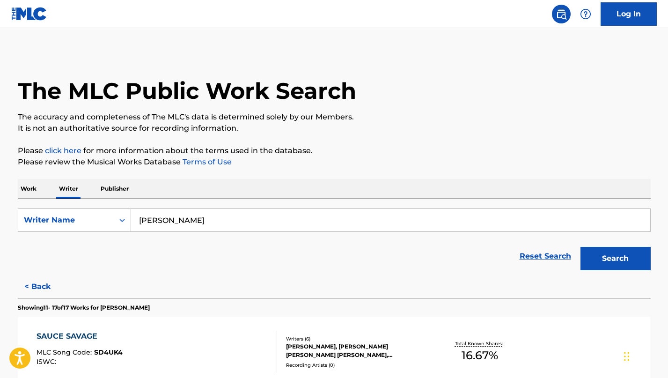
click at [162, 218] on input "[PERSON_NAME]" at bounding box center [390, 220] width 519 height 22
click at [161, 218] on input "[PERSON_NAME]" at bounding box center [390, 220] width 519 height 22
paste input "[PERSON_NAME]"
click at [625, 255] on button "Search" at bounding box center [615, 258] width 70 height 23
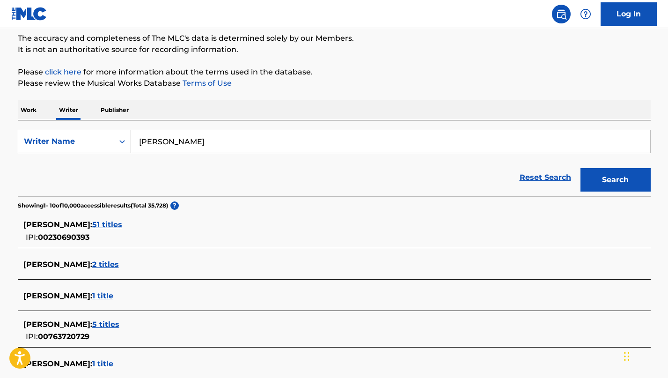
scroll to position [92, 0]
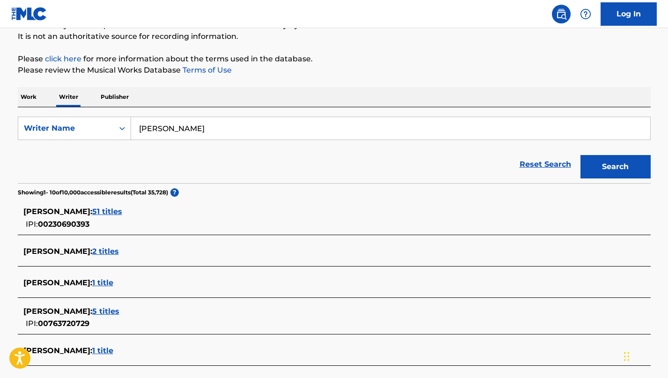
click at [122, 210] on span "51 titles" at bounding box center [107, 211] width 30 height 9
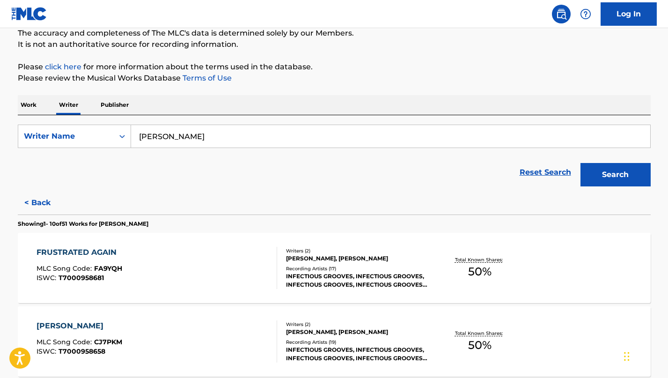
scroll to position [73, 0]
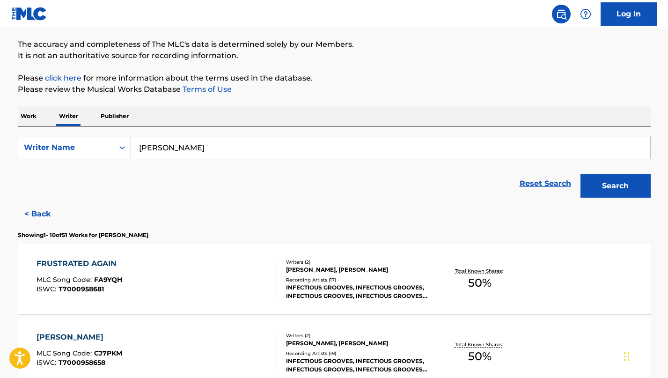
click at [203, 143] on input "[PERSON_NAME]" at bounding box center [390, 147] width 519 height 22
paste input "[PERSON_NAME]"
click at [580, 174] on button "Search" at bounding box center [615, 185] width 70 height 23
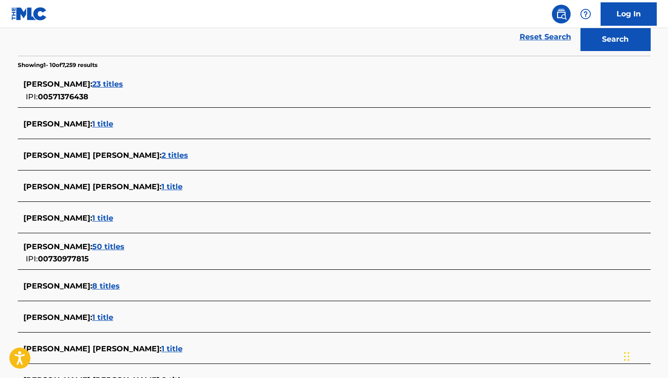
scroll to position [220, 0]
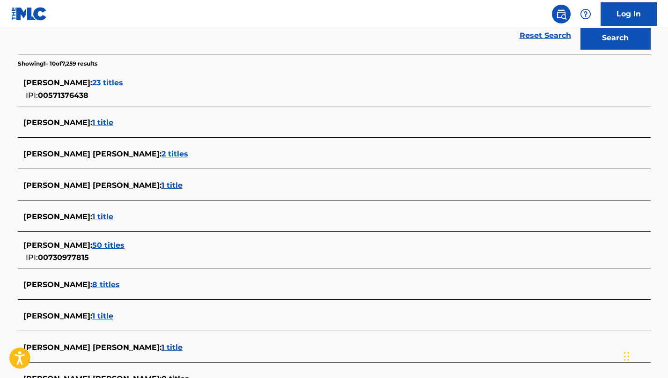
click at [124, 242] on span "50 titles" at bounding box center [108, 244] width 32 height 9
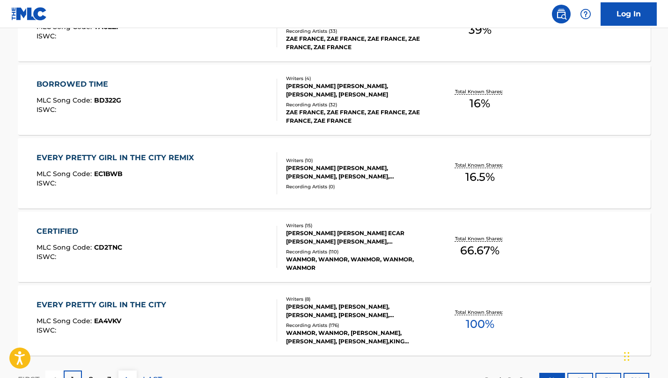
scroll to position [768, 0]
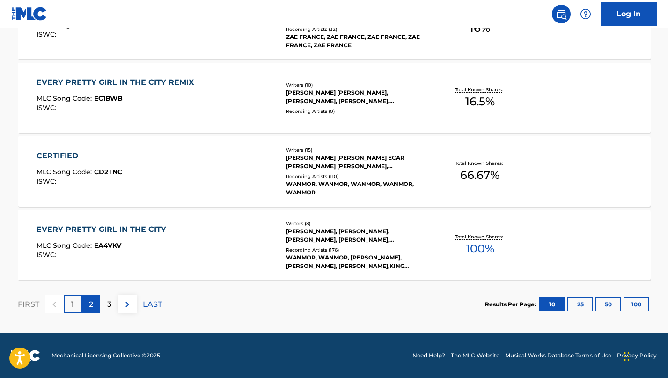
click at [94, 306] on div "2" at bounding box center [91, 304] width 18 height 18
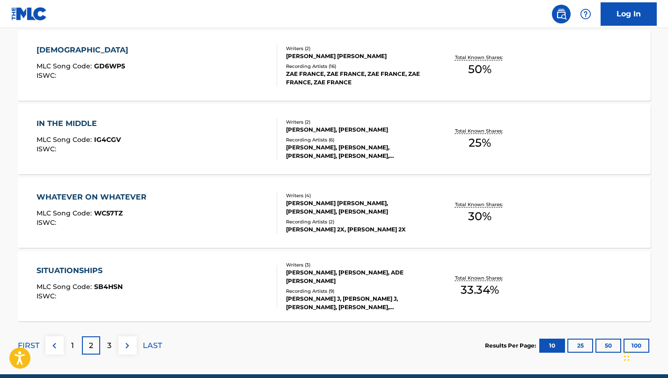
scroll to position [740, 0]
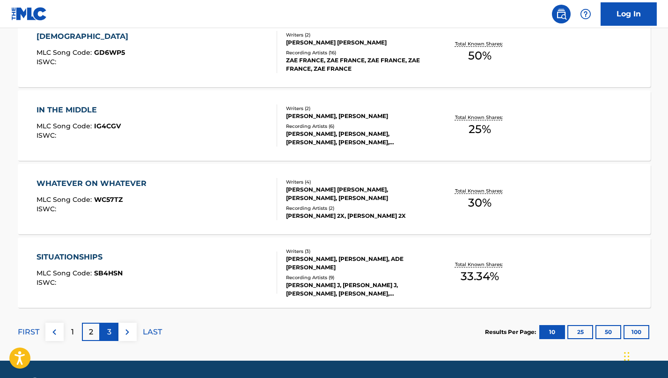
click at [105, 331] on div "3" at bounding box center [109, 331] width 18 height 18
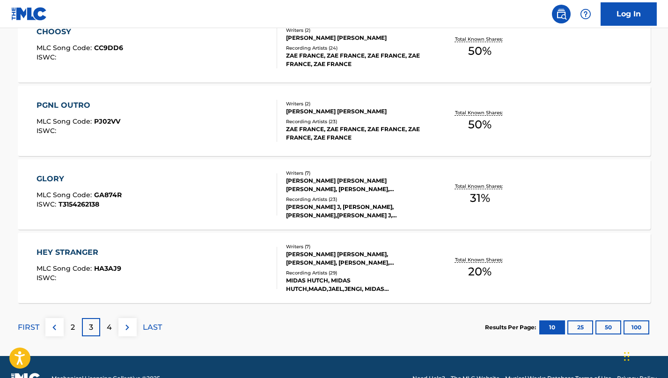
scroll to position [768, 0]
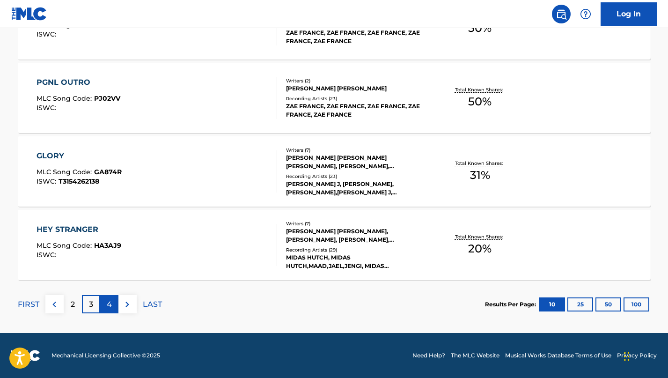
click at [106, 304] on div "4" at bounding box center [109, 304] width 18 height 18
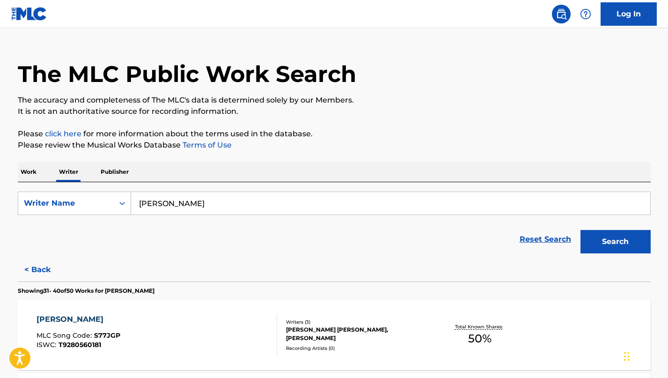
scroll to position [0, 0]
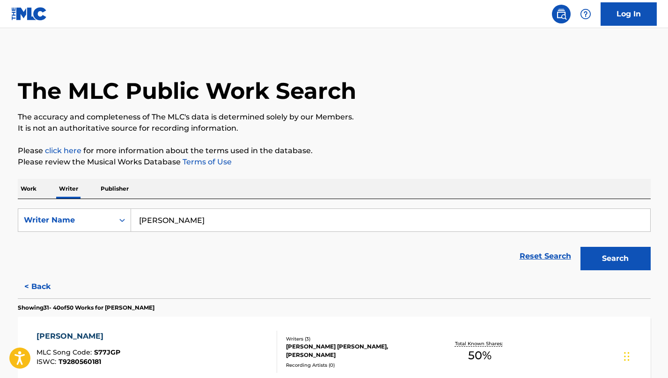
click at [233, 211] on input "[PERSON_NAME]" at bounding box center [390, 220] width 519 height 22
paste input "[PERSON_NAME] [PERSON_NAME]"
type input "[PERSON_NAME] [PERSON_NAME]"
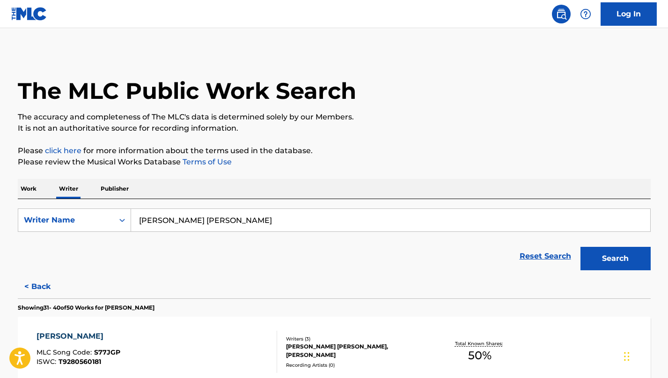
click at [580, 247] on button "Search" at bounding box center [615, 258] width 70 height 23
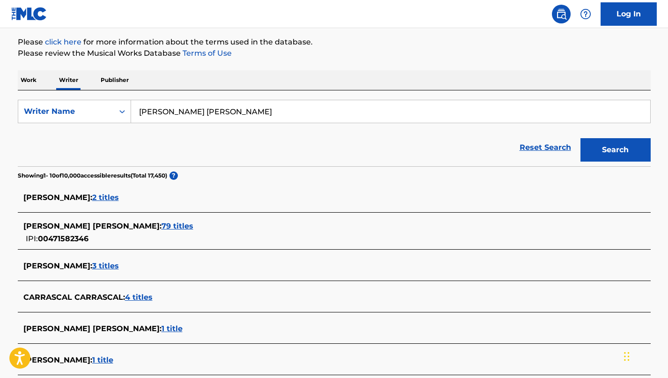
scroll to position [115, 0]
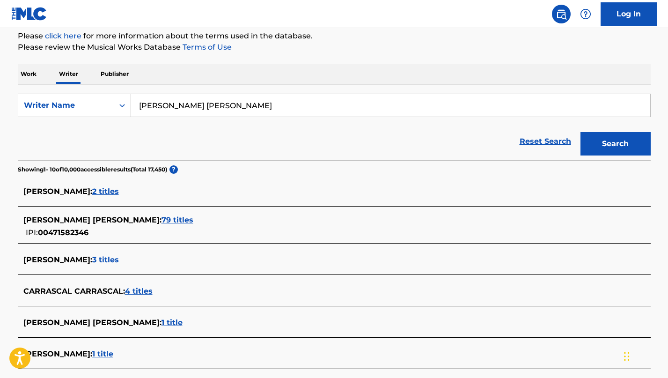
click at [193, 221] on span "79 titles" at bounding box center [177, 219] width 32 height 9
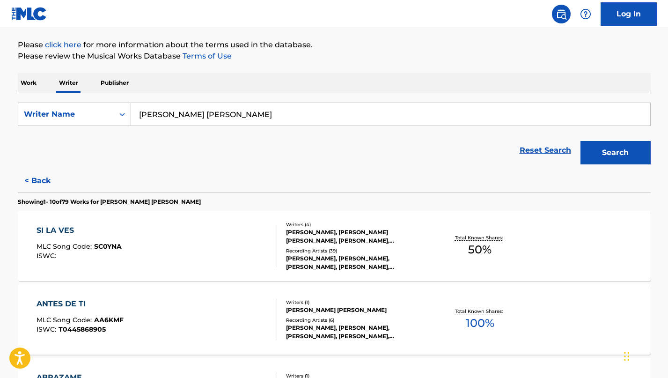
scroll to position [107, 0]
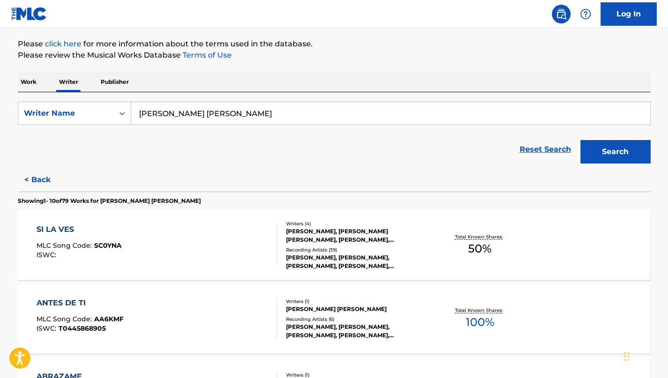
click at [341, 252] on div "Recording Artists ( 39 )" at bounding box center [356, 249] width 141 height 7
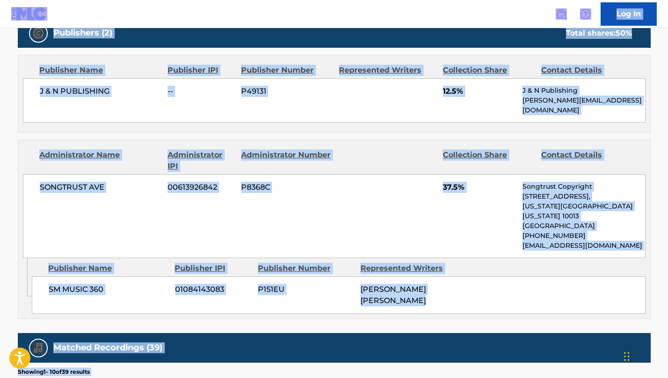
scroll to position [453, 0]
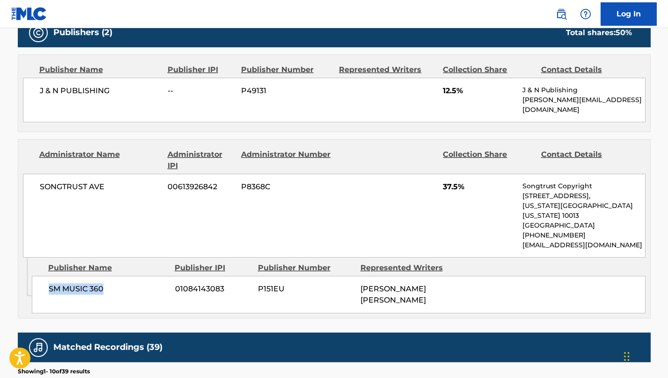
drag, startPoint x: 116, startPoint y: 265, endPoint x: 37, endPoint y: 265, distance: 78.1
click at [37, 276] on div "SM MUSIC 360 01084143083 P151EU [PERSON_NAME] [PERSON_NAME]" at bounding box center [338, 294] width 613 height 37
copy span "SM MUSIC 360"
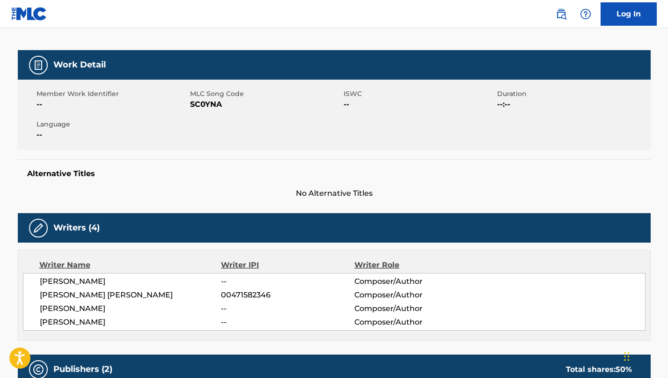
scroll to position [25, 0]
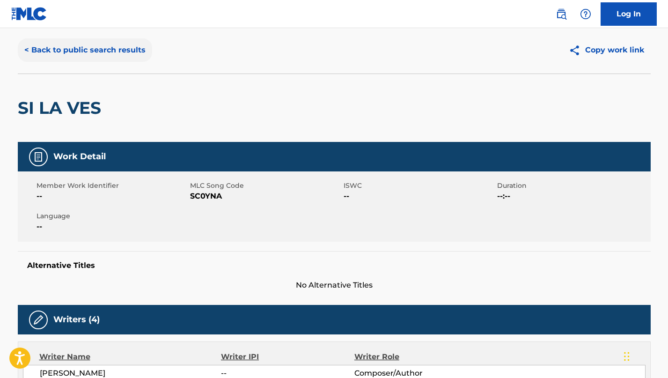
click at [81, 58] on button "< Back to public search results" at bounding box center [85, 49] width 134 height 23
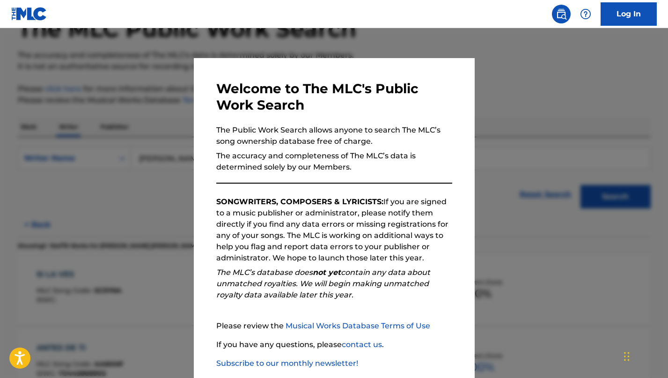
scroll to position [106, 0]
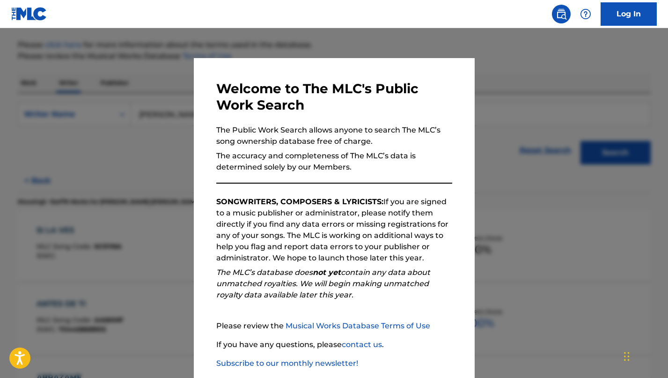
click at [101, 262] on div at bounding box center [334, 217] width 668 height 378
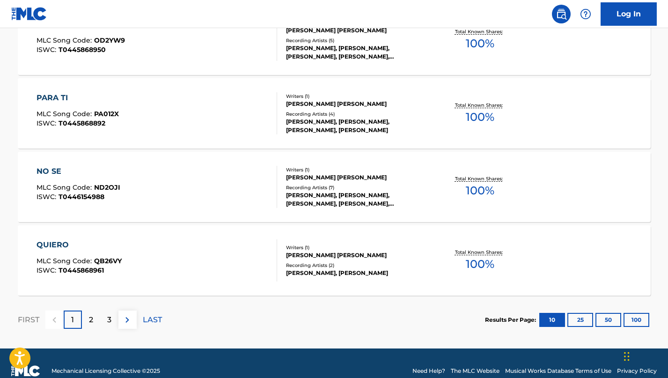
scroll to position [768, 0]
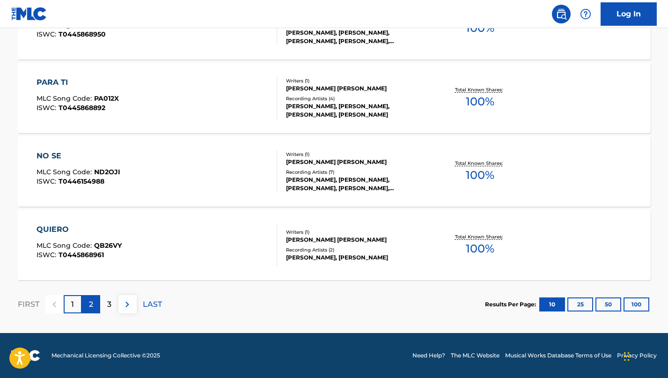
click at [93, 311] on div "2" at bounding box center [91, 304] width 18 height 18
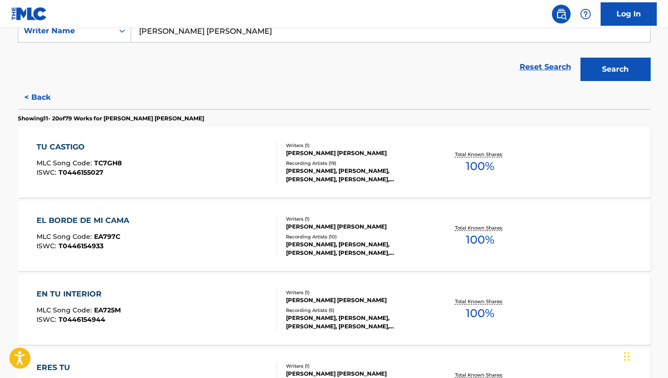
scroll to position [0, 0]
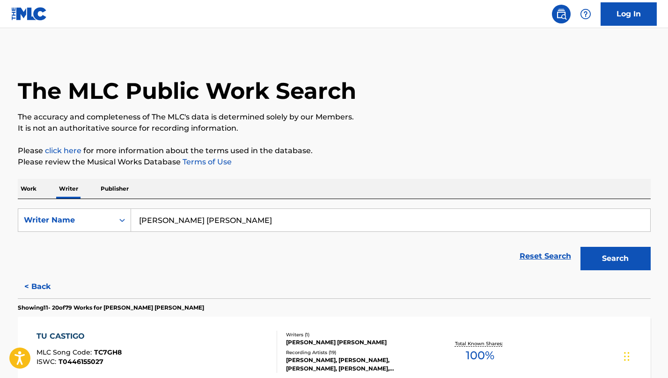
click at [195, 218] on input "[PERSON_NAME] [PERSON_NAME]" at bounding box center [390, 220] width 519 height 22
paste input "[URL][DOMAIN_NAME][PERSON_NAME]"
click at [580, 247] on button "Search" at bounding box center [615, 258] width 70 height 23
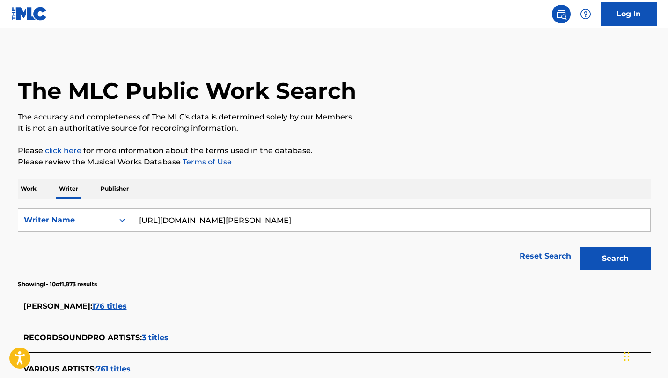
click at [231, 225] on input "[URL][DOMAIN_NAME][PERSON_NAME]" at bounding box center [390, 220] width 519 height 22
click at [315, 225] on input "[URL][DOMAIN_NAME][PERSON_NAME]" at bounding box center [390, 220] width 519 height 22
paste input "[PERSON_NAME]"
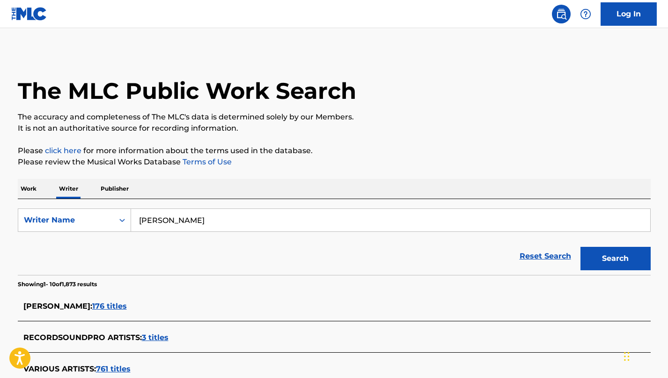
click at [580, 247] on button "Search" at bounding box center [615, 258] width 70 height 23
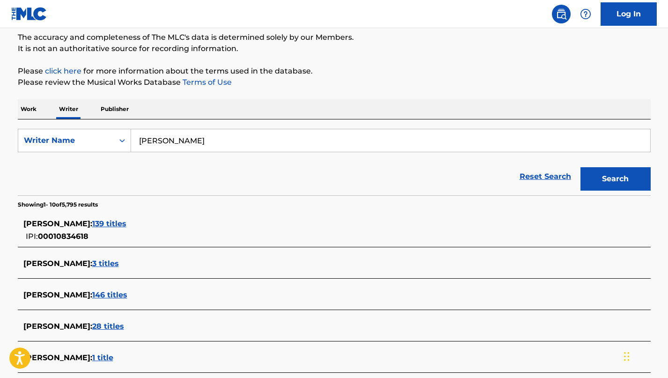
scroll to position [88, 0]
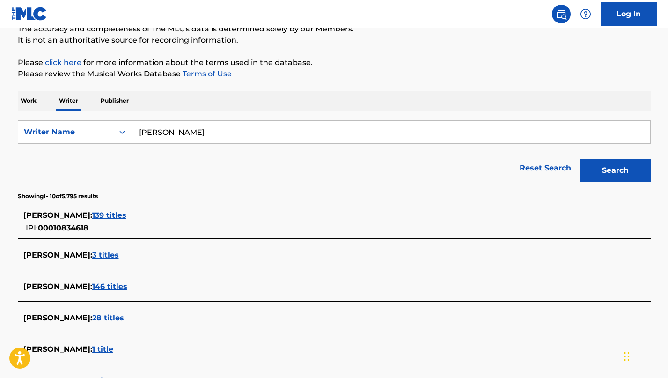
click at [126, 211] on span "139 titles" at bounding box center [109, 215] width 34 height 9
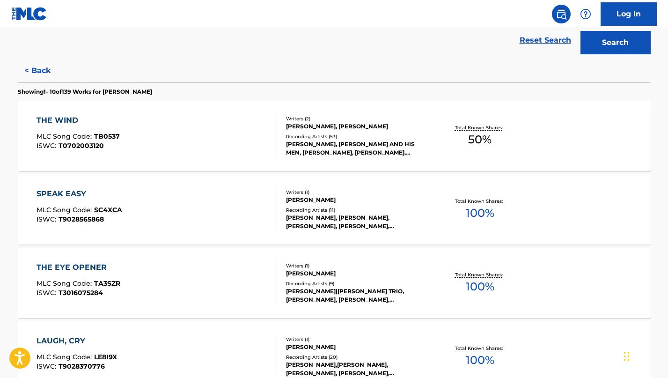
scroll to position [0, 0]
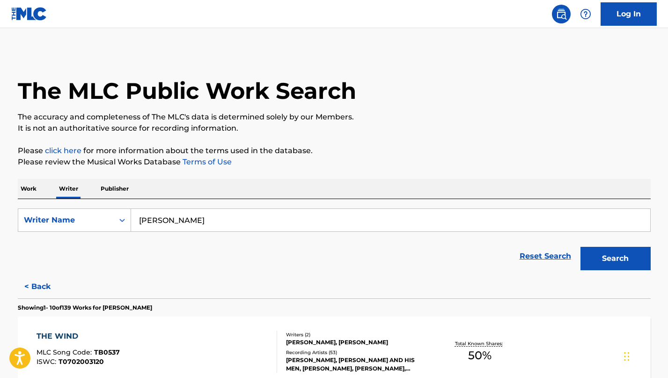
click at [225, 210] on input "[PERSON_NAME]" at bounding box center [390, 220] width 519 height 22
paste input "[PERSON_NAME] [PERSON_NAME]"
type input "[PERSON_NAME] [PERSON_NAME]"
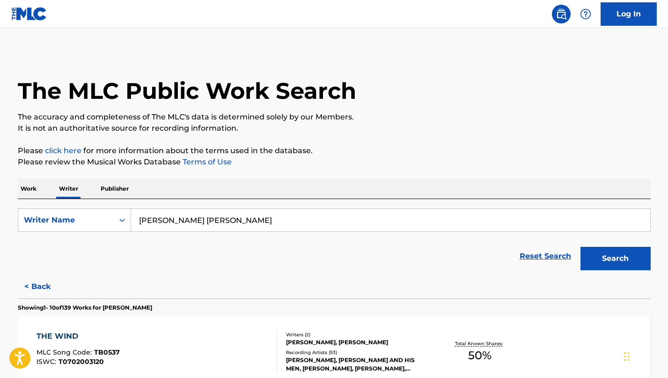
click at [580, 247] on button "Search" at bounding box center [615, 258] width 70 height 23
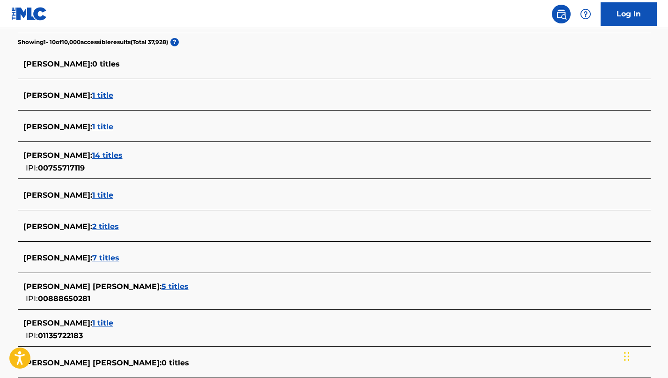
scroll to position [250, 0]
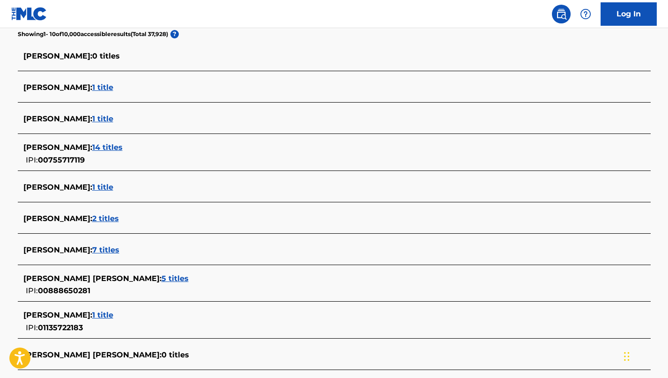
click at [163, 278] on span "5 titles" at bounding box center [174, 278] width 27 height 9
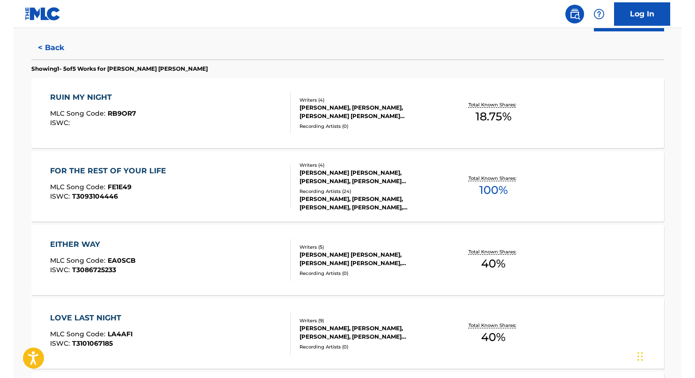
scroll to position [238, 0]
